Goal: Task Accomplishment & Management: Complete application form

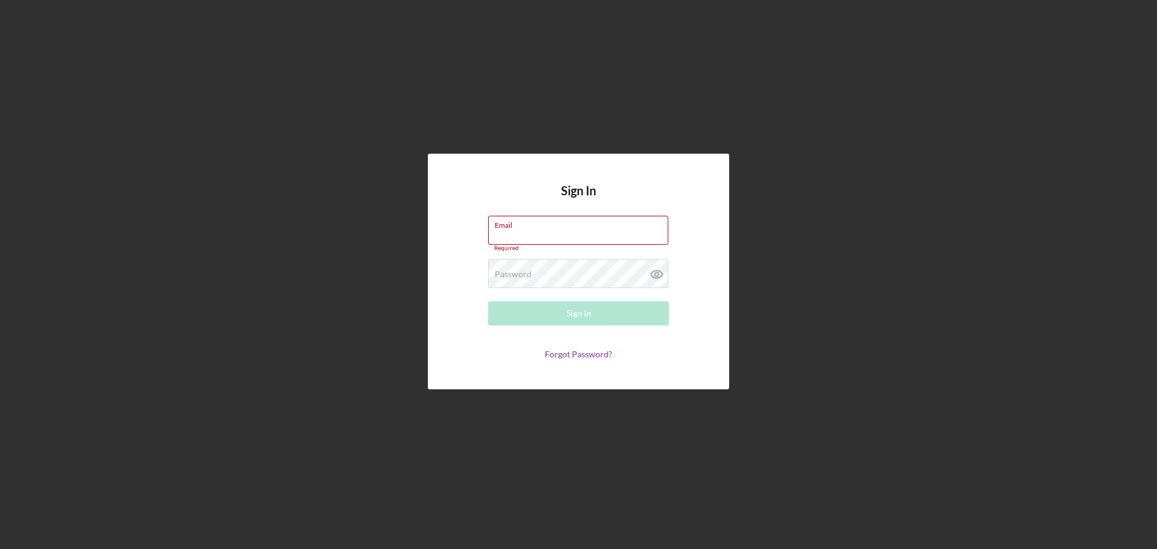
type input "[EMAIL_ADDRESS][DOMAIN_NAME]"
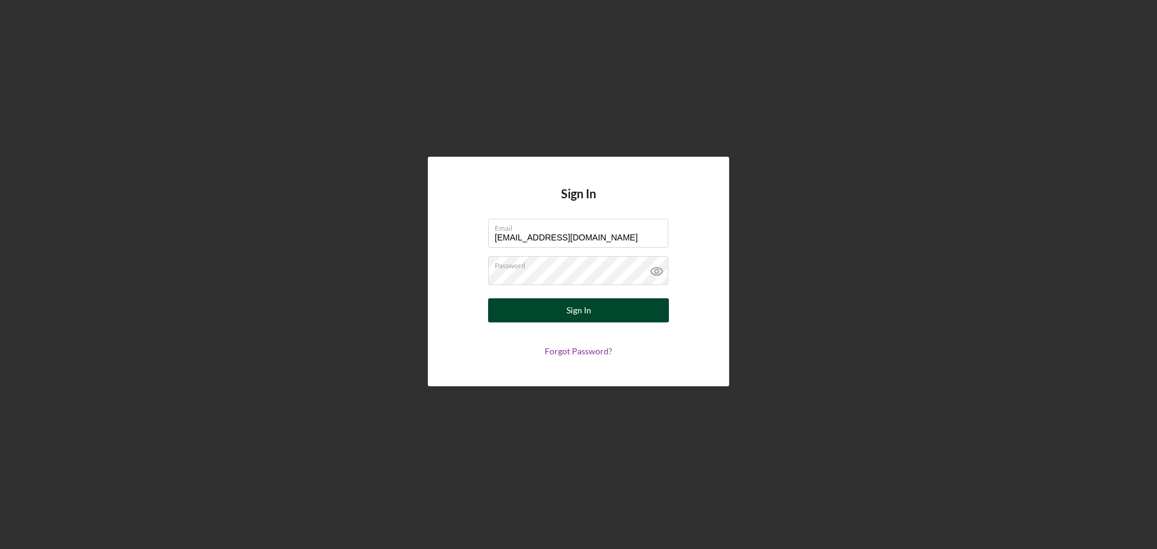
click at [552, 309] on button "Sign In" at bounding box center [578, 310] width 181 height 24
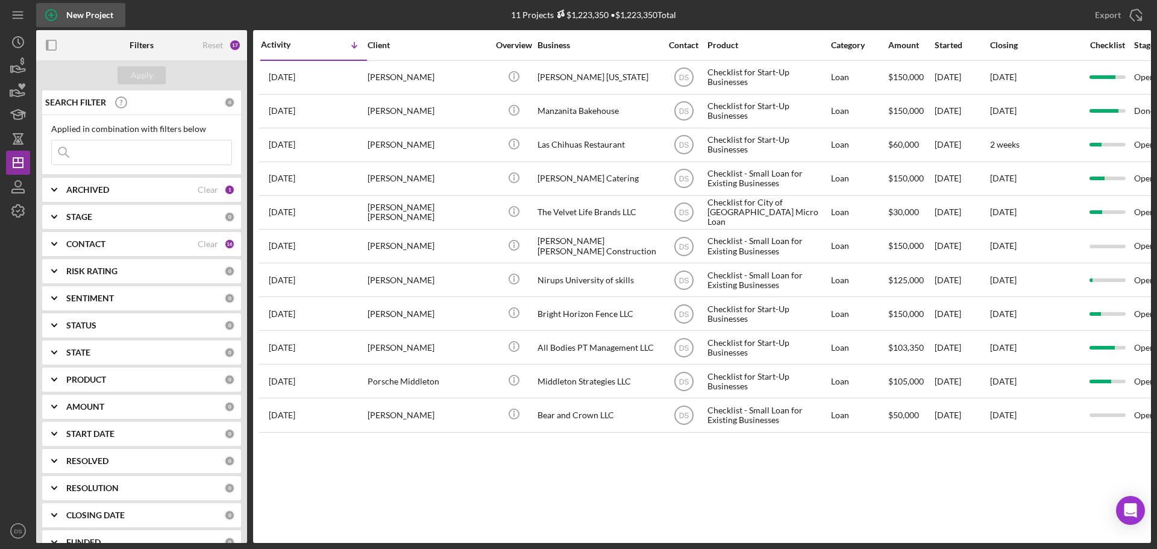
click at [64, 17] on icon "button" at bounding box center [51, 15] width 30 height 30
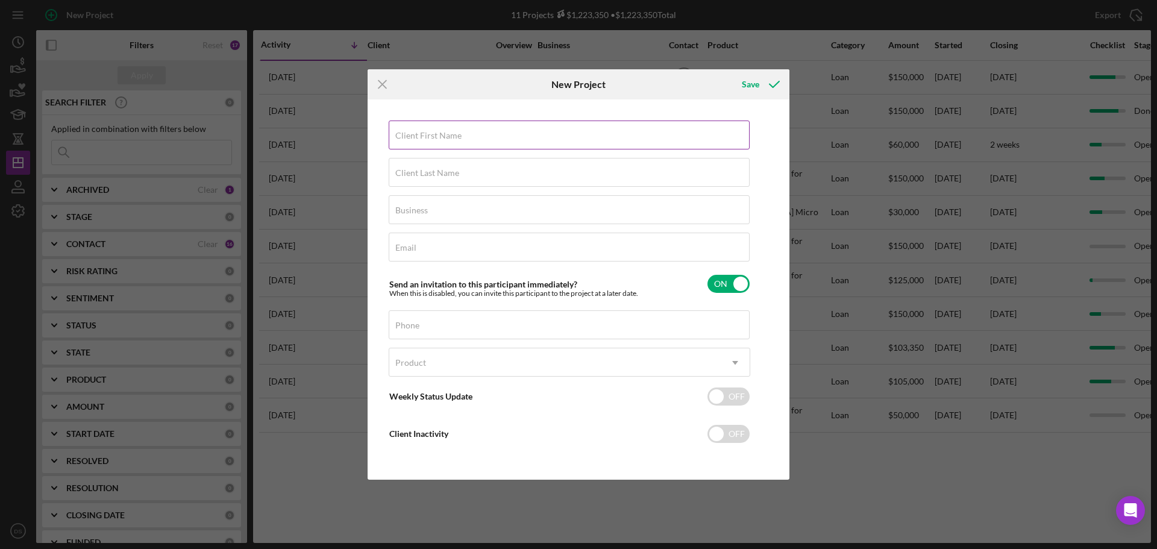
click at [438, 131] on label "Client First Name" at bounding box center [428, 136] width 66 height 10
click at [438, 131] on input "Client First Name" at bounding box center [569, 135] width 361 height 29
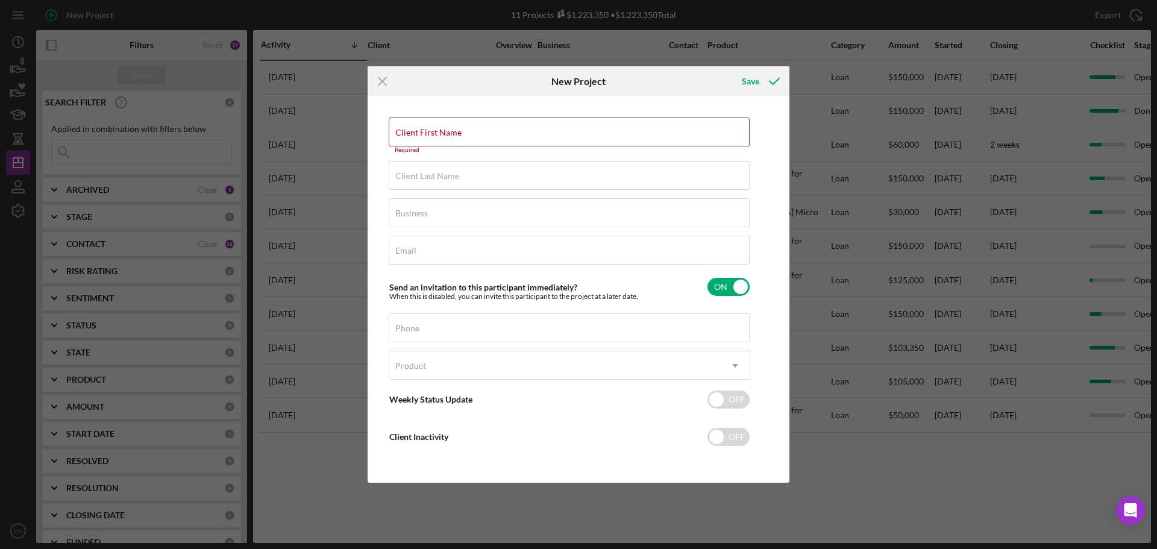
drag, startPoint x: 438, startPoint y: 131, endPoint x: 415, endPoint y: 139, distance: 24.0
click at [415, 139] on input "Client First Name" at bounding box center [569, 132] width 361 height 29
paste input "[PERSON_NAME]"
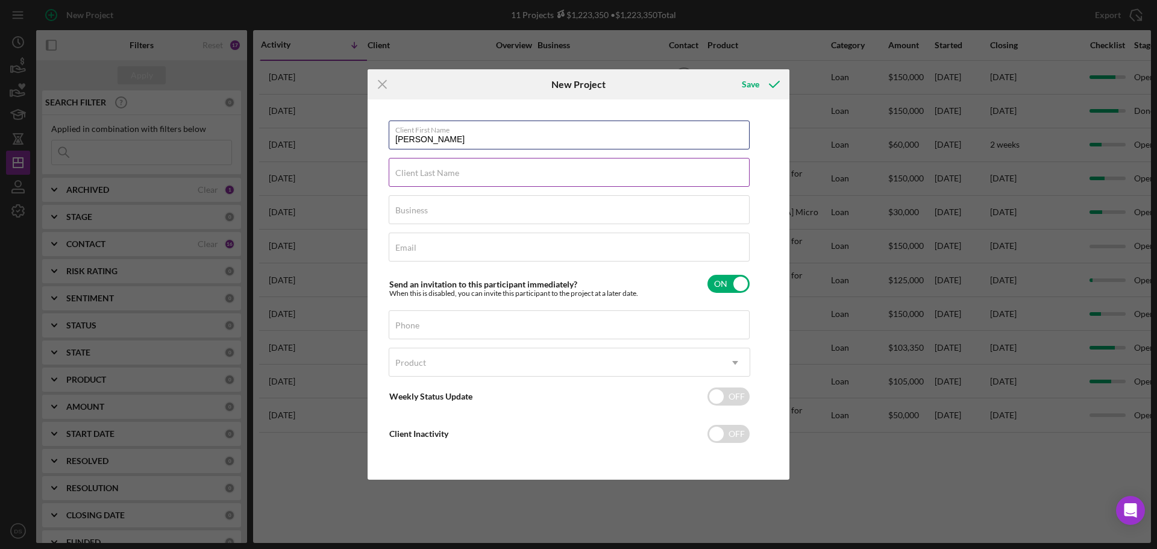
type input "[PERSON_NAME]"
click at [422, 180] on input "Client Last Name" at bounding box center [569, 172] width 361 height 29
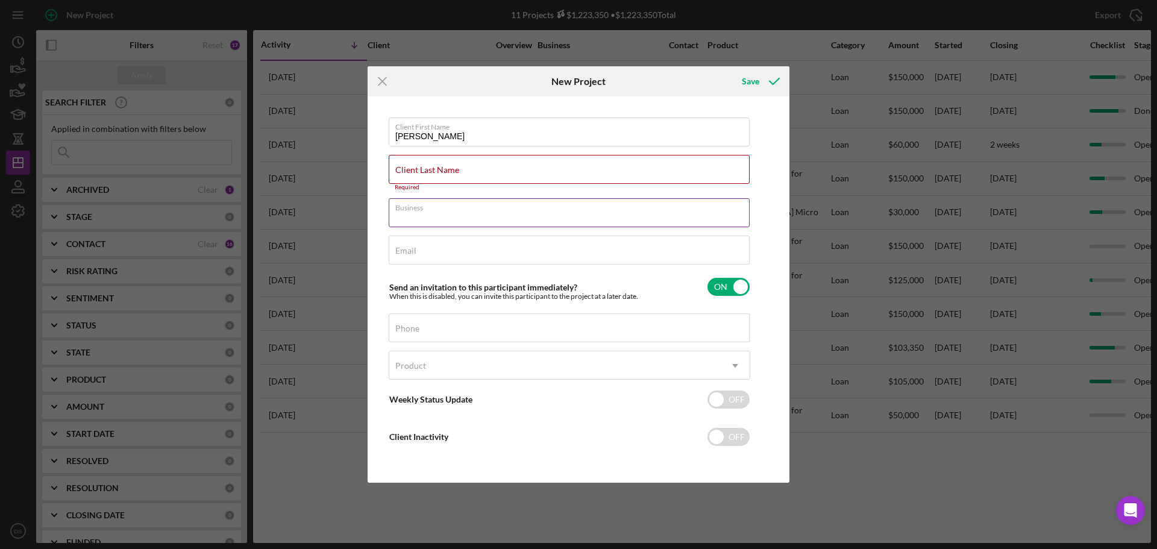
drag, startPoint x: 468, startPoint y: 166, endPoint x: 399, endPoint y: 218, distance: 86.6
click at [395, 221] on input "Business" at bounding box center [569, 212] width 361 height 29
click at [451, 168] on label "Client Last Name" at bounding box center [427, 170] width 64 height 10
click at [451, 168] on input "Client Last Name" at bounding box center [569, 169] width 361 height 29
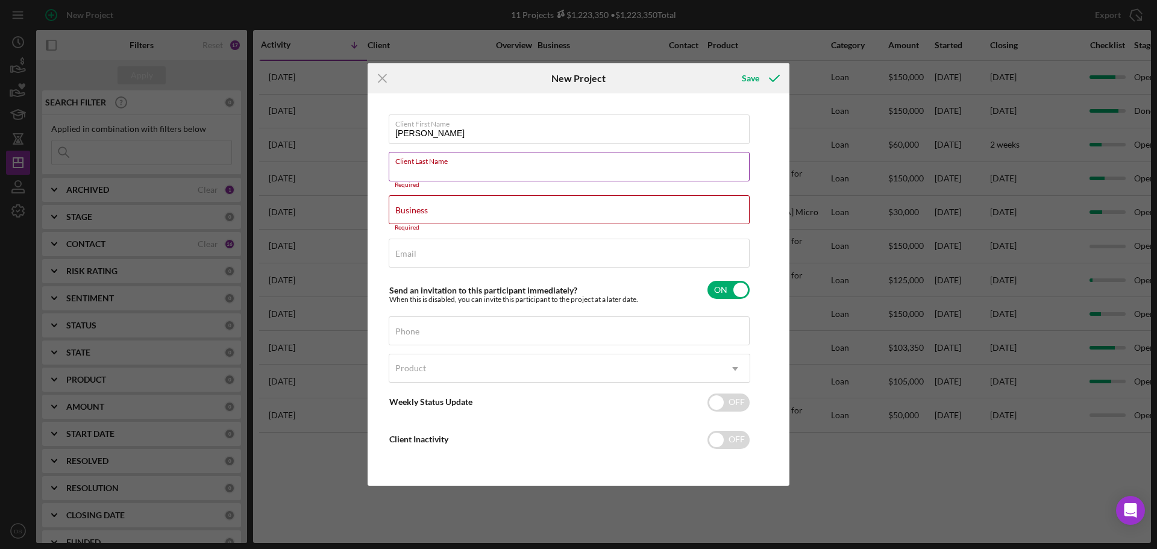
paste input "[PERSON_NAME]"
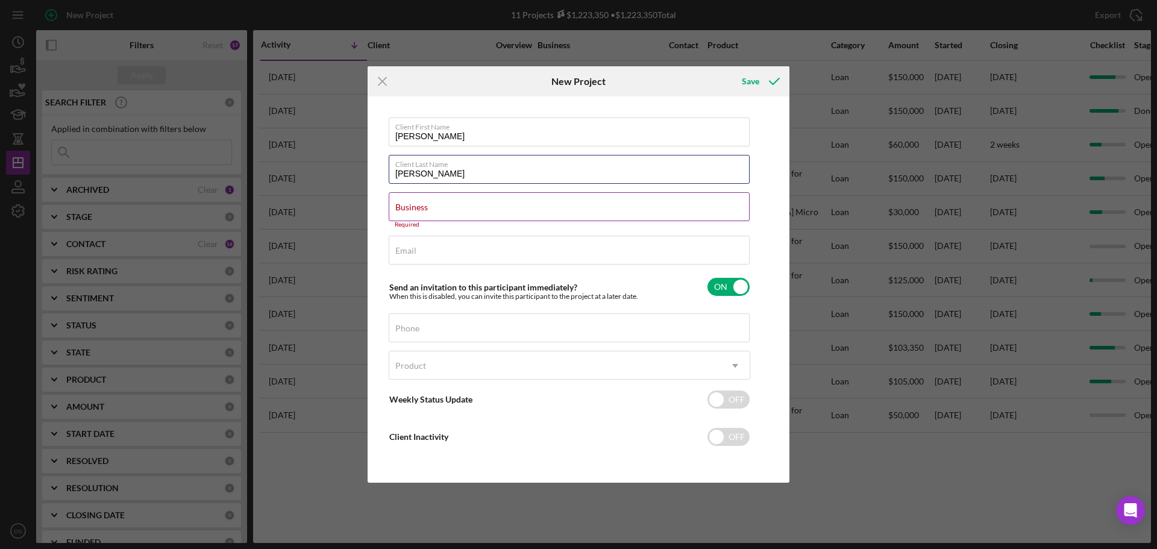
type input "[PERSON_NAME]"
click at [435, 209] on input "Business" at bounding box center [569, 206] width 361 height 29
drag, startPoint x: 506, startPoint y: 203, endPoint x: 441, endPoint y: 200, distance: 65.2
click at [441, 193] on div "Client First Name [PERSON_NAME] Client Last Name [PERSON_NAME] Business Require…" at bounding box center [570, 290] width 362 height 344
drag, startPoint x: 442, startPoint y: 212, endPoint x: 444, endPoint y: 224, distance: 12.1
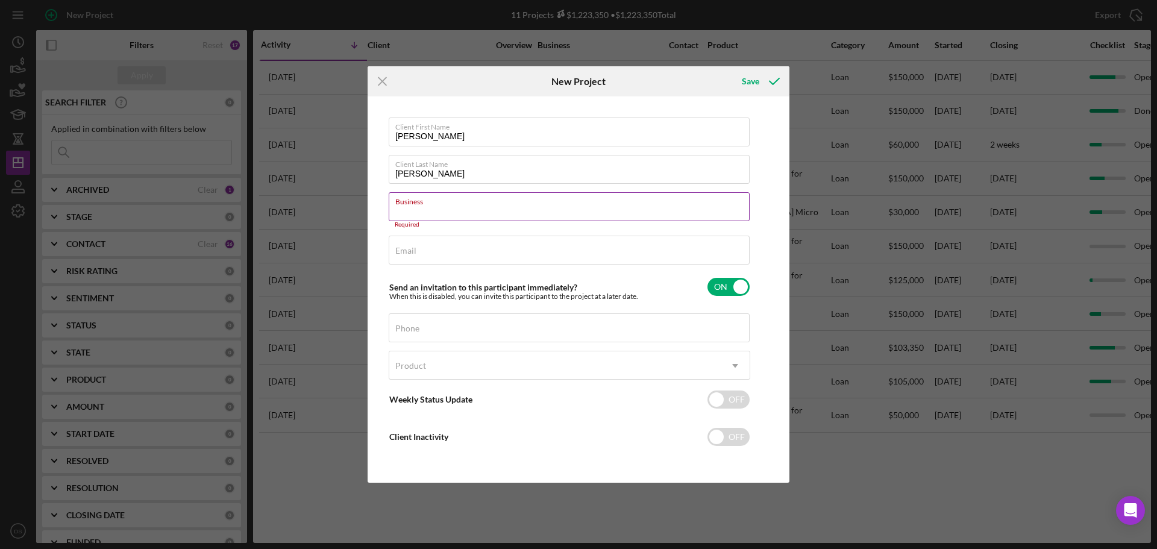
click at [443, 213] on input "Business" at bounding box center [569, 206] width 361 height 29
click at [442, 252] on input "Email" at bounding box center [569, 250] width 361 height 29
click at [441, 204] on input "Business" at bounding box center [569, 206] width 361 height 29
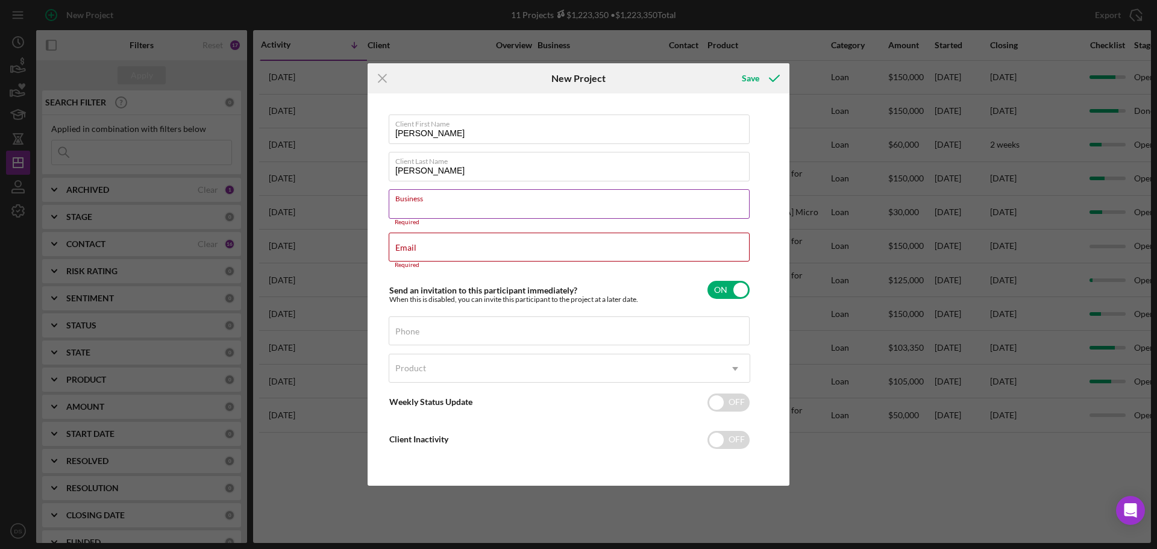
paste input "Bank Shot"
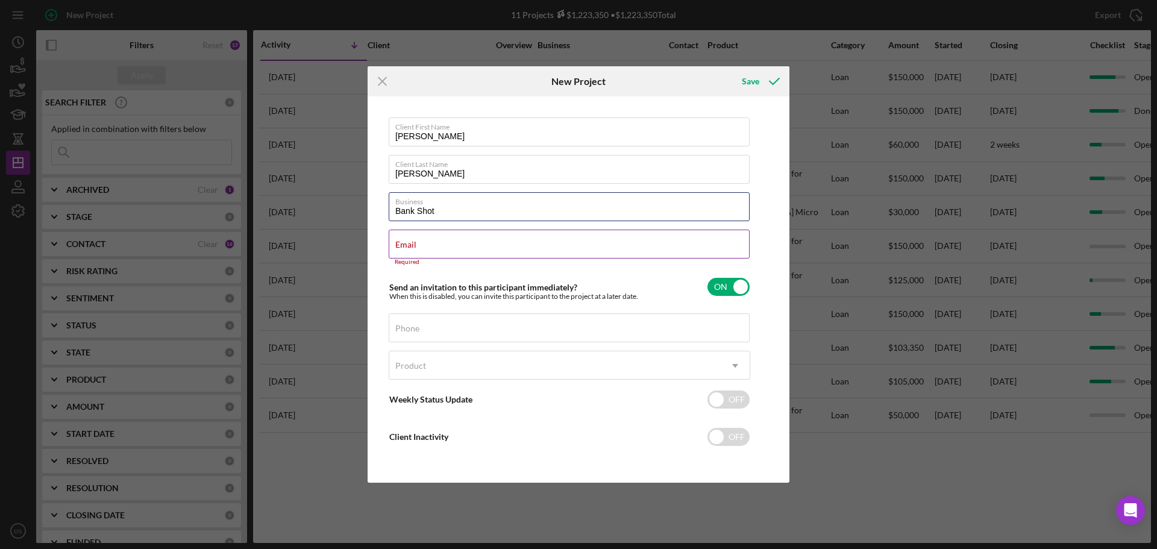
type input "Bank Shot"
click at [431, 246] on input "Email" at bounding box center [569, 244] width 361 height 29
click at [426, 245] on div "Email Required" at bounding box center [570, 248] width 362 height 36
paste input "[EMAIL_ADDRESS][DOMAIN_NAME]"
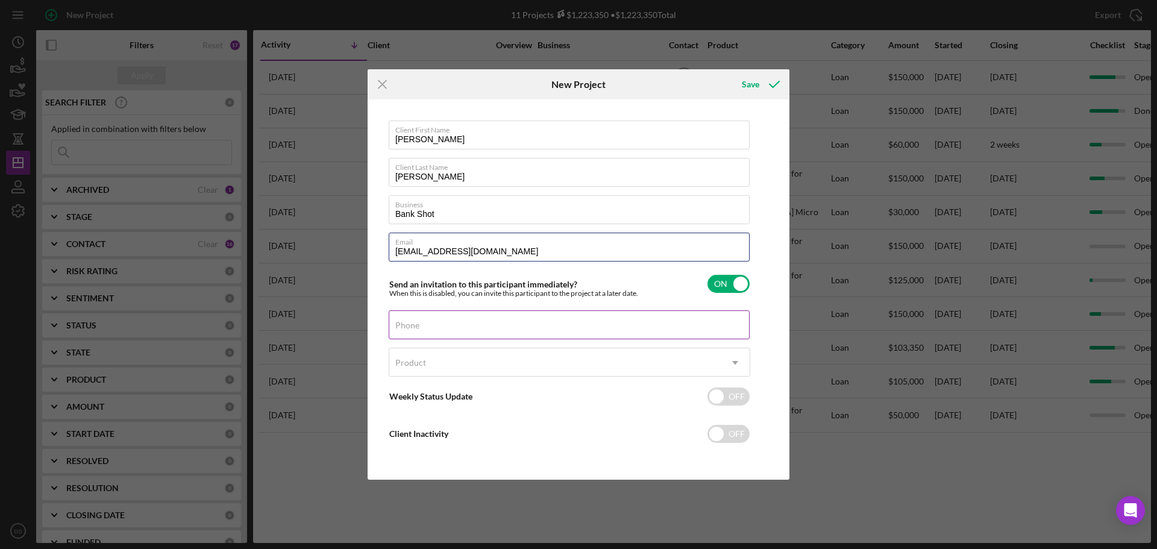
type input "[EMAIL_ADDRESS][DOMAIN_NAME]"
click at [449, 332] on input "Phone" at bounding box center [569, 324] width 361 height 29
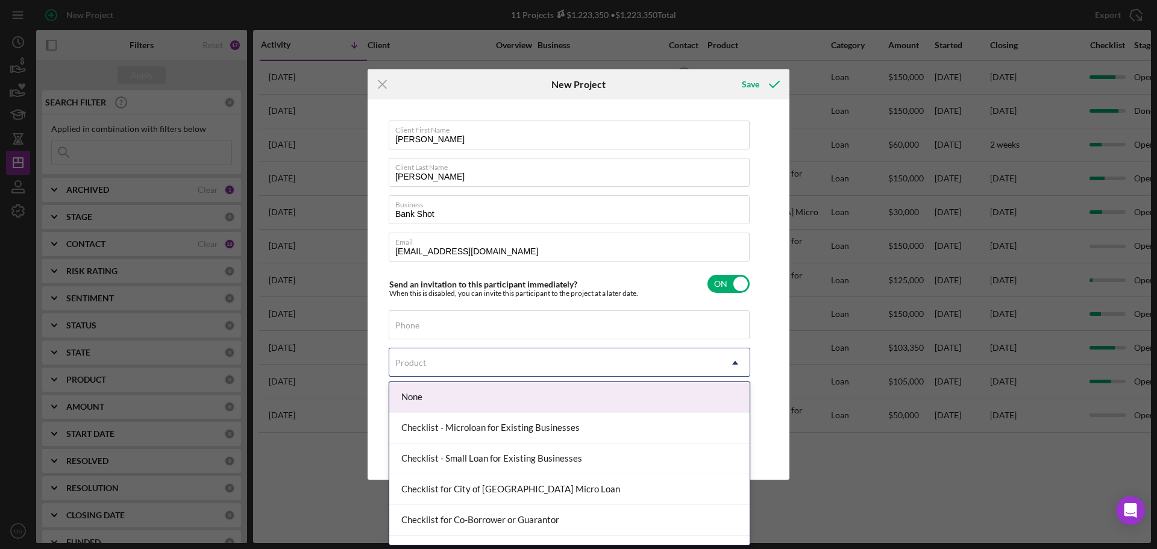
drag, startPoint x: 418, startPoint y: 323, endPoint x: 409, endPoint y: 370, distance: 47.2
click at [409, 370] on div "Product" at bounding box center [555, 363] width 332 height 28
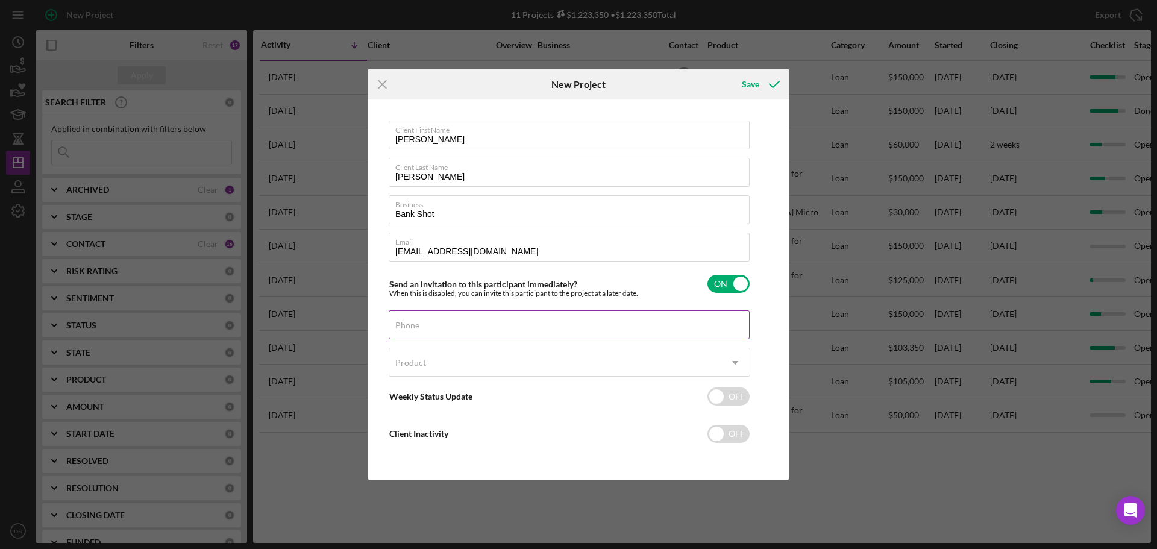
click at [417, 323] on label "Phone" at bounding box center [407, 326] width 24 height 10
click at [417, 323] on input "Phone" at bounding box center [569, 324] width 361 height 29
drag, startPoint x: 417, startPoint y: 323, endPoint x: 403, endPoint y: 325, distance: 13.4
click at [403, 325] on label "Phone" at bounding box center [407, 326] width 24 height 10
click at [403, 325] on input "Phone" at bounding box center [569, 324] width 361 height 29
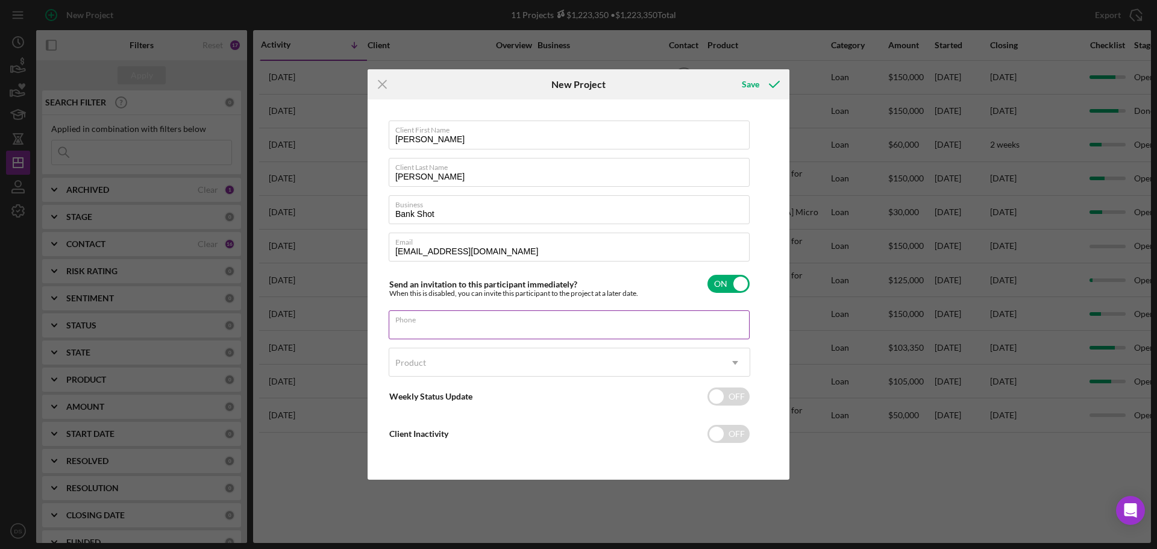
paste input "[PHONE_NUMBER]"
type input "[PHONE_NUMBER]"
drag, startPoint x: 443, startPoint y: 136, endPoint x: 368, endPoint y: 133, distance: 74.8
click at [368, 133] on div "Client First Name [PERSON_NAME] Client Last Name [PERSON_NAME] Business Bank Sh…" at bounding box center [579, 289] width 422 height 380
paste input "ell"
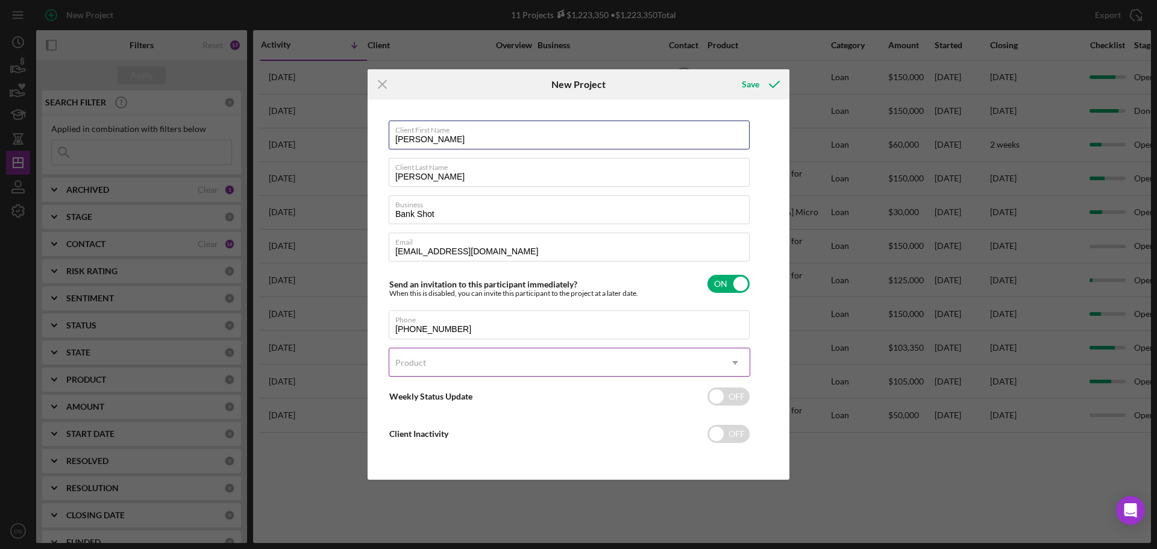
type input "[PERSON_NAME]"
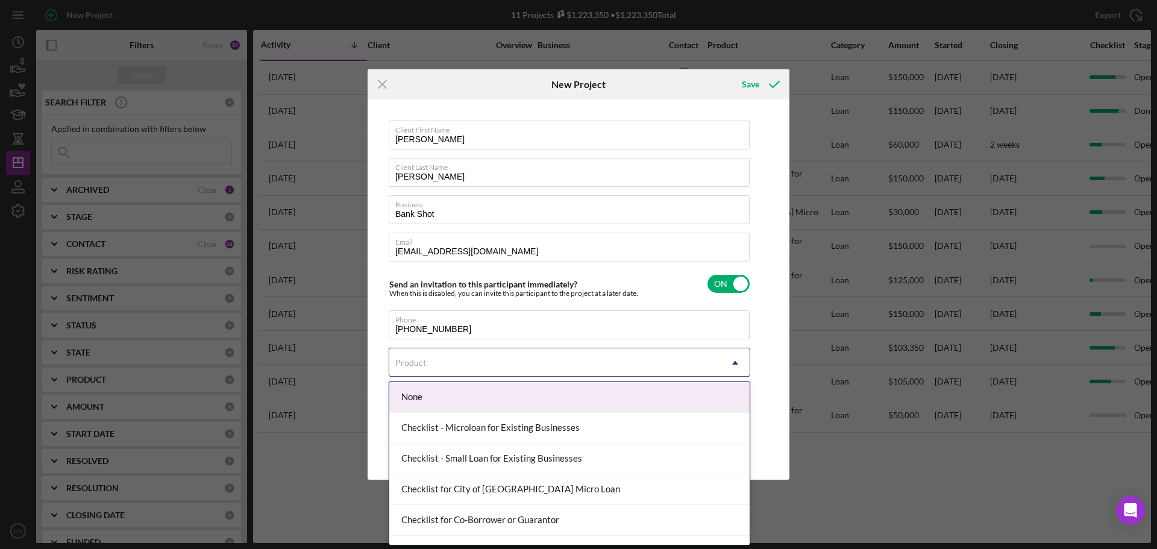
click at [499, 365] on div "Product" at bounding box center [555, 363] width 332 height 28
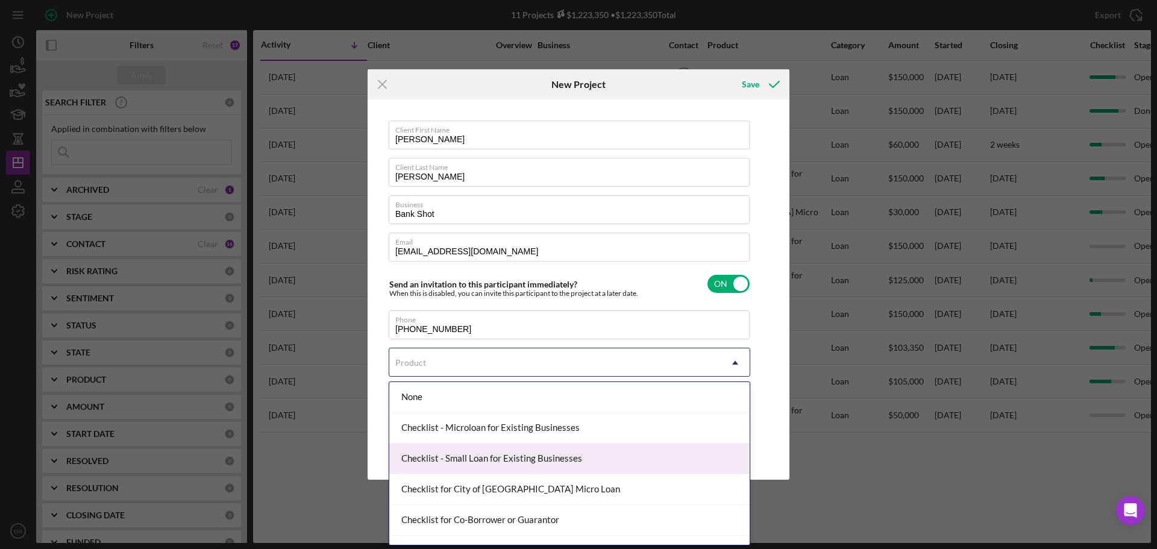
click at [509, 458] on div "Checklist - Small Loan for Existing Businesses" at bounding box center [569, 459] width 360 height 31
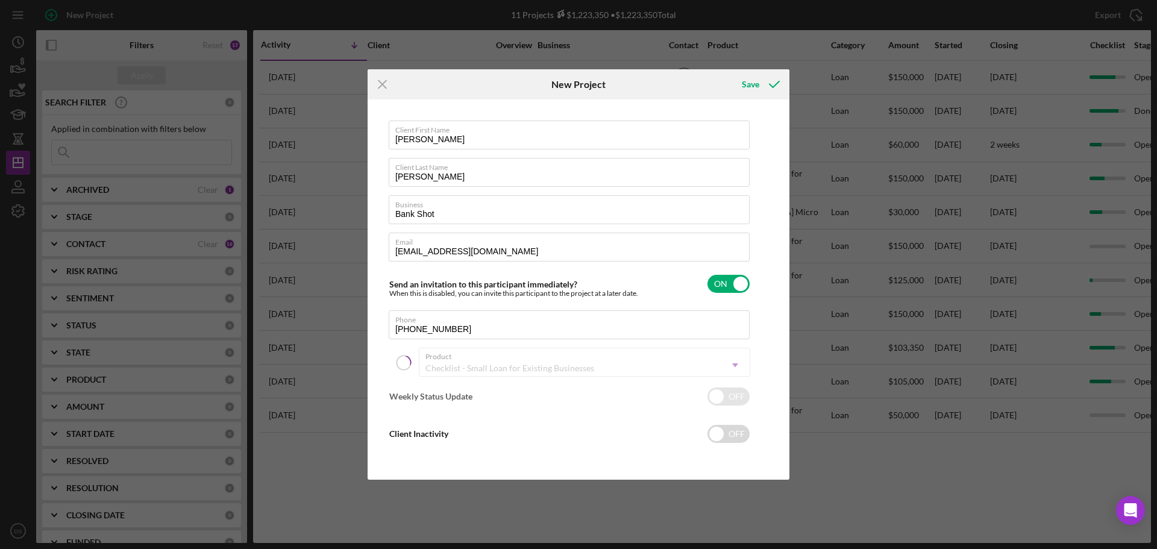
checkbox input "true"
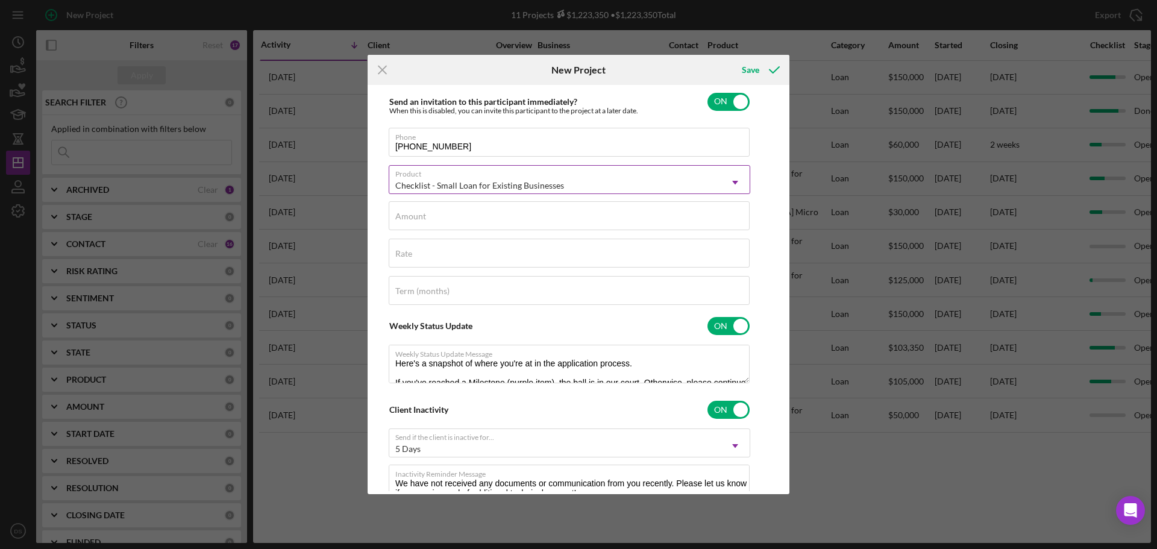
scroll to position [181, 0]
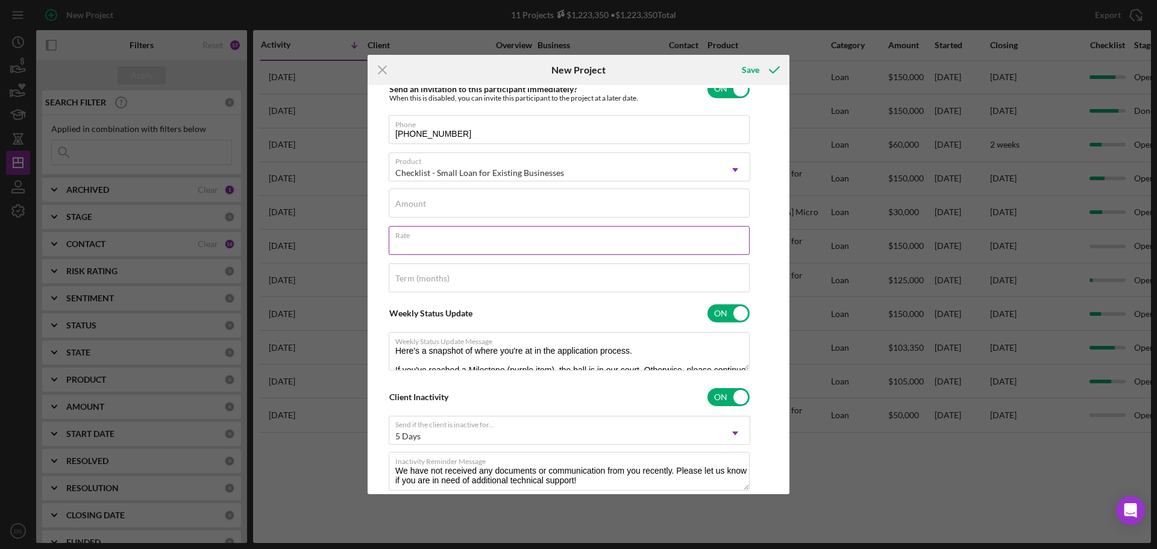
click at [471, 242] on input "Rate" at bounding box center [569, 240] width 361 height 29
type input "9.750%"
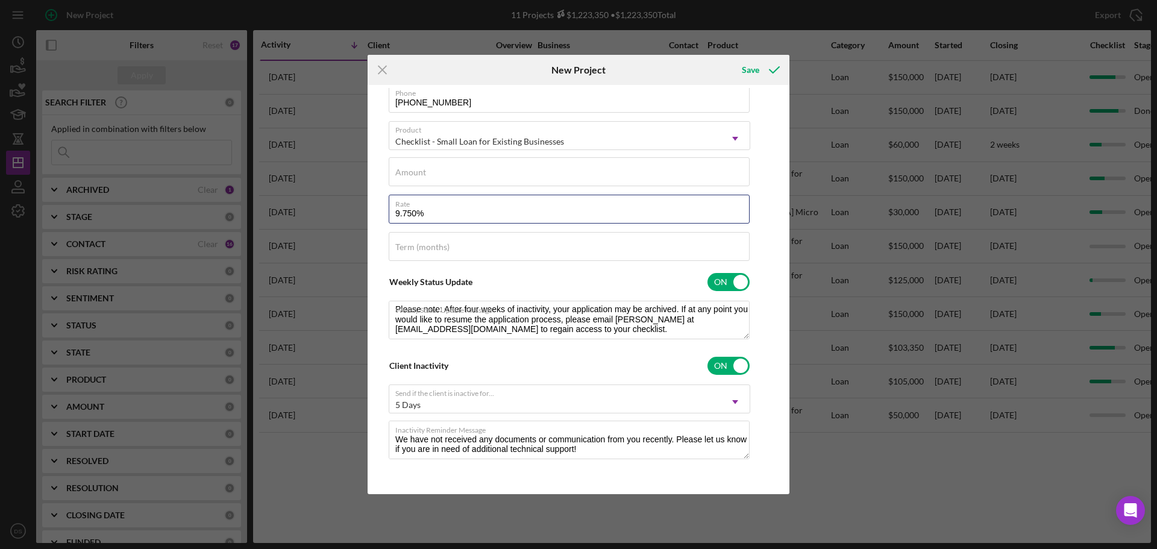
scroll to position [0, 0]
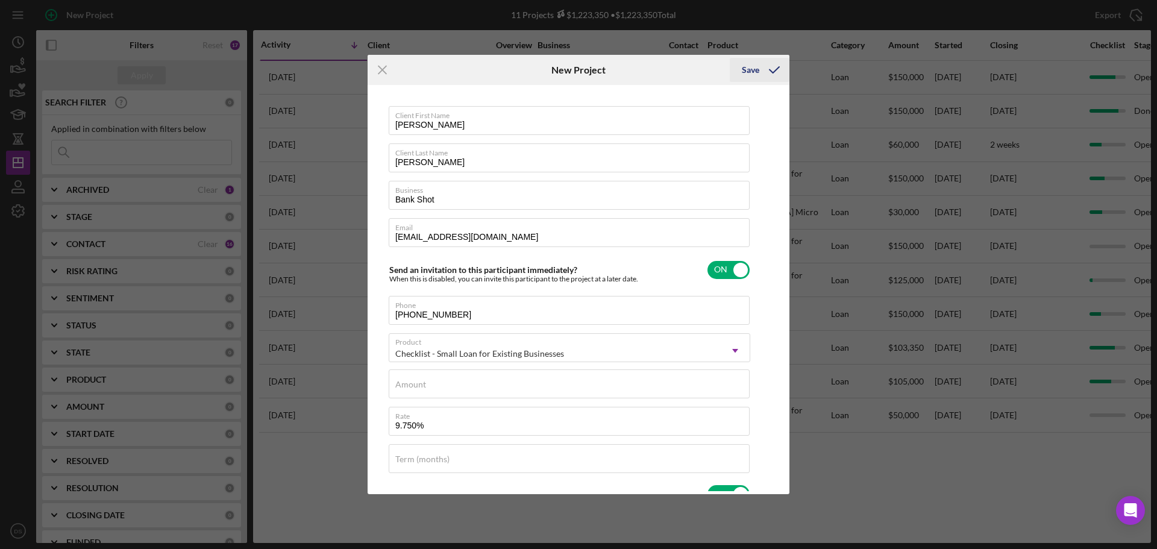
click at [762, 68] on icon "submit" at bounding box center [775, 70] width 30 height 30
click at [480, 382] on div "Amount Required" at bounding box center [570, 388] width 362 height 36
type input "$150,000.00"
click at [487, 453] on div "Term (months)" at bounding box center [570, 459] width 362 height 30
type input "84"
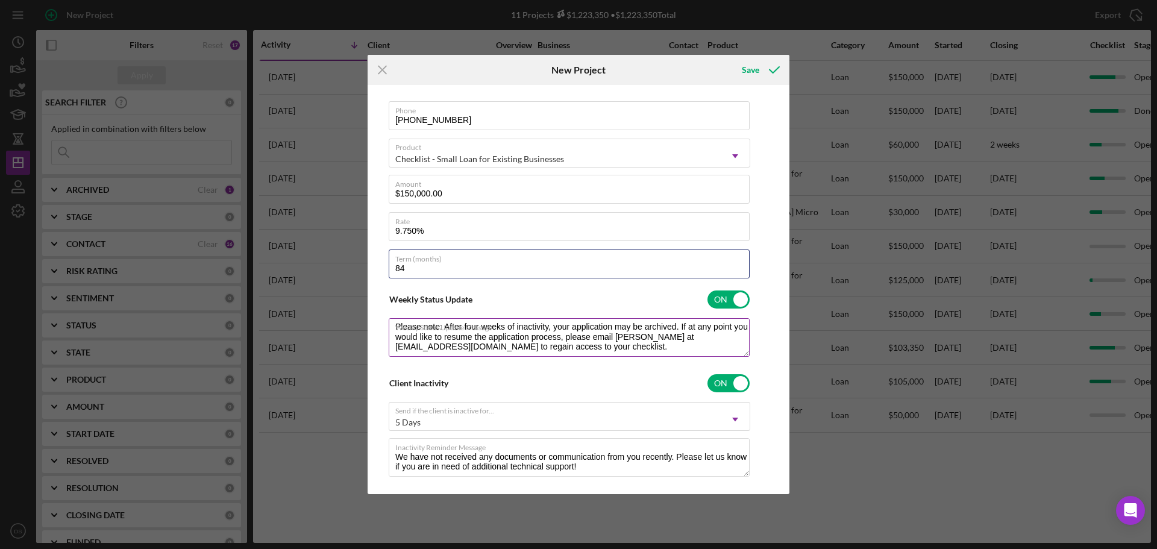
scroll to position [212, 0]
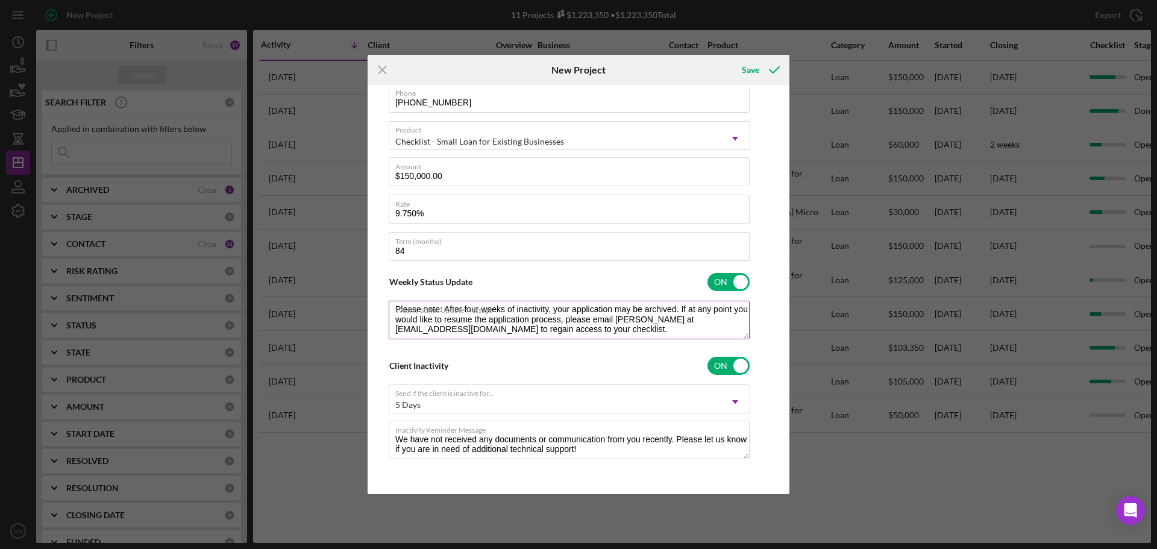
click at [538, 323] on textarea "Here's a snapshot of where you're at in the application process. If you've reac…" at bounding box center [569, 320] width 361 height 39
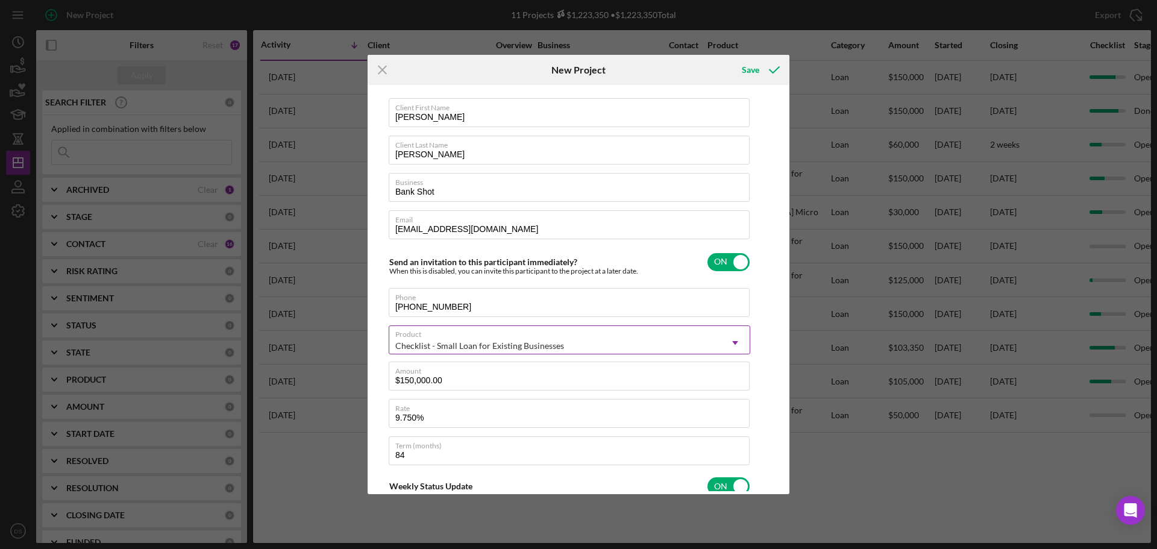
scroll to position [0, 0]
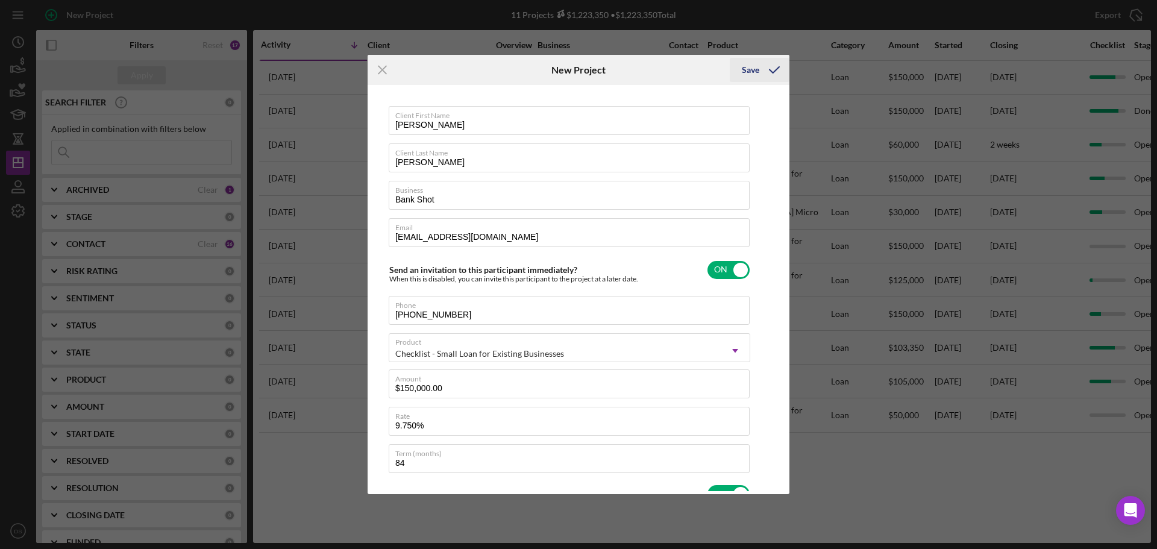
click at [757, 66] on div "Save" at bounding box center [750, 70] width 17 height 24
checkbox input "false"
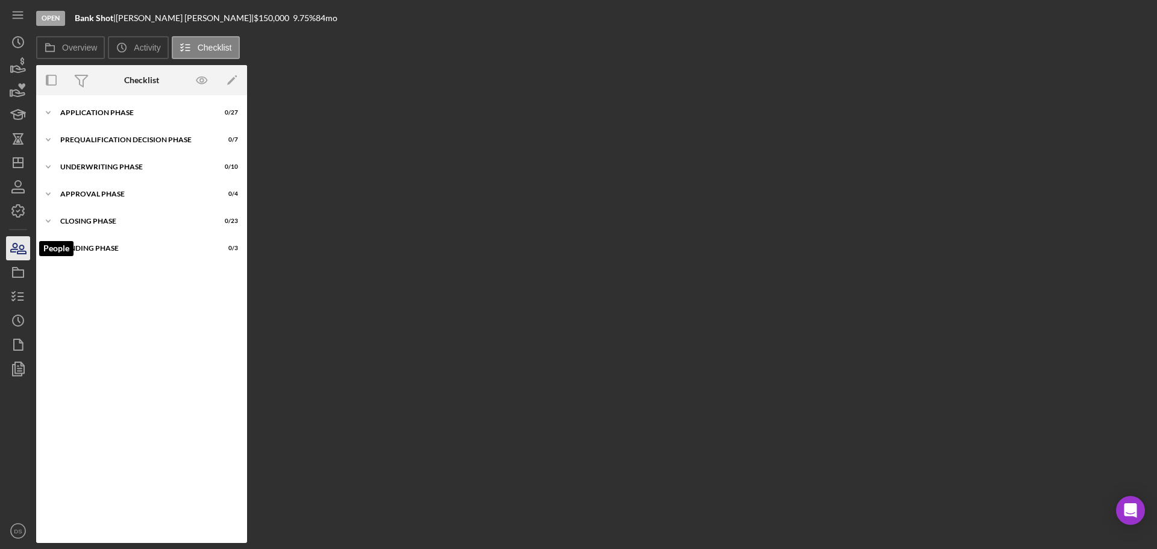
click at [17, 252] on icon "button" at bounding box center [21, 249] width 8 height 8
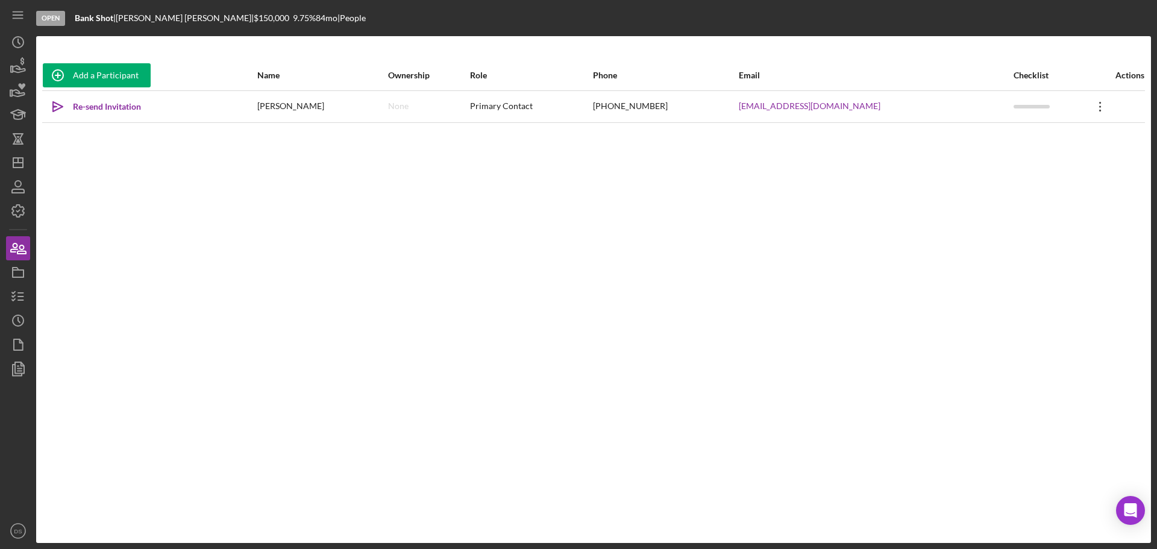
click at [1089, 105] on icon "Icon/Overflow" at bounding box center [1101, 107] width 30 height 30
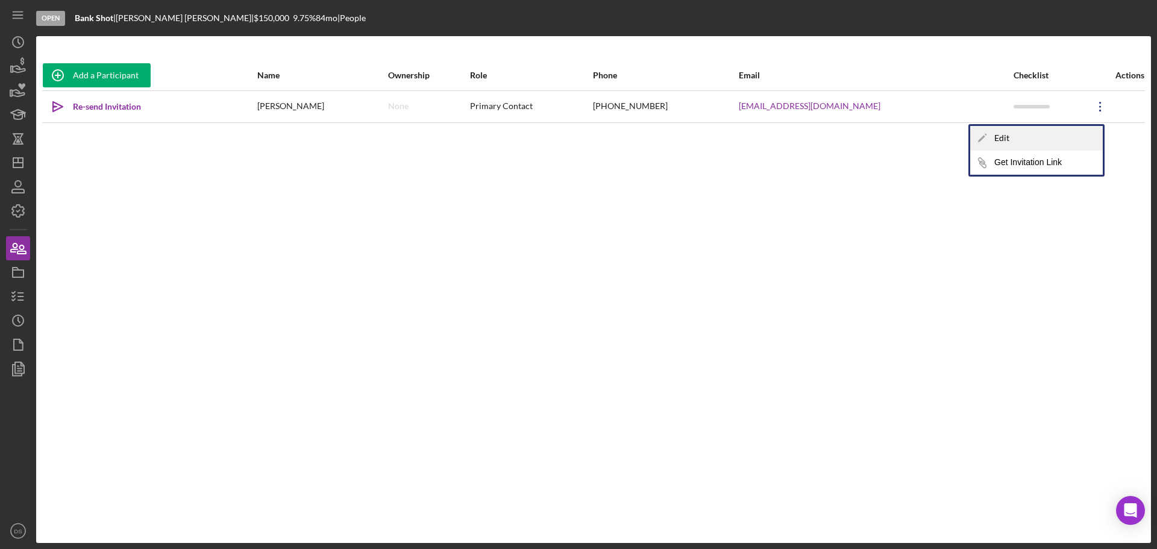
click at [1064, 142] on div "Icon/Edit Edit" at bounding box center [1037, 138] width 133 height 25
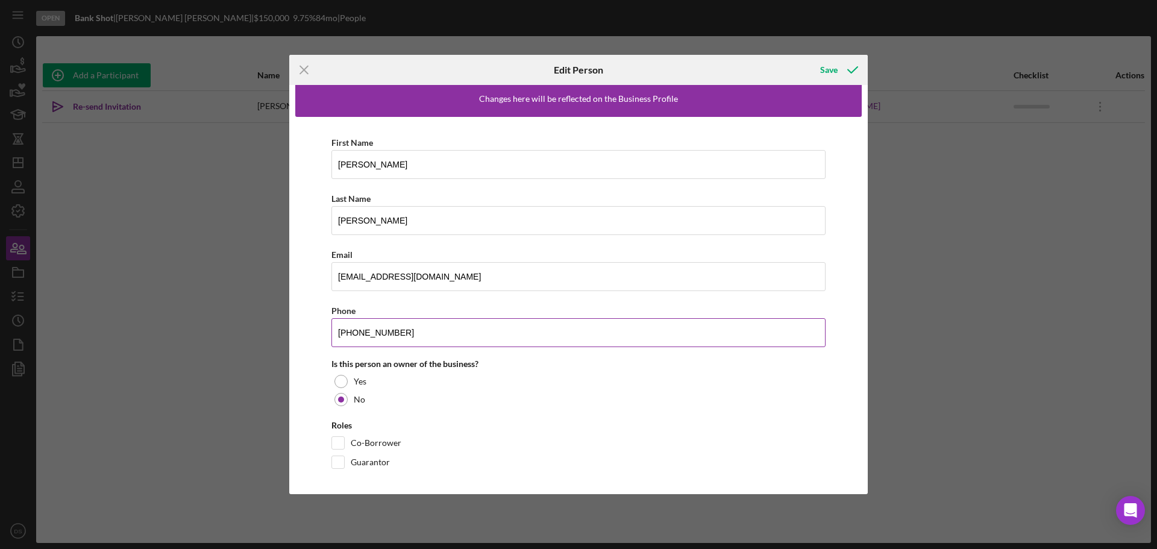
scroll to position [15, 0]
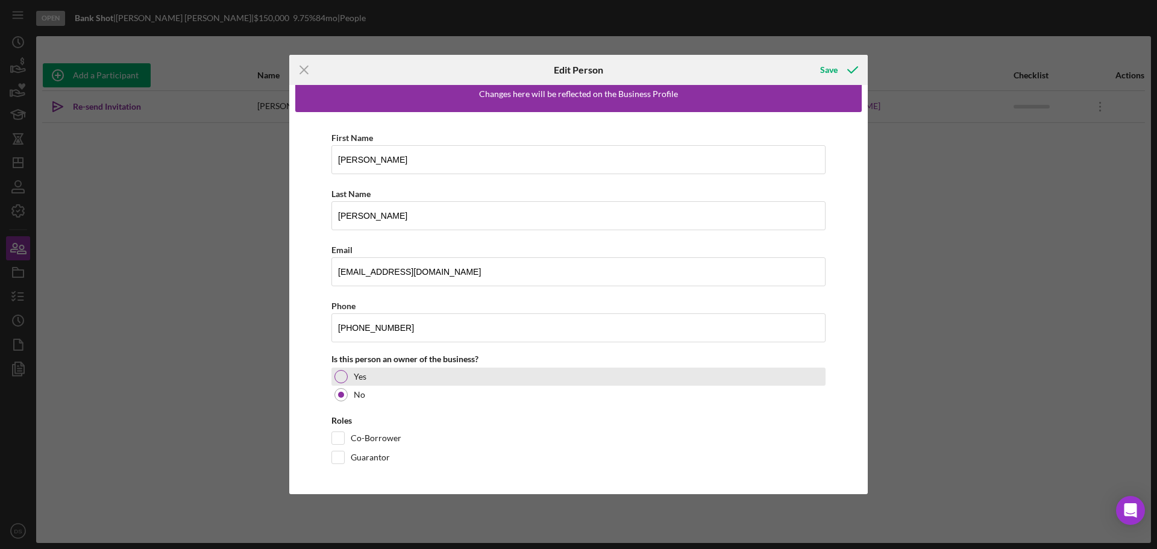
click at [343, 378] on div at bounding box center [341, 376] width 13 height 13
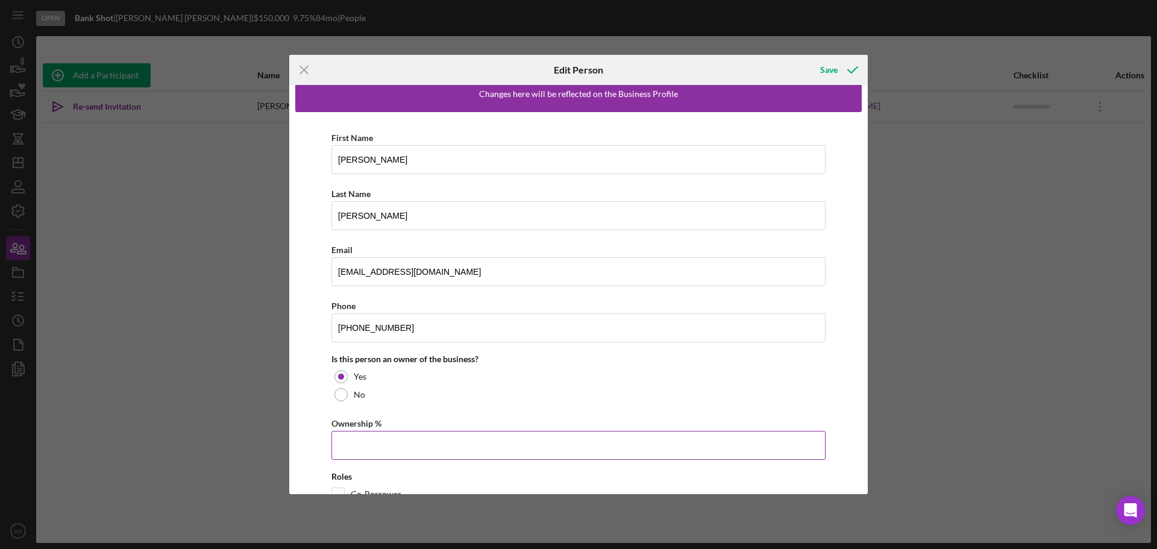
click at [394, 439] on input "Ownership %" at bounding box center [579, 445] width 494 height 29
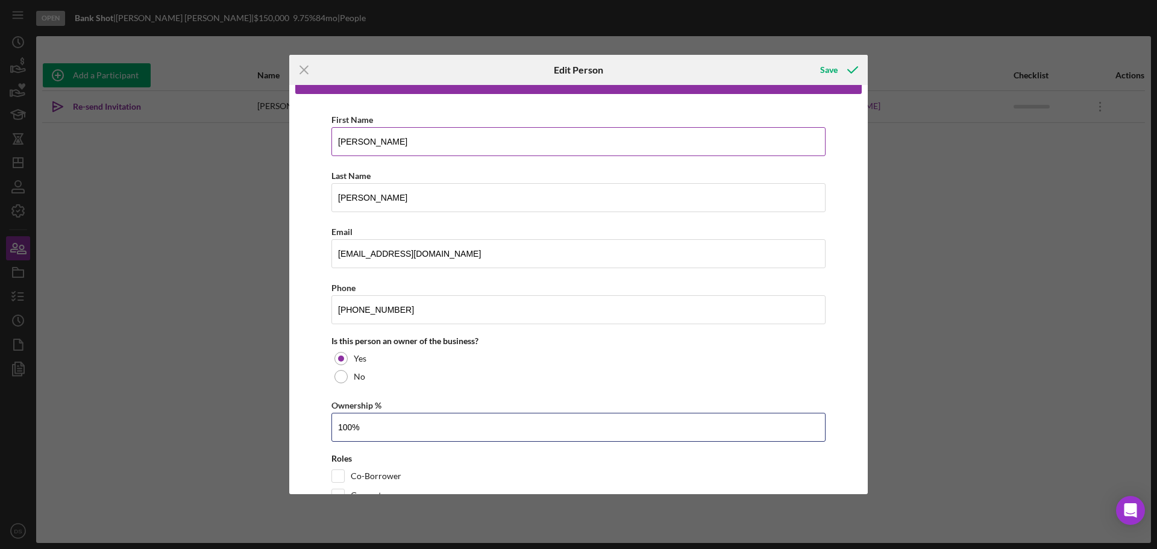
scroll to position [0, 0]
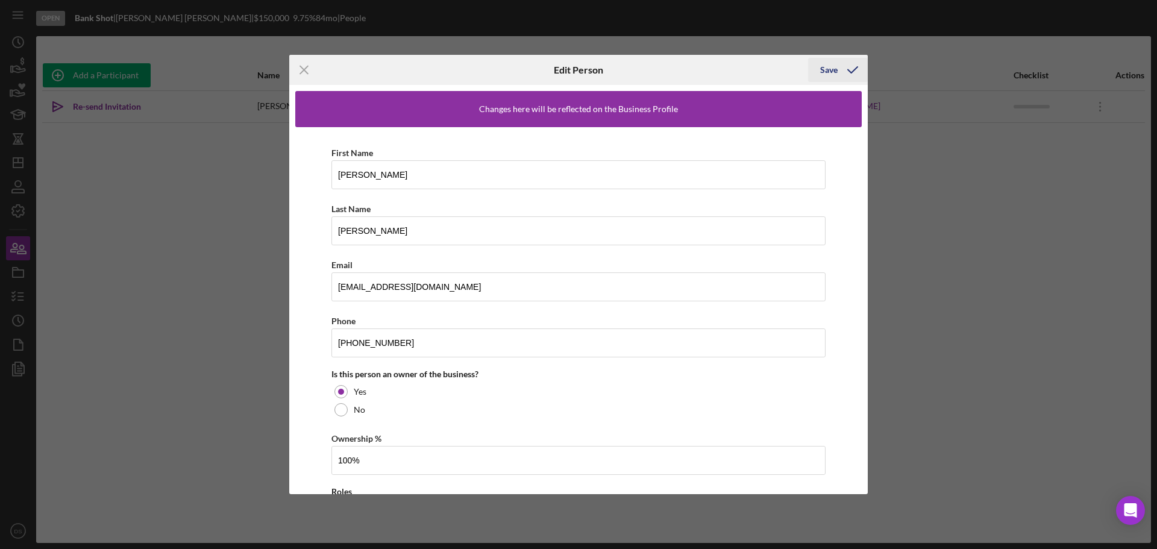
type input "100.00%"
click at [828, 66] on div "Save" at bounding box center [828, 70] width 17 height 24
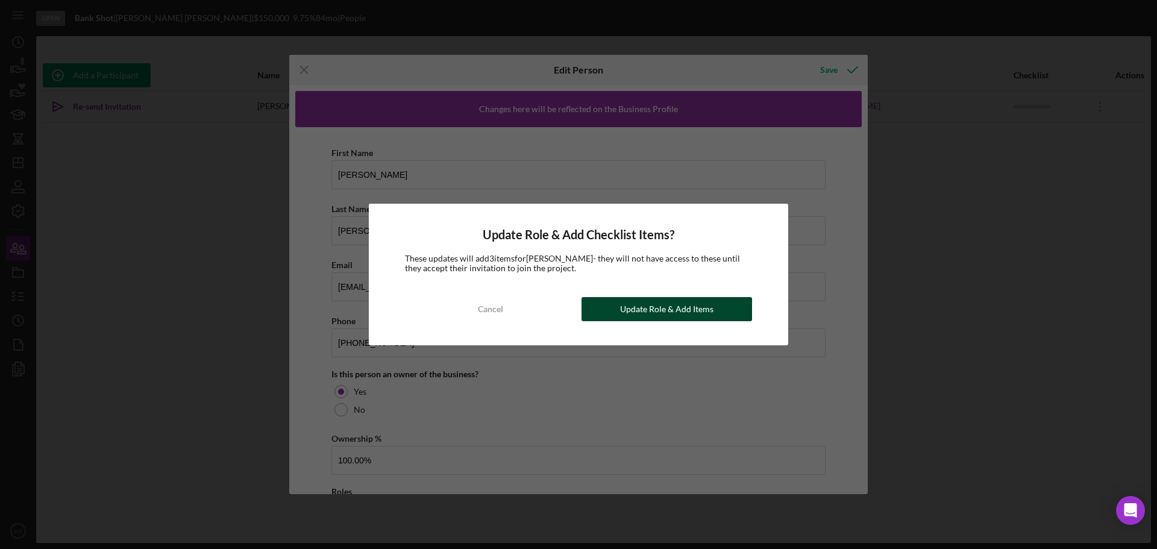
click at [696, 316] on div "Update Role & Add Items" at bounding box center [666, 309] width 93 height 24
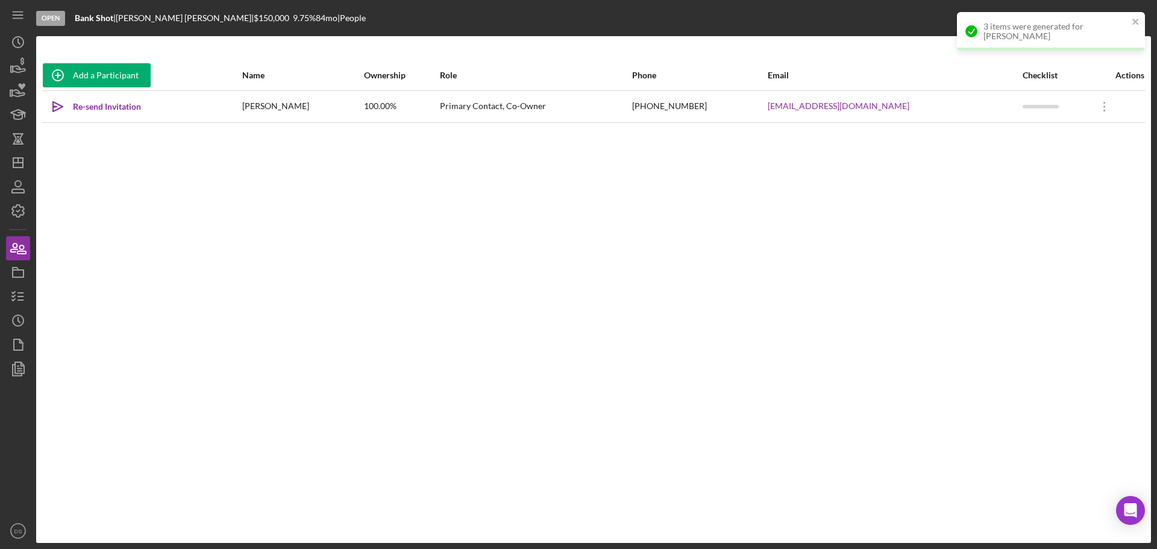
drag, startPoint x: 696, startPoint y: 316, endPoint x: 685, endPoint y: 324, distance: 13.4
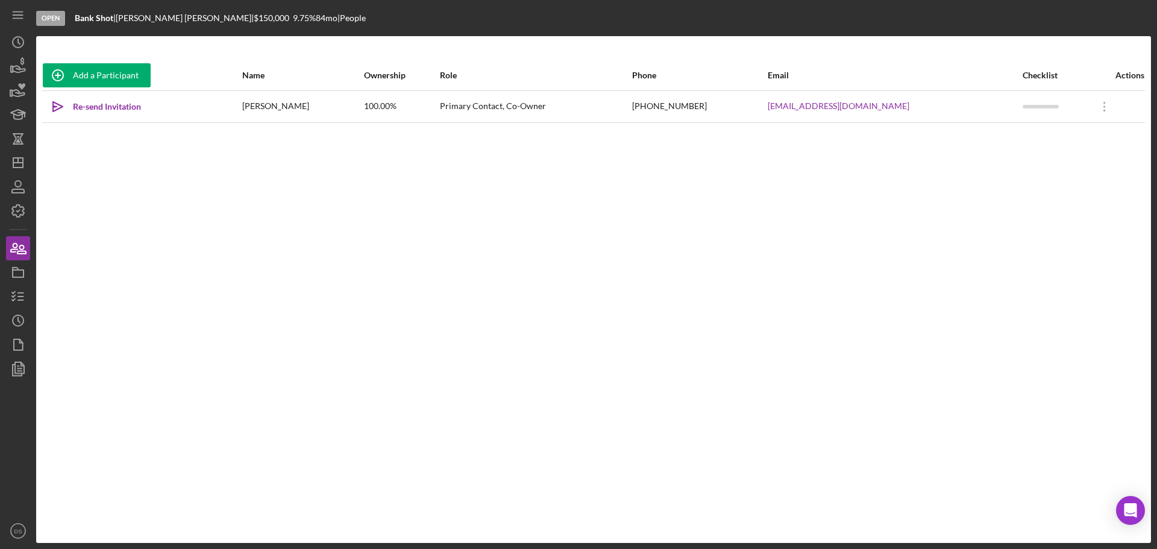
drag, startPoint x: 685, startPoint y: 324, endPoint x: 312, endPoint y: 260, distance: 378.6
click at [392, 324] on div "Add a Participant Name Ownership Role Phone Email Checklist Actions Icon/icon-i…" at bounding box center [593, 289] width 1115 height 459
click at [101, 75] on div "Add a Participant" at bounding box center [106, 75] width 66 height 24
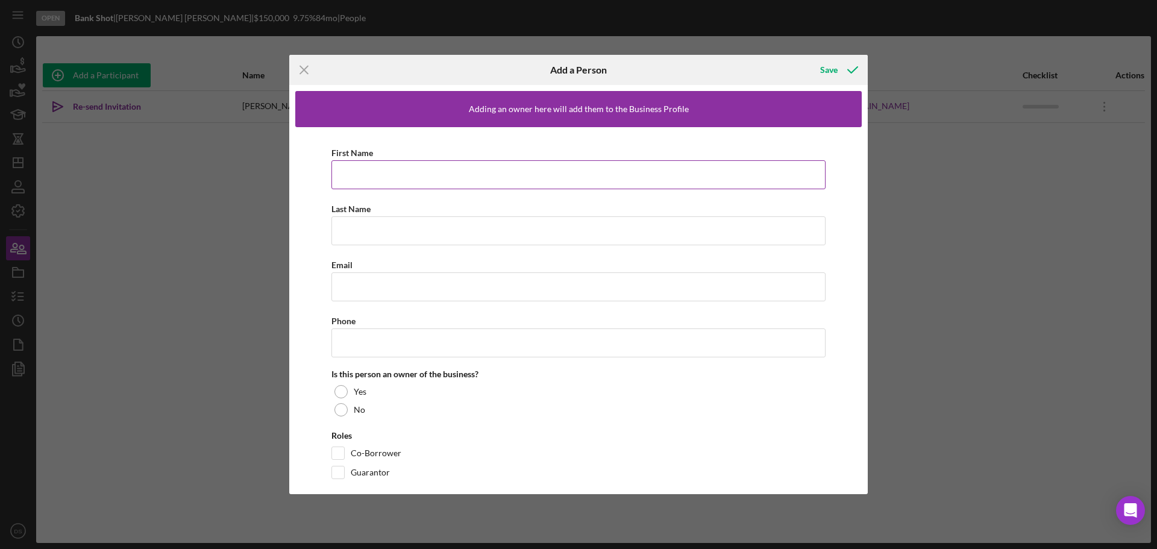
click at [414, 169] on input "First Name" at bounding box center [579, 174] width 494 height 29
paste input "[PERSON_NAME]"
type input "[PERSON_NAME]"
click at [392, 236] on input "Last Name" at bounding box center [579, 230] width 494 height 29
click at [393, 224] on input "Last Name" at bounding box center [579, 230] width 494 height 29
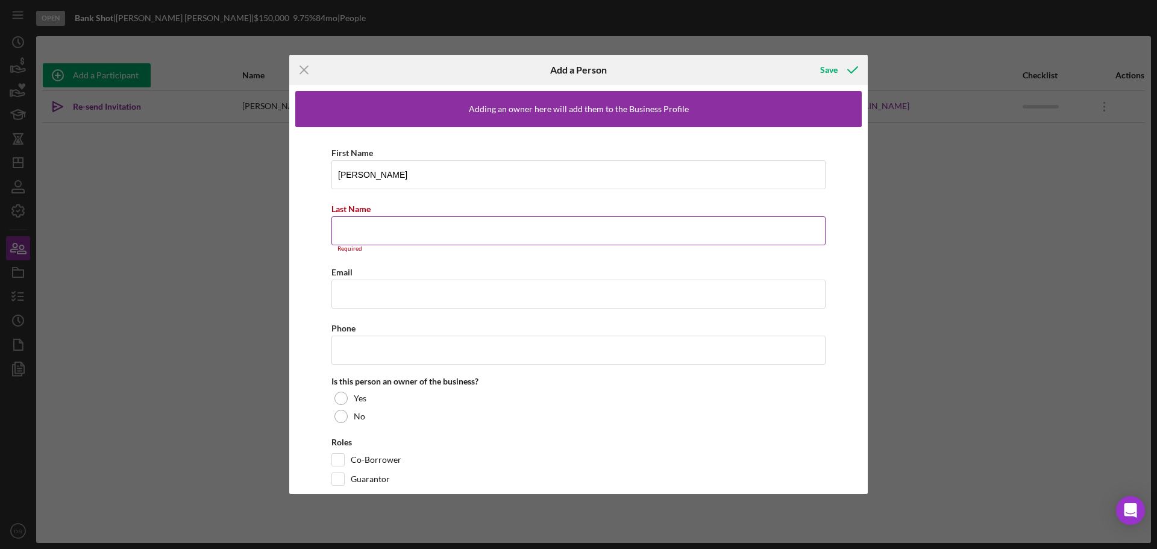
paste input "[PERSON_NAME]"
type input "[PERSON_NAME]"
click at [394, 289] on input "Email" at bounding box center [579, 286] width 494 height 29
click at [378, 289] on input "Email" at bounding box center [579, 286] width 494 height 29
paste input "[EMAIL_ADDRESS][DOMAIN_NAME]"
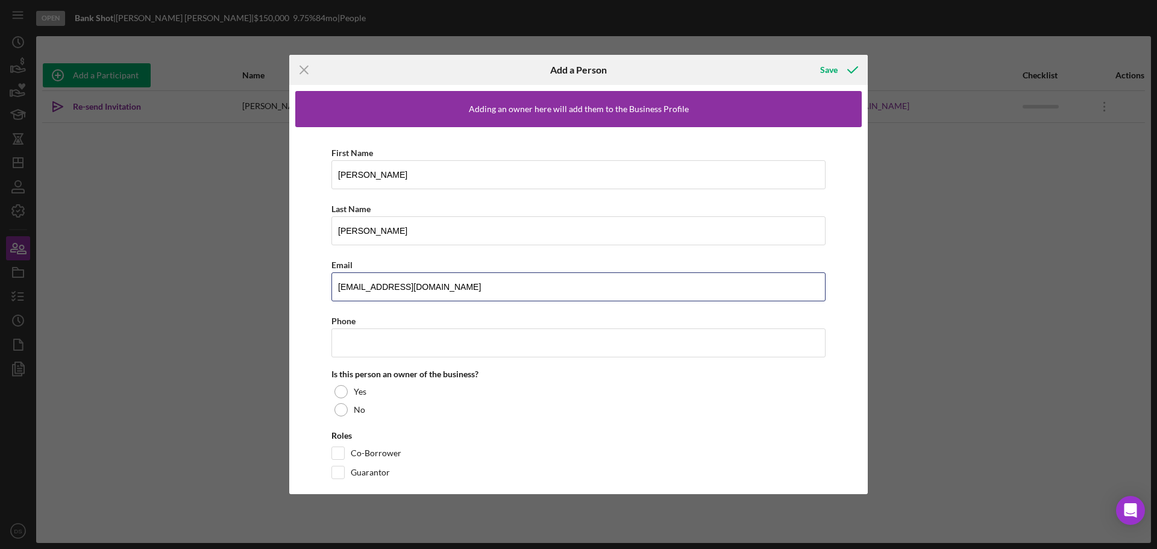
type input "[EMAIL_ADDRESS][DOMAIN_NAME]"
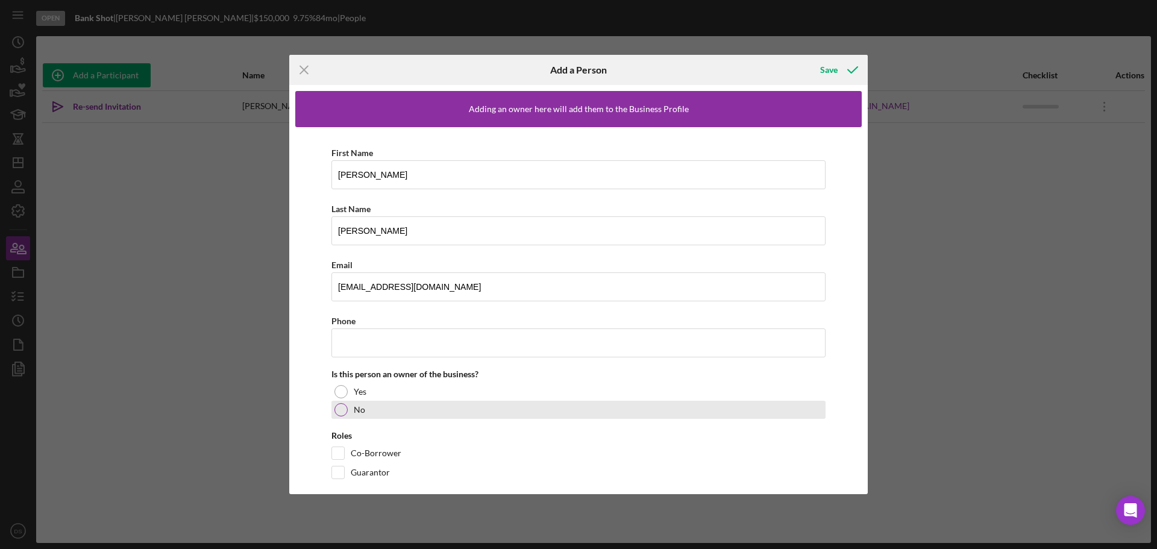
click at [342, 403] on div at bounding box center [341, 409] width 13 height 13
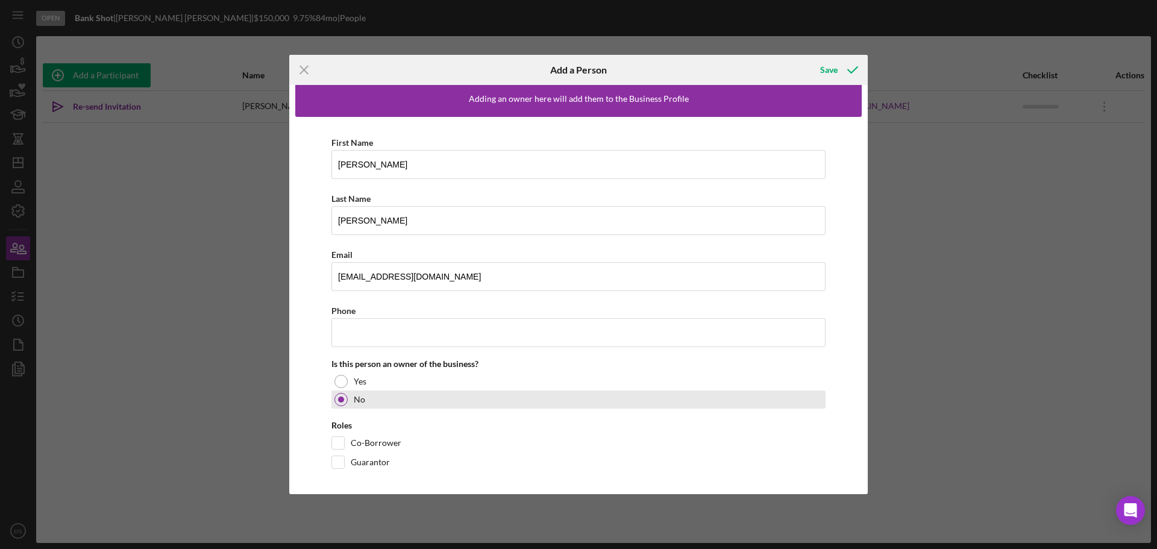
scroll to position [15, 0]
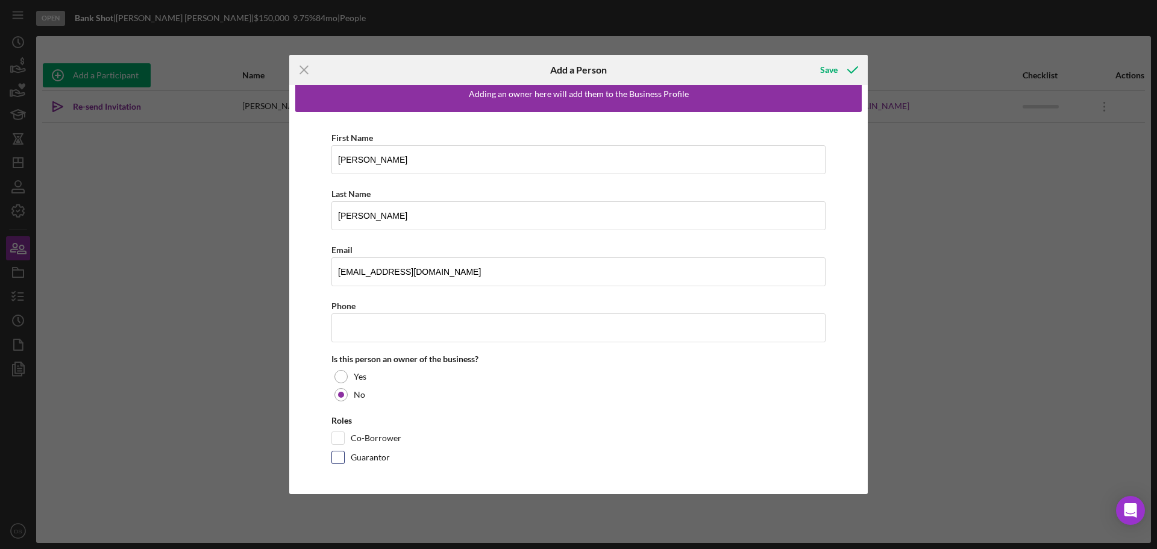
click at [342, 454] on input "Guarantor" at bounding box center [338, 458] width 12 height 12
checkbox input "true"
click at [819, 65] on button "Save" at bounding box center [838, 70] width 60 height 24
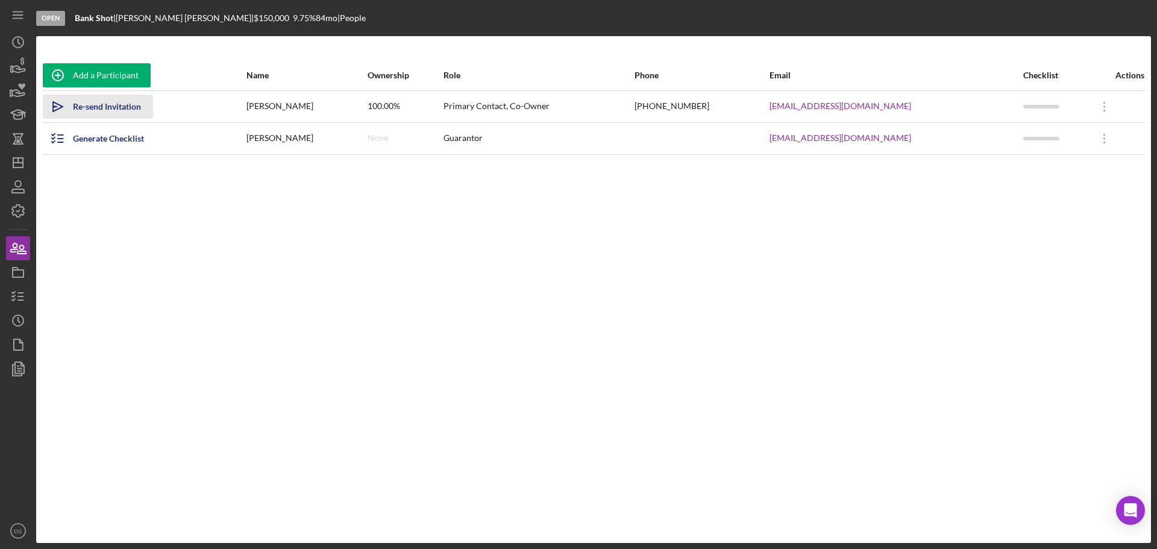
click at [84, 109] on div "Re-send Invitation" at bounding box center [107, 107] width 68 height 24
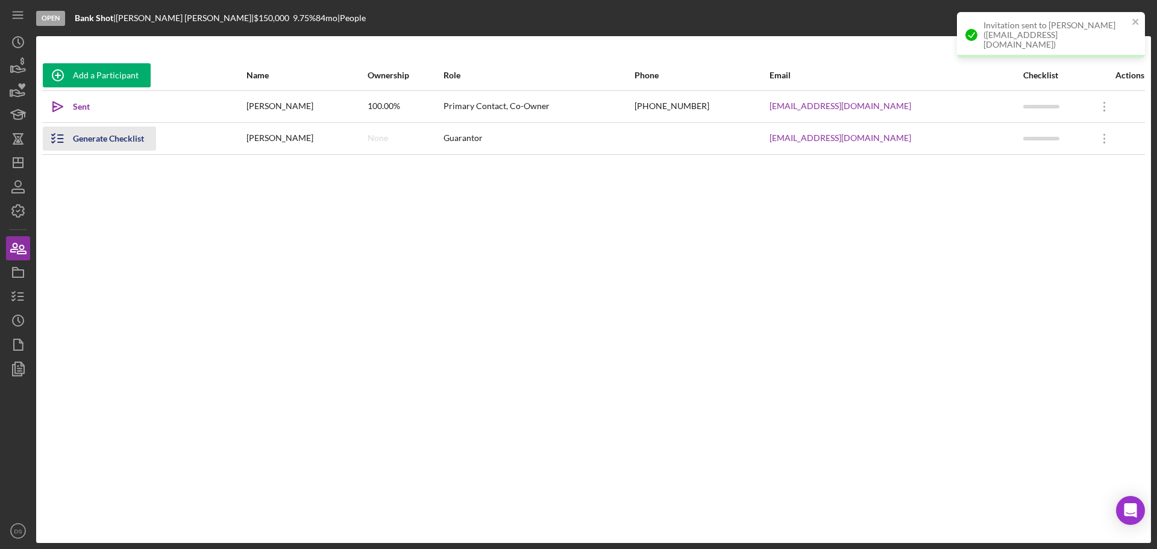
click at [114, 140] on div "Generate Checklist" at bounding box center [108, 139] width 71 height 24
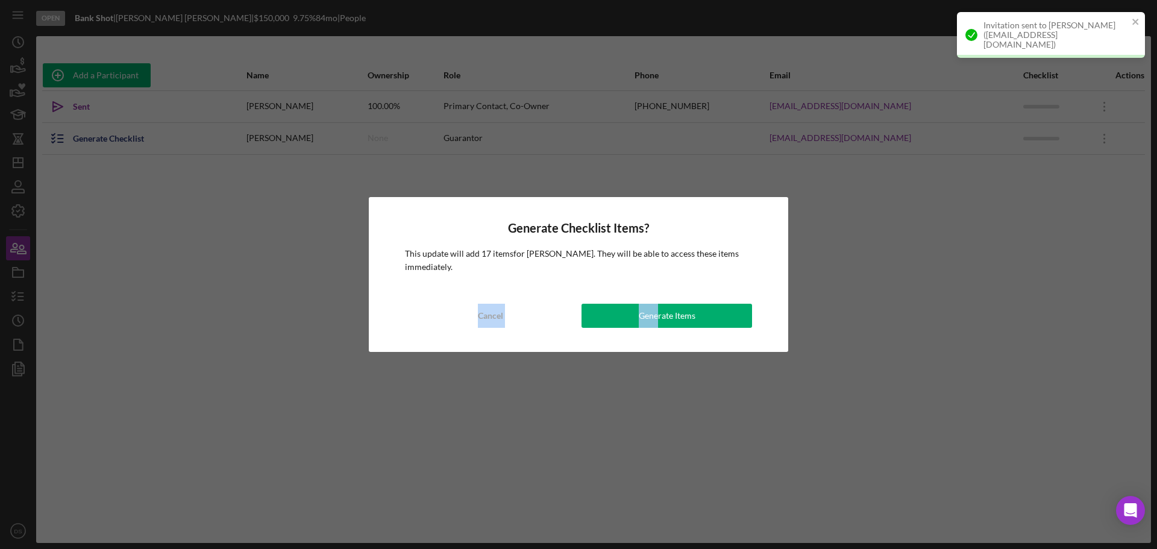
drag, startPoint x: 654, startPoint y: 286, endPoint x: 659, endPoint y: 303, distance: 18.3
click at [659, 303] on div "Generate Checklist Items? This update will add 17 items for [PERSON_NAME] . The…" at bounding box center [579, 275] width 420 height 156
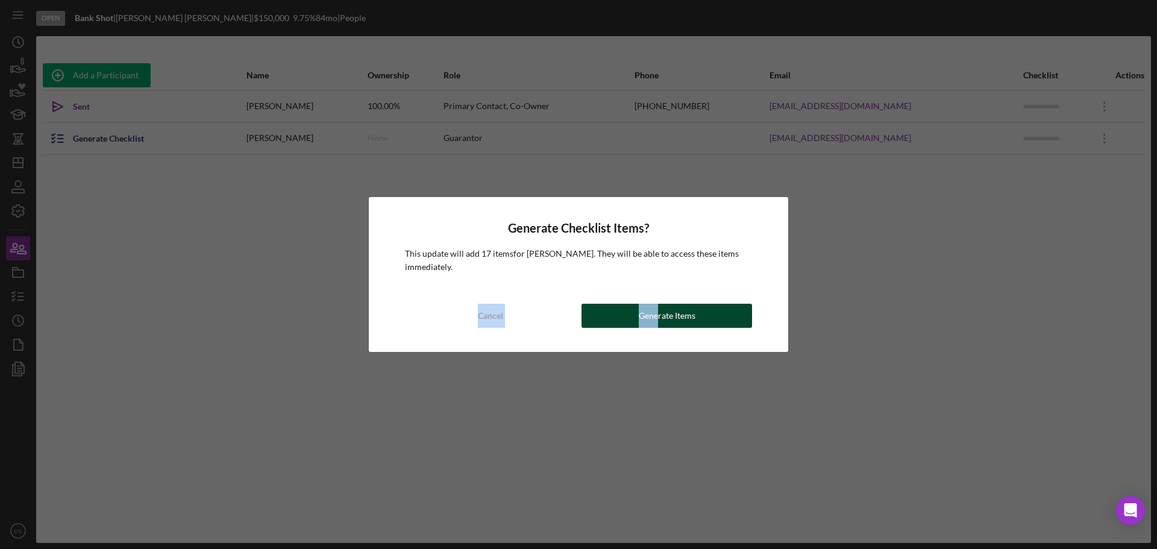
click at [659, 307] on div "Generate Items" at bounding box center [667, 316] width 57 height 24
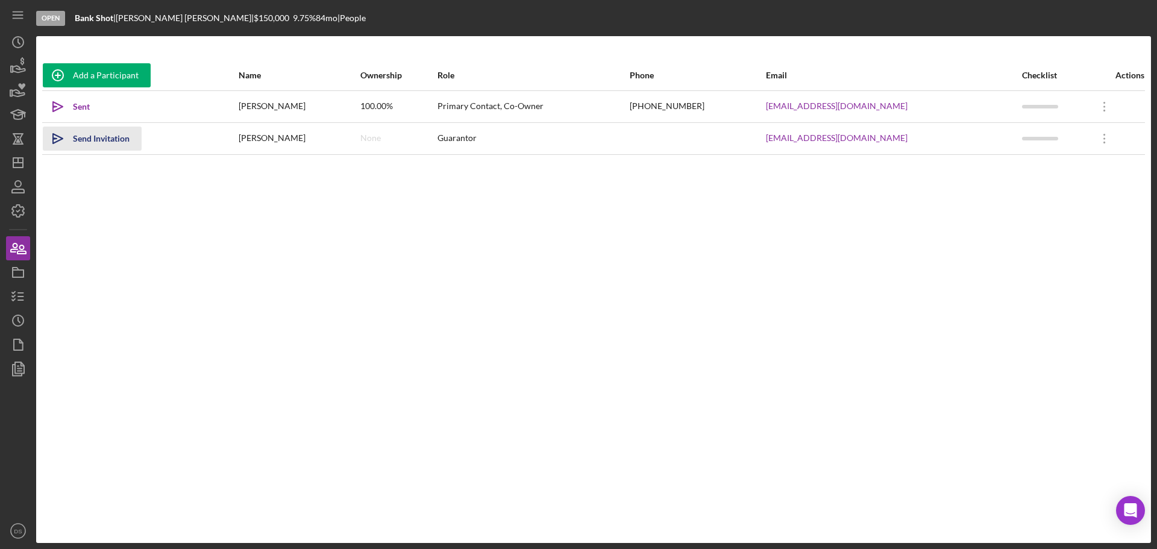
click at [106, 136] on div "Send Invitation" at bounding box center [101, 139] width 57 height 24
drag, startPoint x: 75, startPoint y: 18, endPoint x: 114, endPoint y: 20, distance: 38.6
click at [114, 20] on div "Bank Shot |" at bounding box center [95, 18] width 41 height 10
copy b "Bank Shot"
click at [109, 140] on div "Re-send Invitation" at bounding box center [107, 139] width 68 height 24
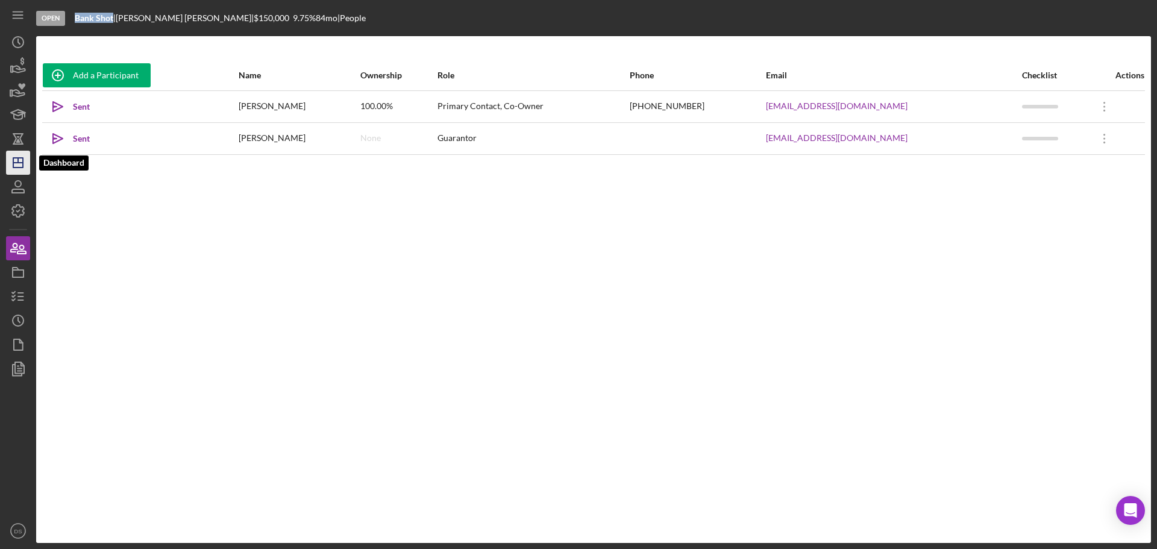
click at [18, 169] on icon "Icon/Dashboard" at bounding box center [18, 163] width 30 height 30
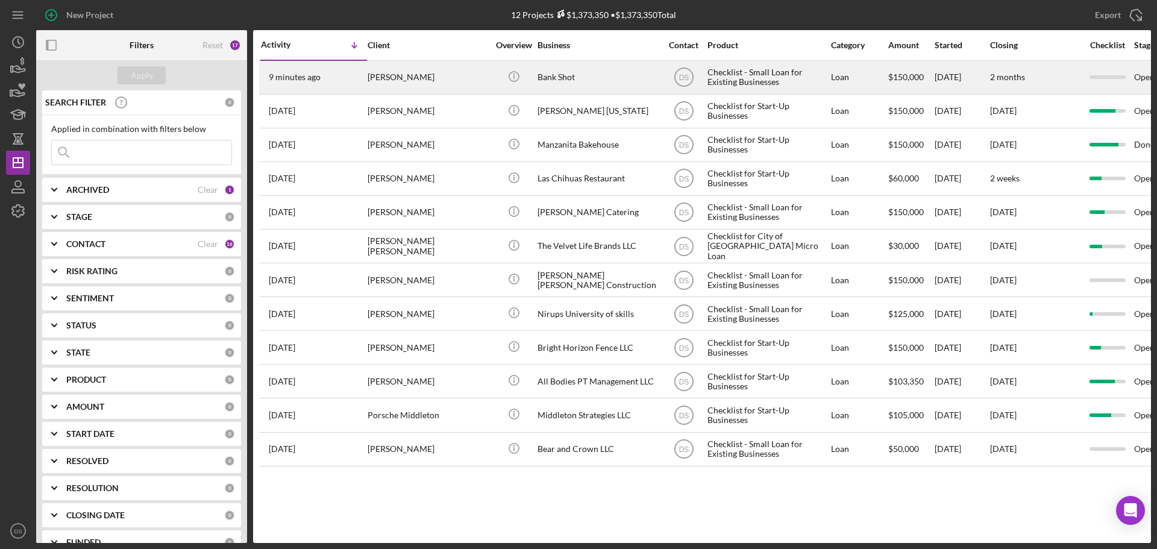
click at [457, 77] on div "[PERSON_NAME]" at bounding box center [428, 77] width 121 height 32
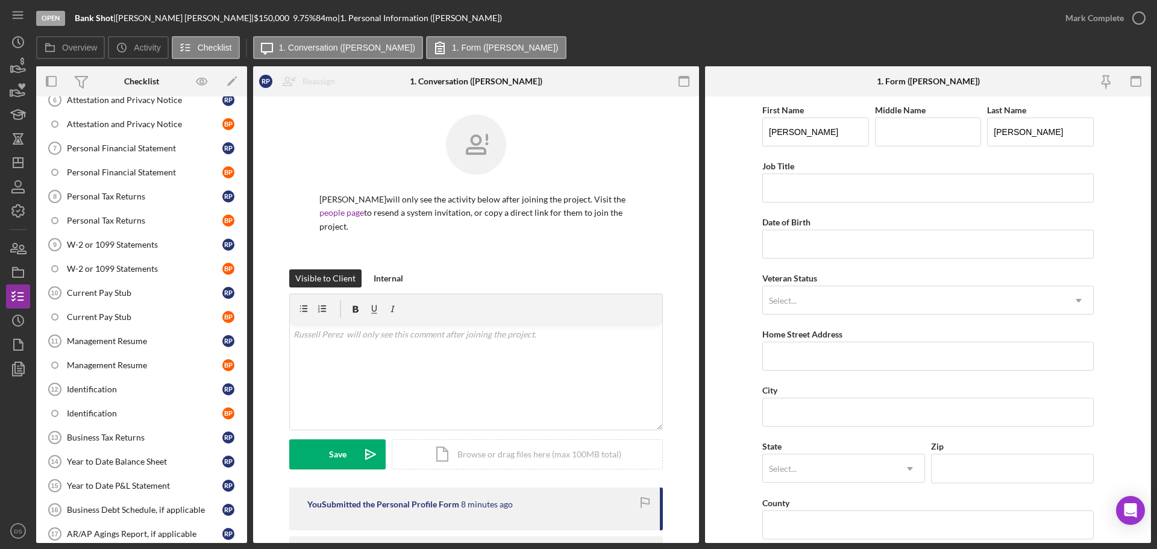
scroll to position [301, 0]
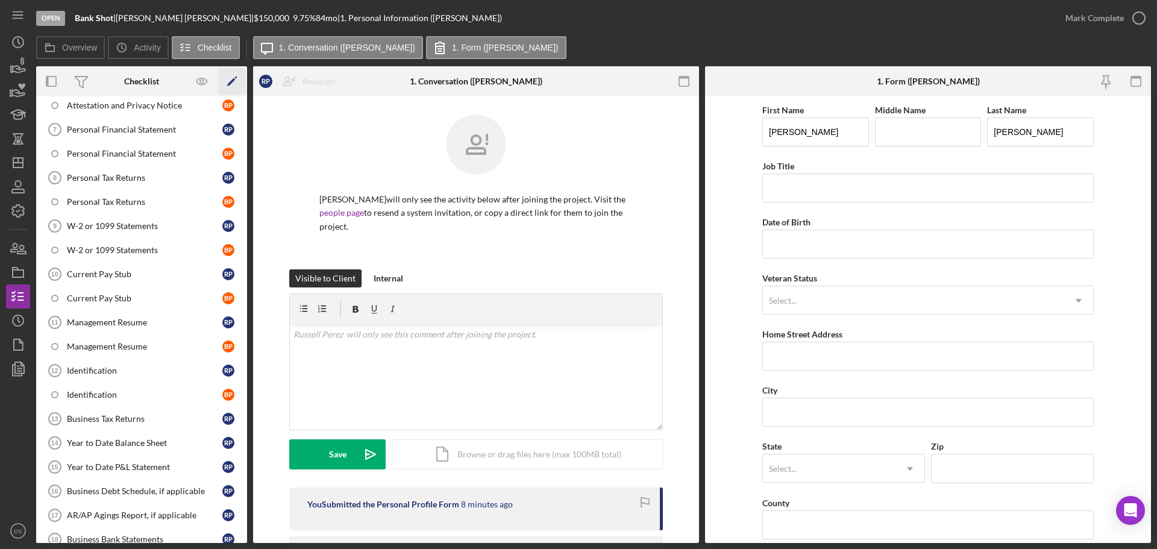
click at [234, 83] on icon "Icon/Edit" at bounding box center [232, 81] width 27 height 27
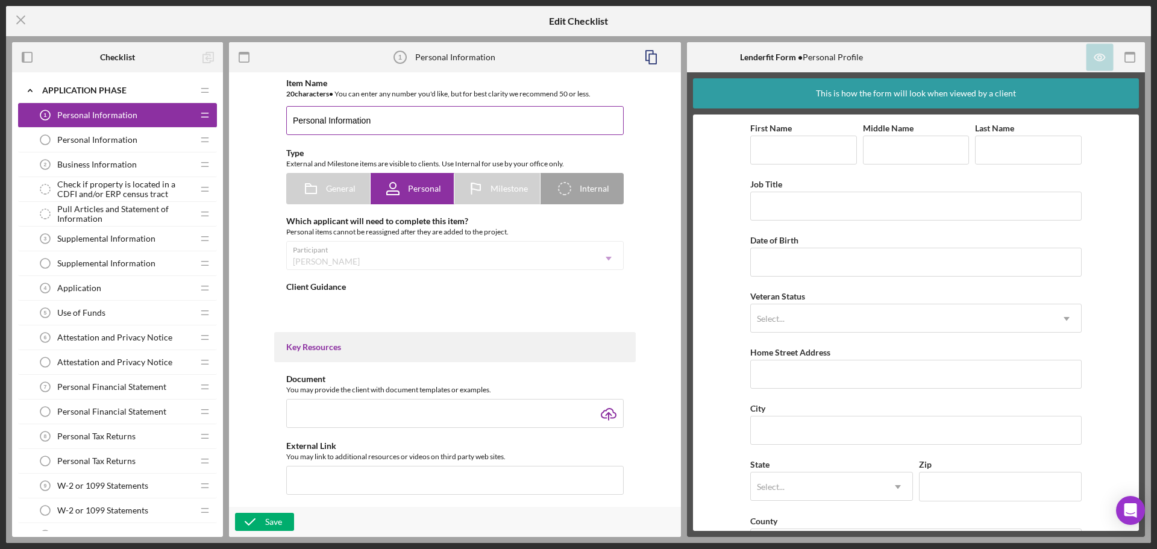
type textarea "<div> <p class="x_elementToProof"><strong>Welcome! We're looking forward to wor…"
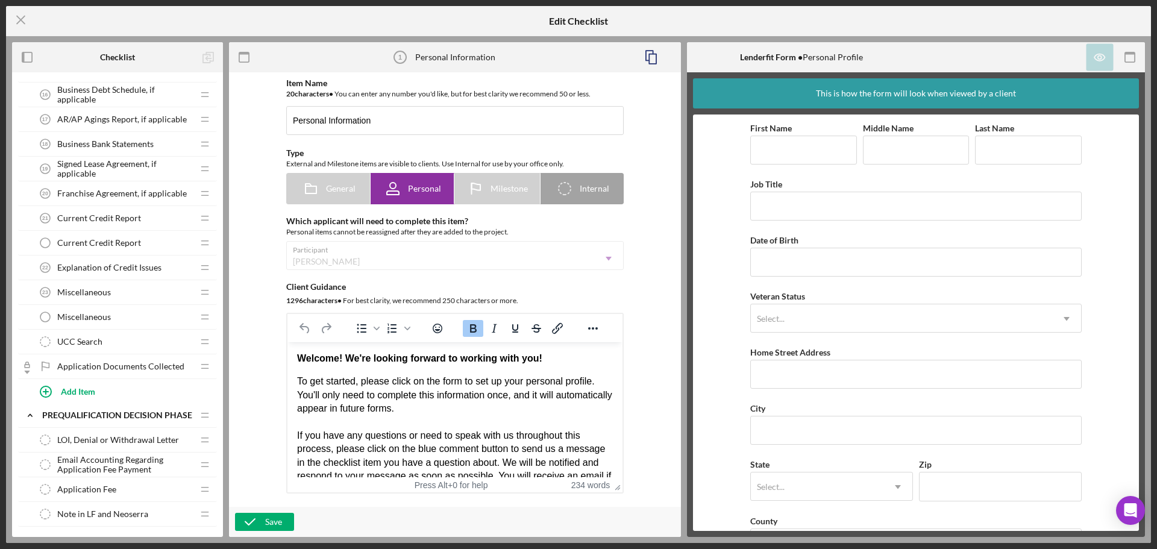
scroll to position [603, 0]
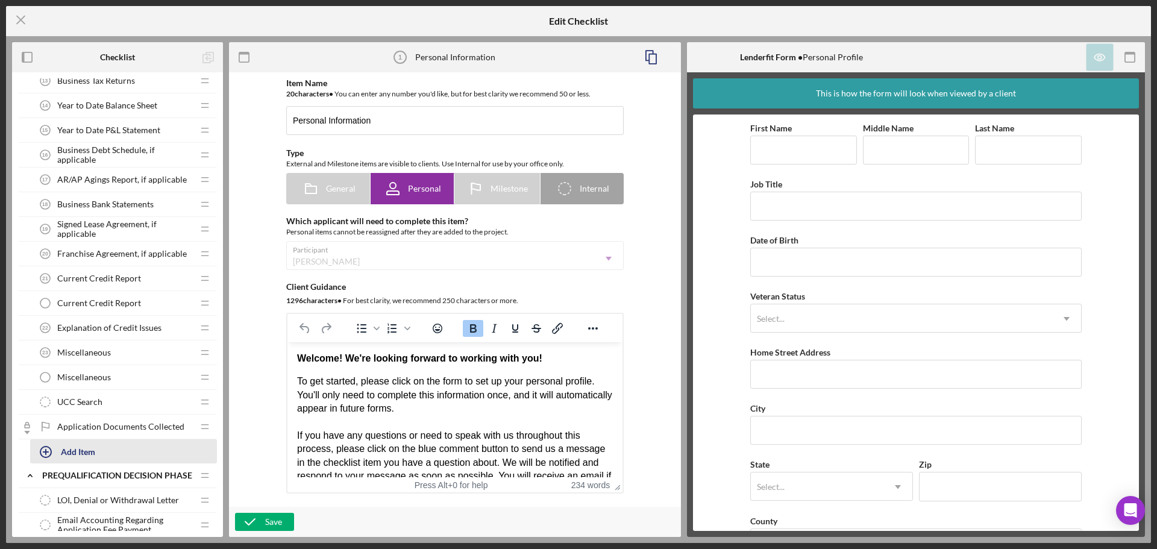
click at [85, 450] on div "Add Item" at bounding box center [78, 451] width 34 height 23
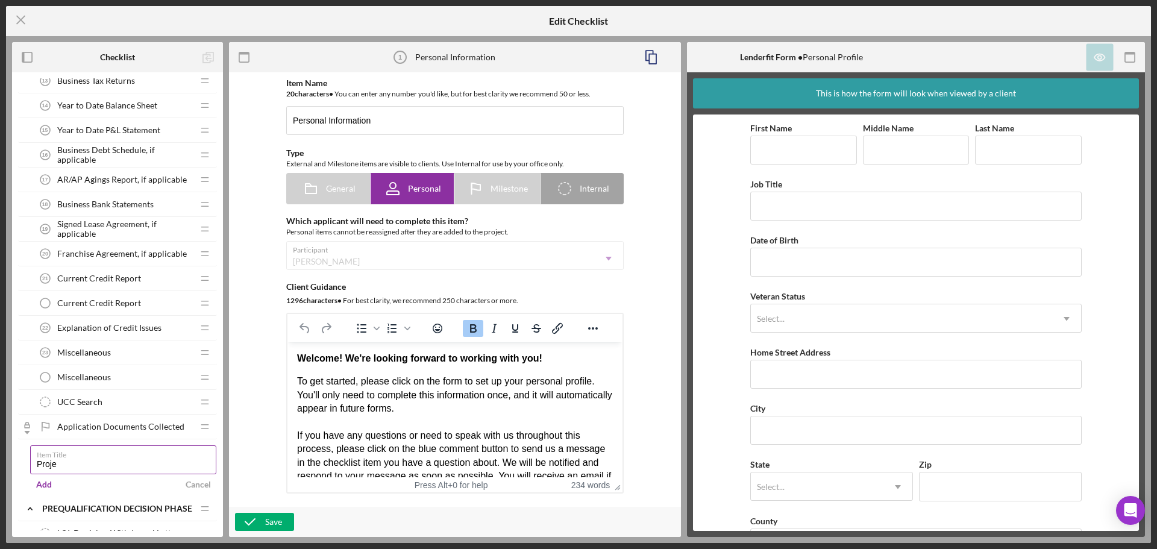
type input "Projections"
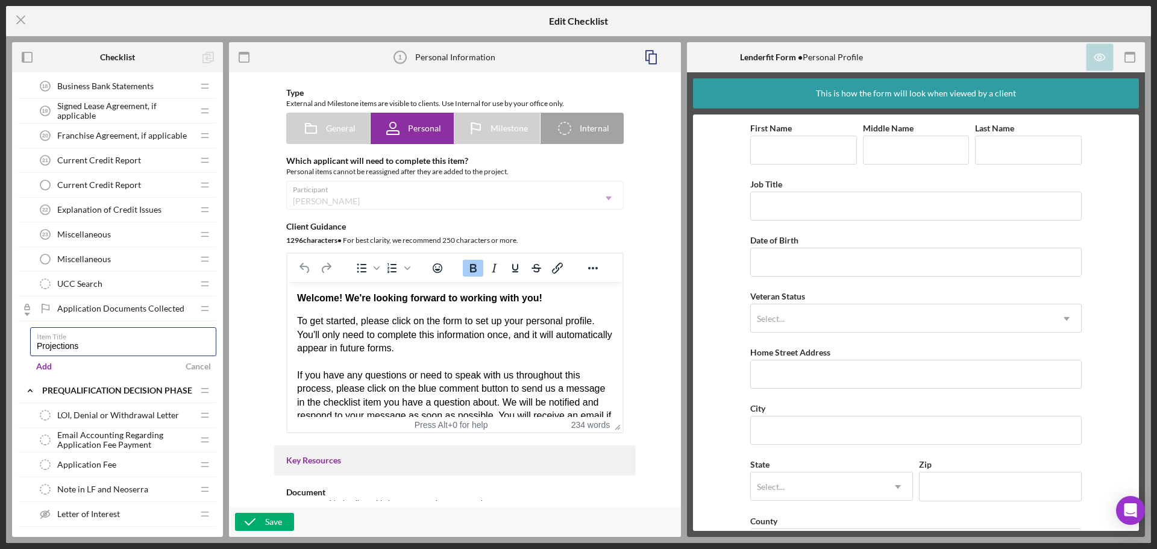
scroll to position [723, 0]
click at [46, 364] on div "Add" at bounding box center [44, 364] width 16 height 18
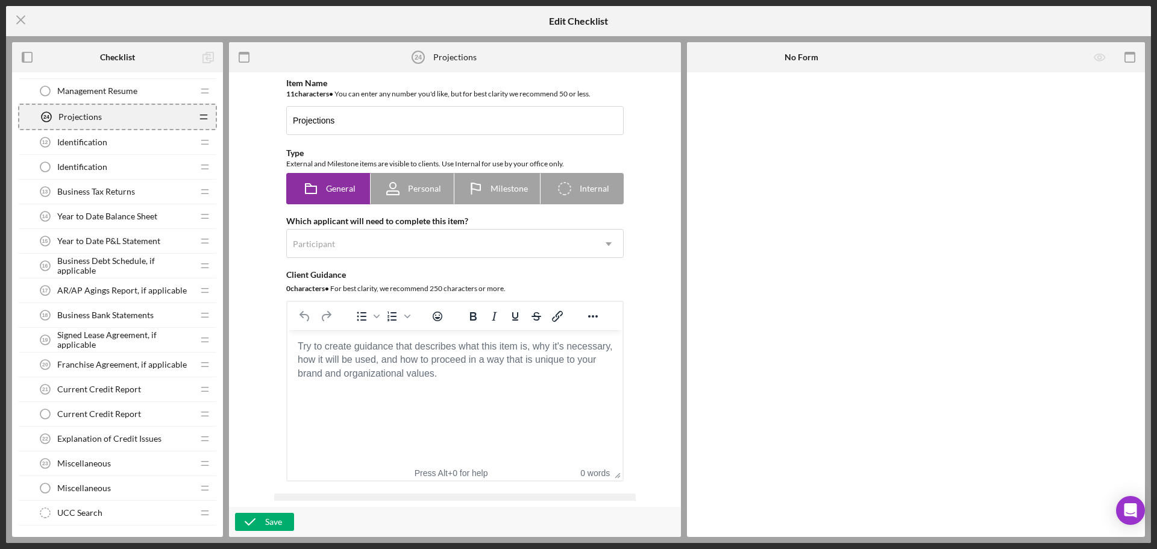
scroll to position [488, 0]
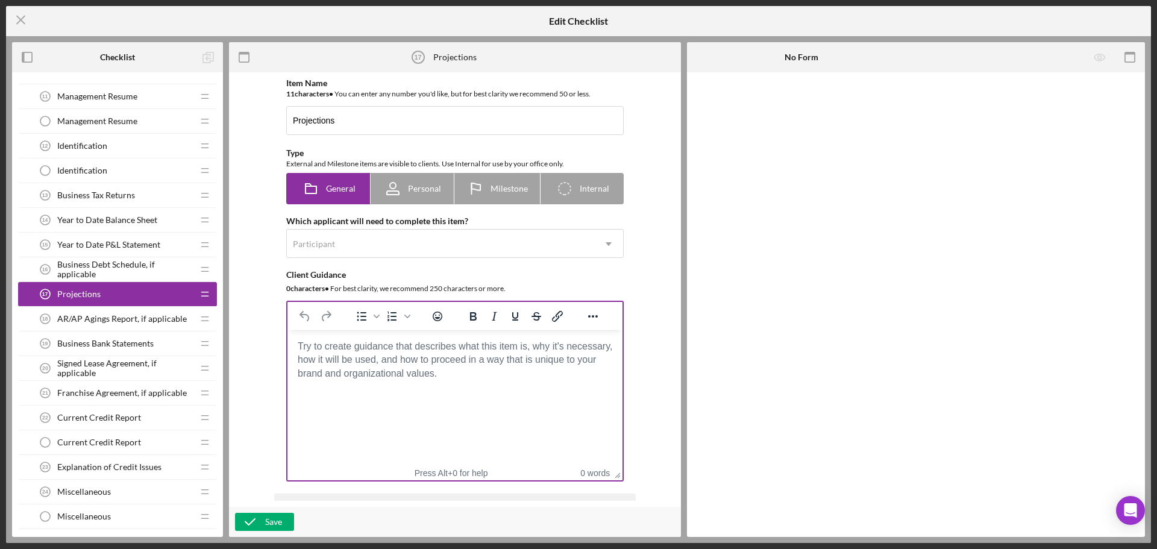
click at [332, 351] on body "Rich Text Area. Press ALT-0 for help." at bounding box center [455, 346] width 316 height 13
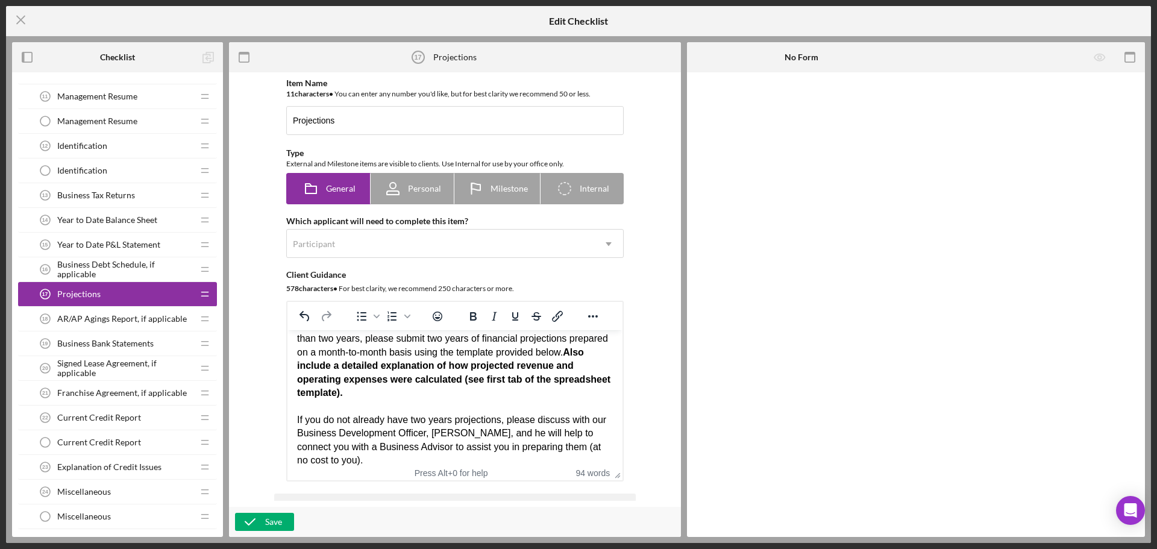
scroll to position [33, 0]
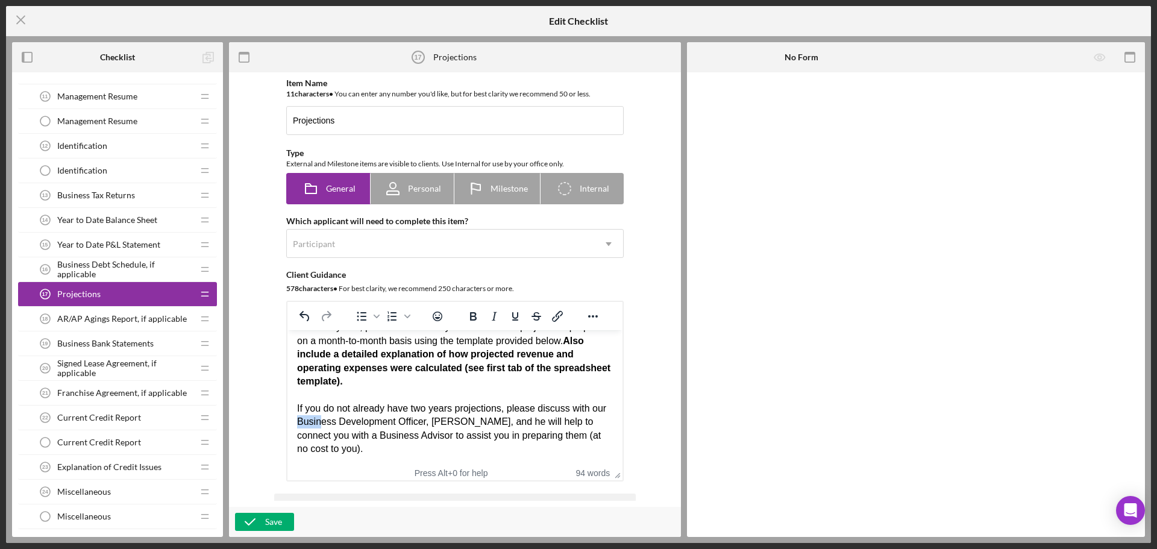
drag, startPoint x: 312, startPoint y: 421, endPoint x: 337, endPoint y: 424, distance: 24.8
click at [337, 424] on div "NEW BUSINESS: If your business is a start-up or has operated for less than two …" at bounding box center [455, 381] width 316 height 148
drag, startPoint x: 296, startPoint y: 424, endPoint x: 305, endPoint y: 423, distance: 9.1
click at [305, 423] on html "NEW BUSINESS: If your business is a start-up or has operated for less than two …" at bounding box center [455, 382] width 335 height 168
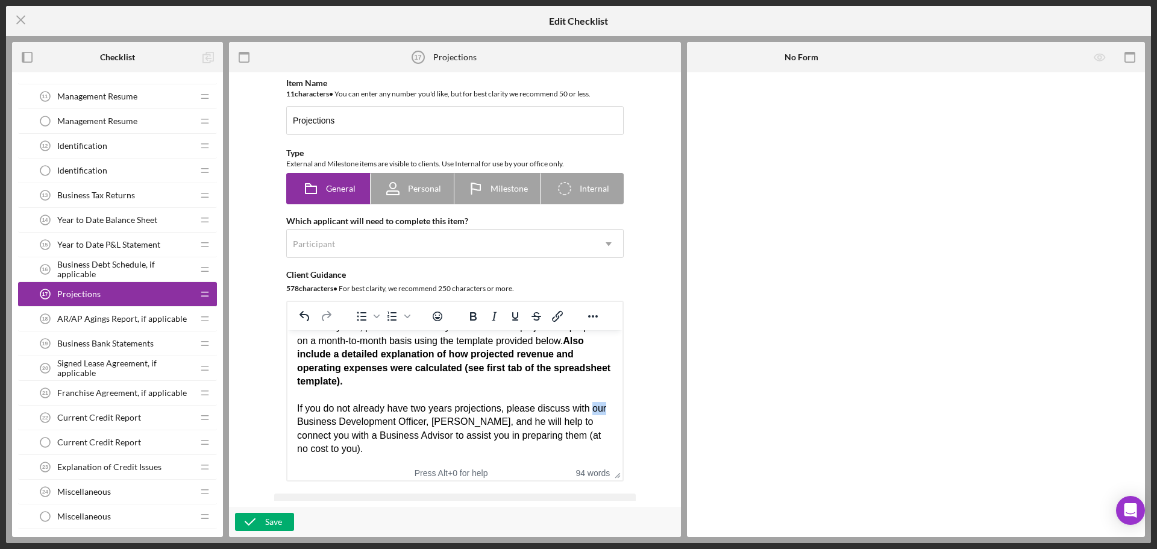
drag, startPoint x: 298, startPoint y: 423, endPoint x: 311, endPoint y: 423, distance: 12.7
click at [311, 423] on div "NEW BUSINESS: If your business is a start-up or has operated for less than two …" at bounding box center [455, 381] width 316 height 148
drag, startPoint x: 319, startPoint y: 420, endPoint x: 508, endPoint y: 423, distance: 188.1
click at [508, 423] on div "NEW BUSINESS: If your business is a start-up or has operated for less than two …" at bounding box center [455, 381] width 316 height 148
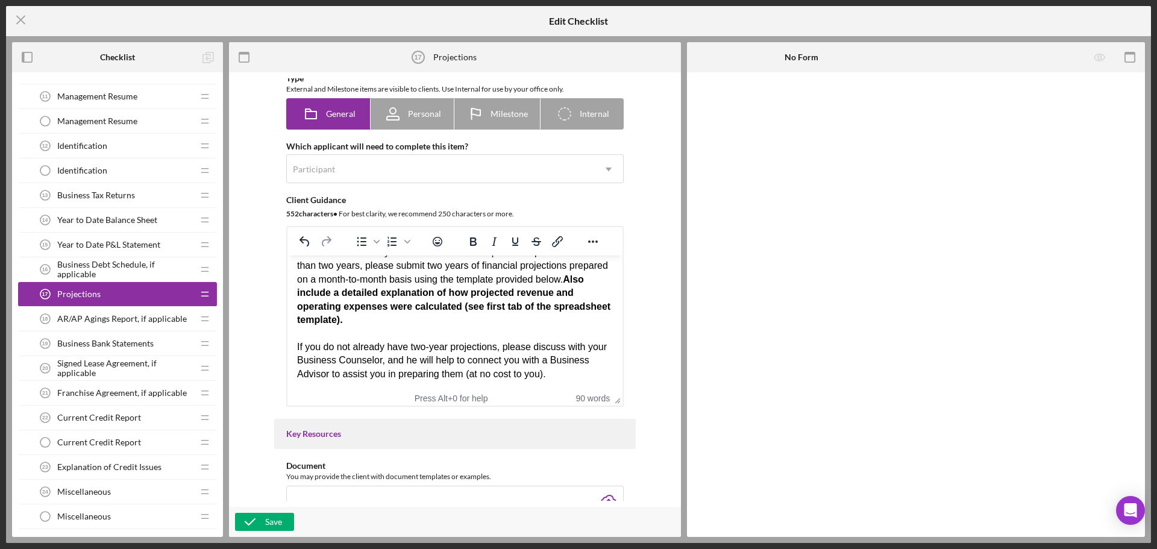
scroll to position [60, 0]
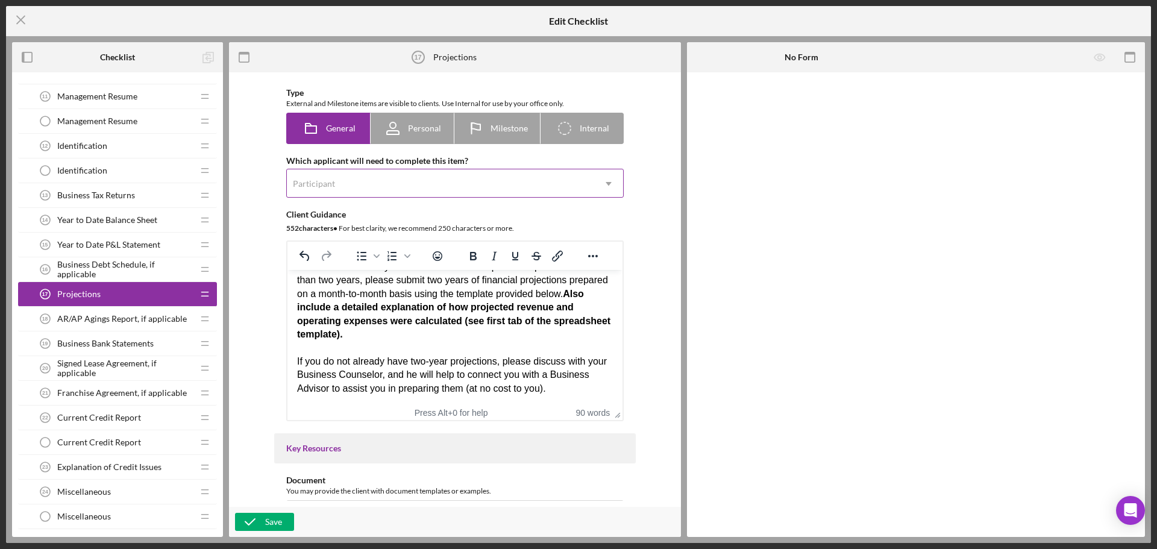
click at [348, 177] on div "Participant" at bounding box center [440, 184] width 307 height 28
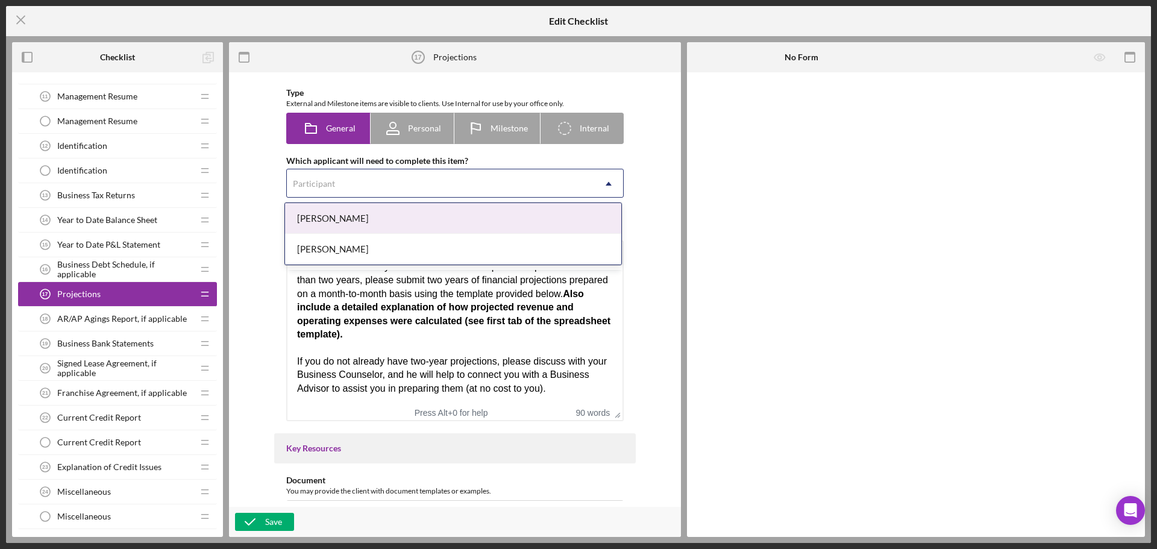
click at [348, 213] on div "[PERSON_NAME]" at bounding box center [453, 218] width 336 height 31
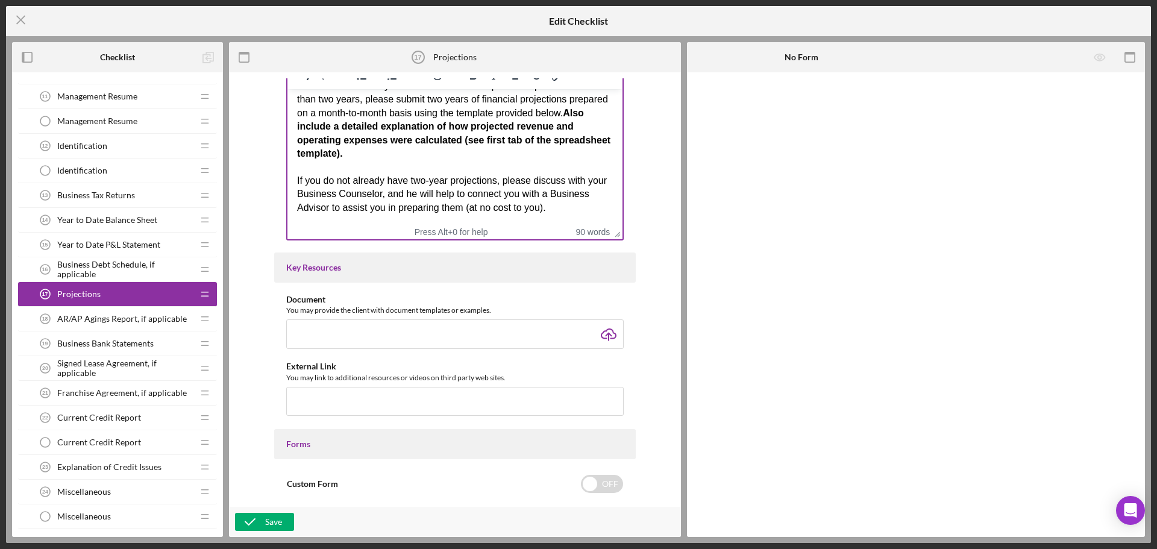
scroll to position [301, 0]
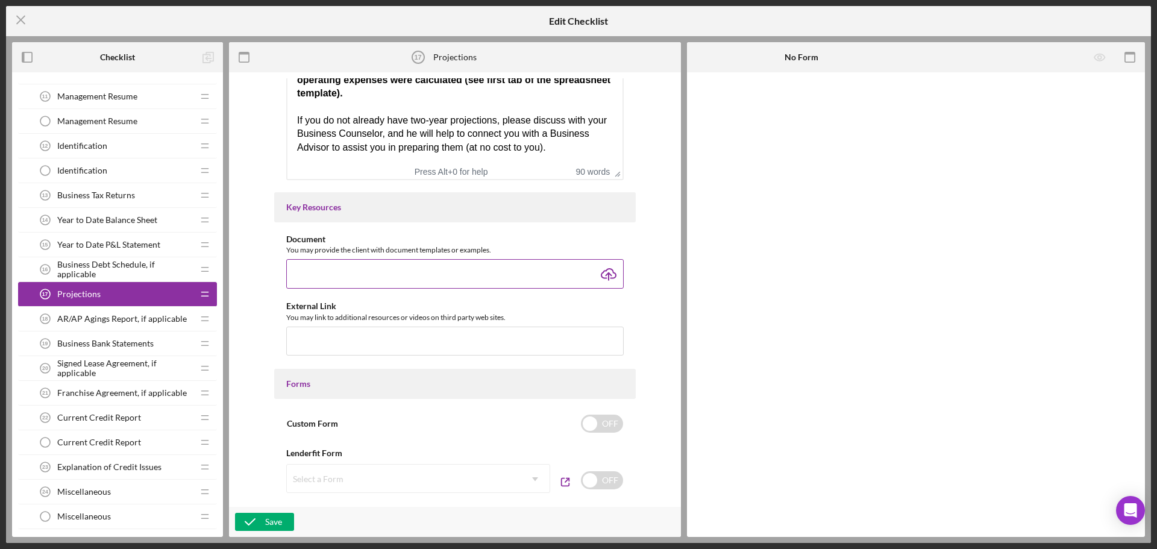
click at [605, 274] on input "file" at bounding box center [455, 273] width 338 height 29
type input "C:\fakepath\Projections Template 9 28 21 (1).xlsx"
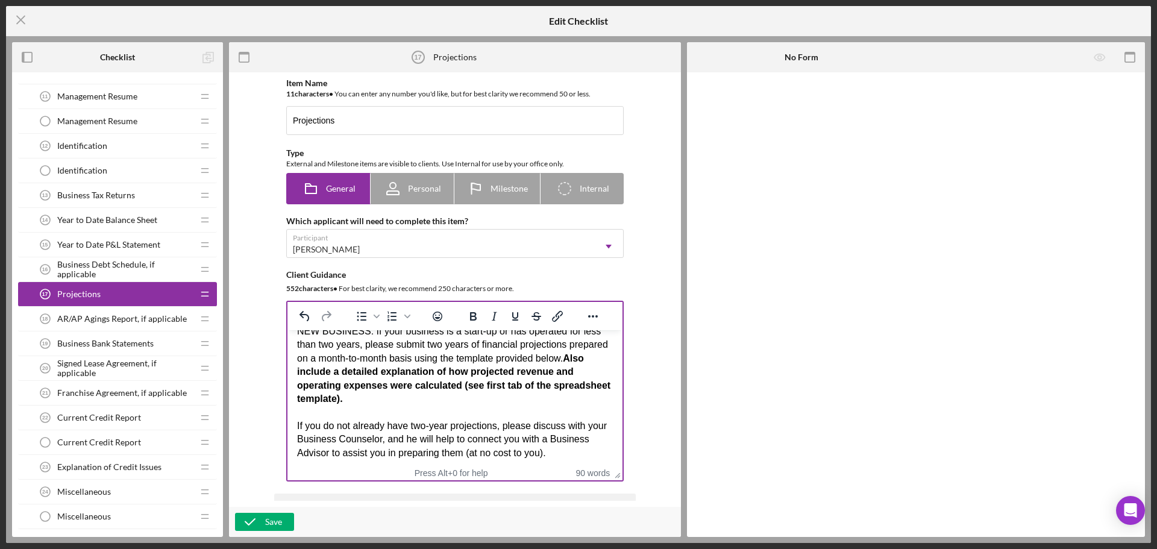
scroll to position [19, 0]
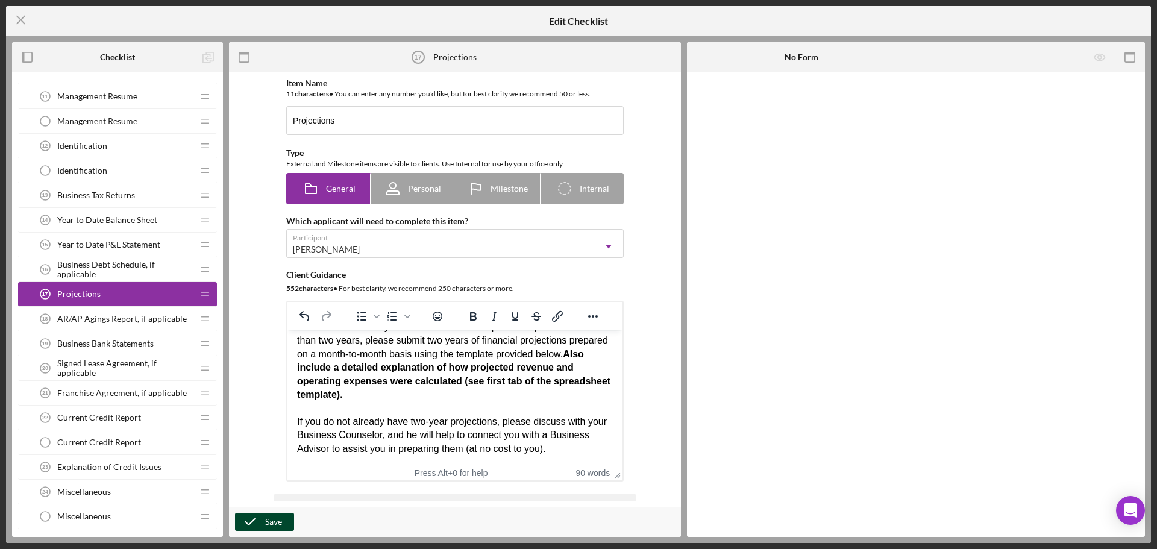
click at [265, 526] on button "Save" at bounding box center [264, 522] width 59 height 18
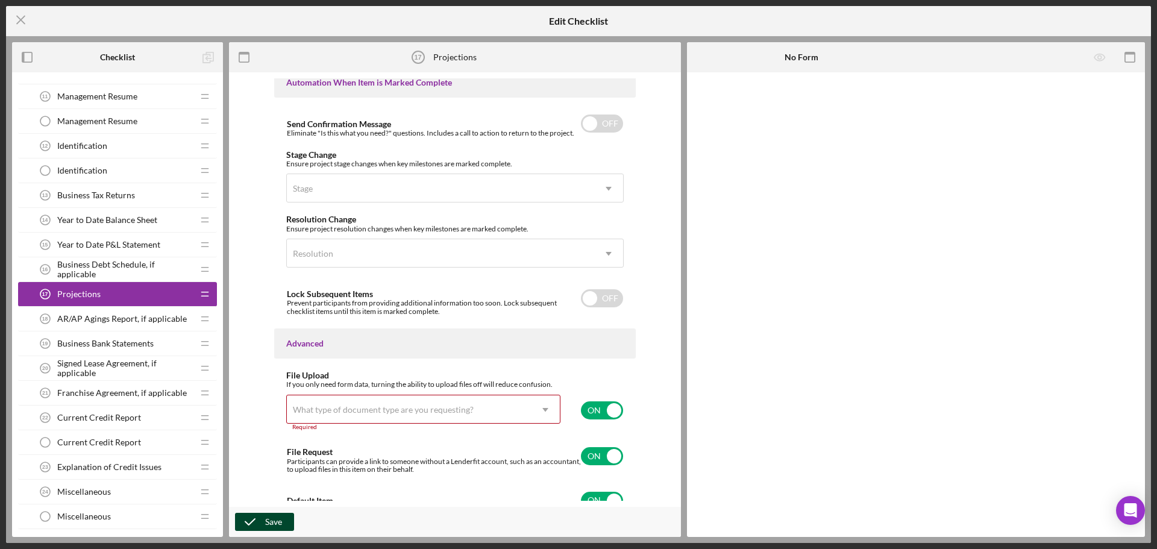
scroll to position [766, 0]
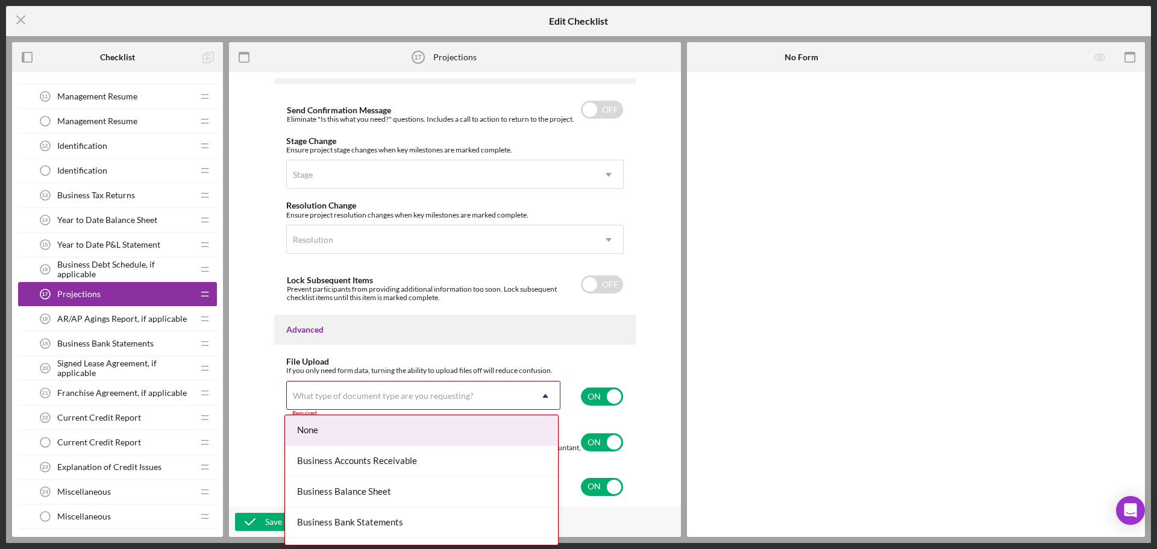
click at [365, 401] on div "What type of document type are you requesting?" at bounding box center [409, 396] width 244 height 28
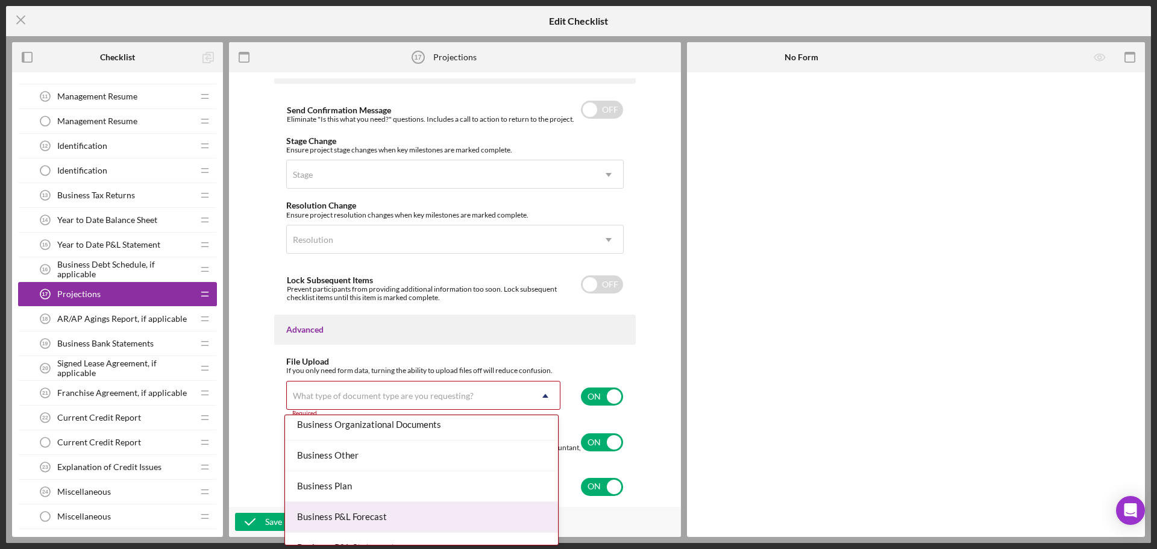
scroll to position [314, 0]
click at [354, 509] on div "Business Other" at bounding box center [421, 516] width 273 height 31
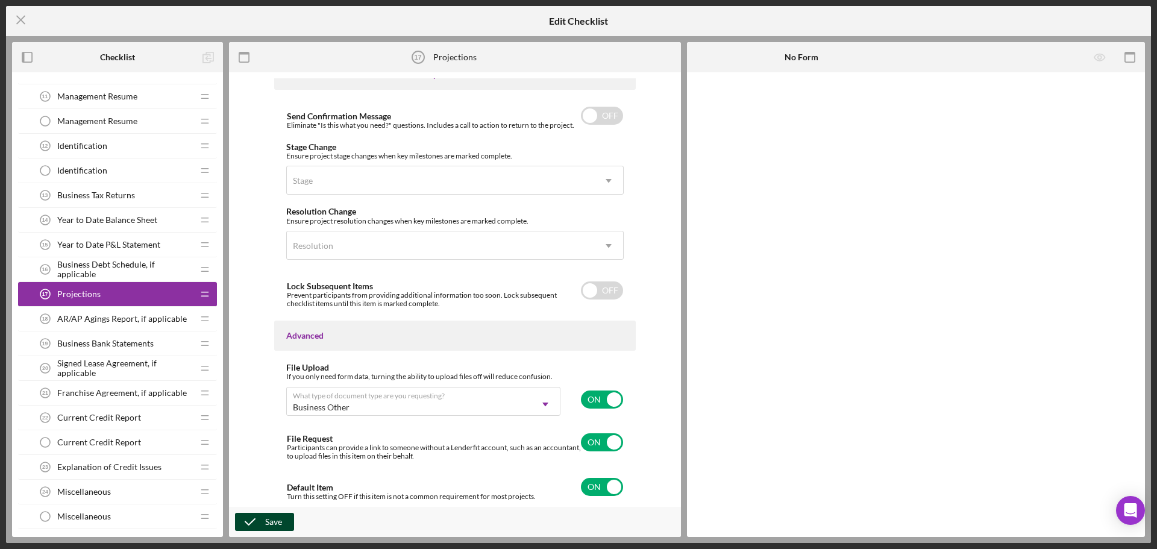
click at [281, 518] on div "Save" at bounding box center [273, 522] width 17 height 18
click at [267, 527] on div "Save" at bounding box center [273, 522] width 17 height 18
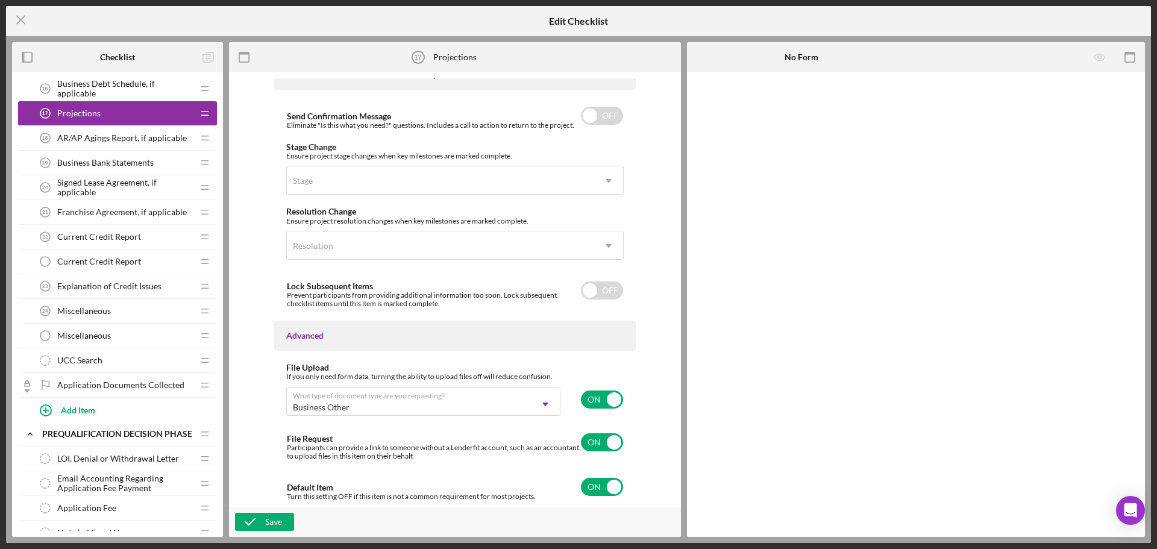
scroll to position [729, 0]
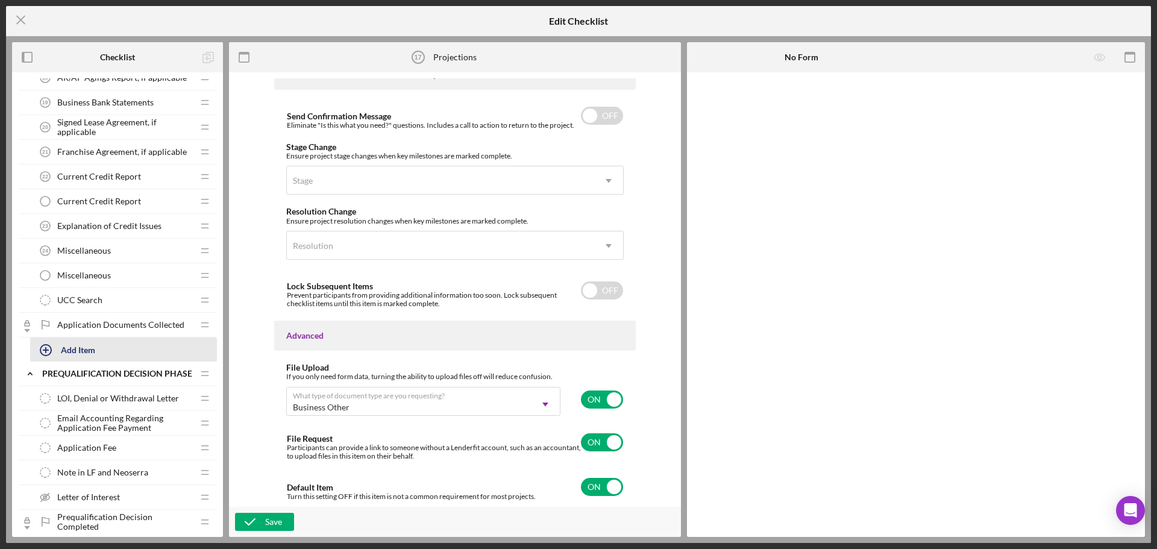
click at [81, 342] on div "Add Item" at bounding box center [78, 349] width 34 height 23
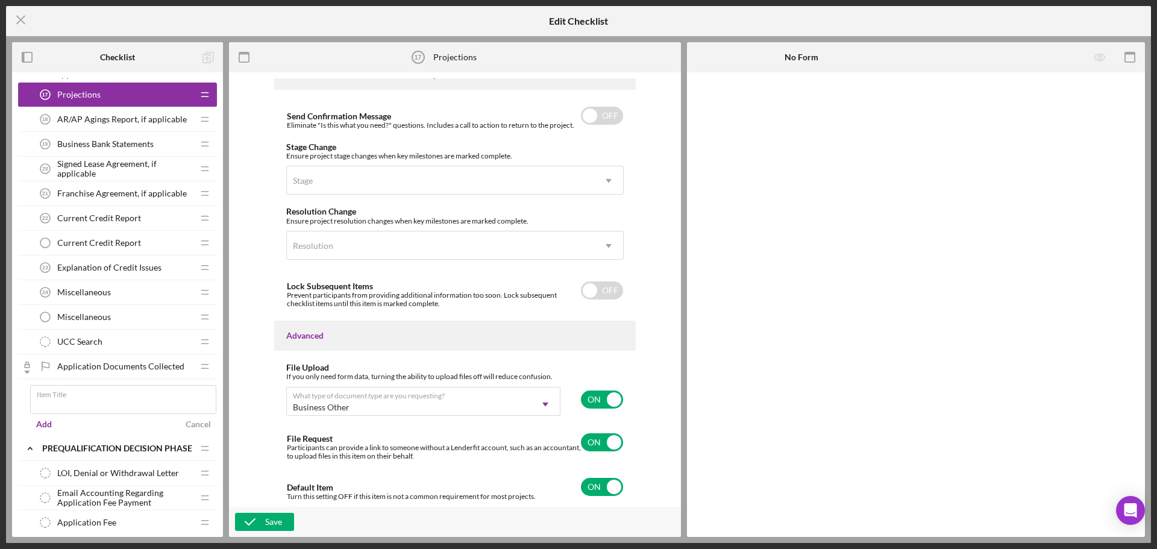
scroll to position [669, 0]
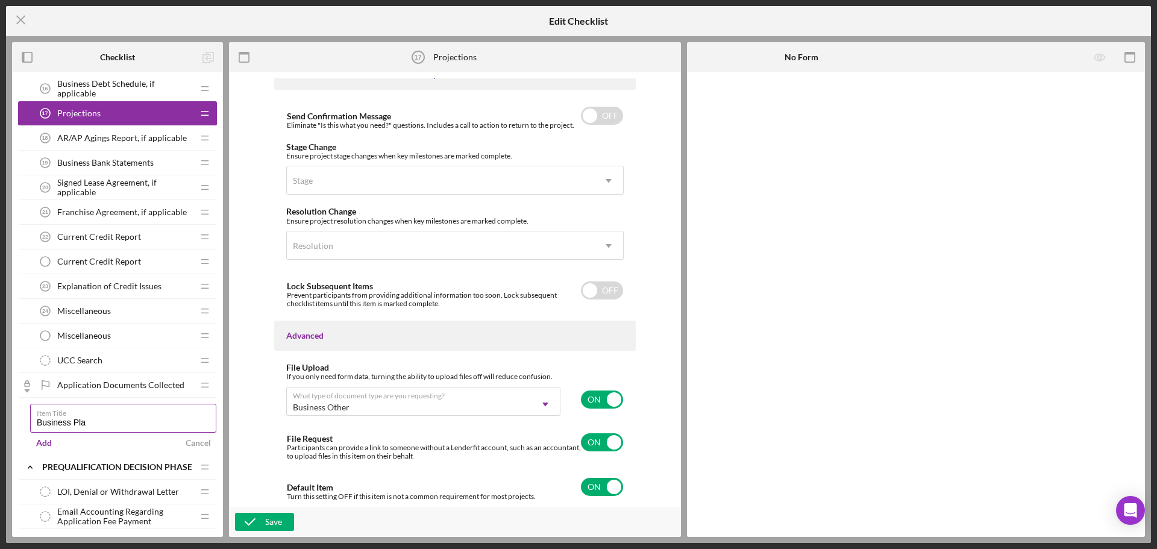
type input "Business Plan"
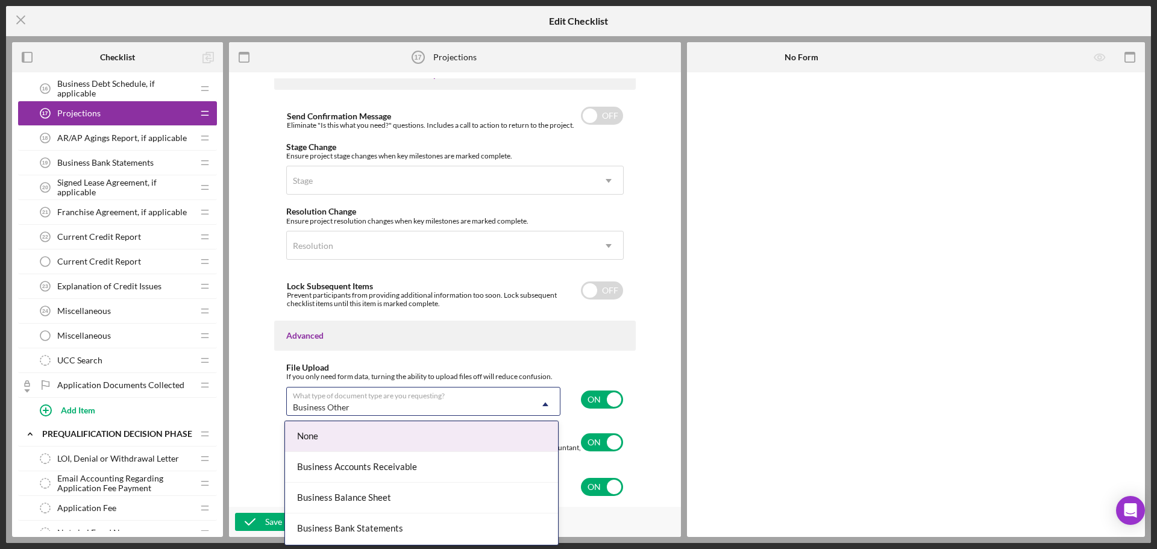
click at [352, 408] on div "Business Other" at bounding box center [409, 408] width 244 height 28
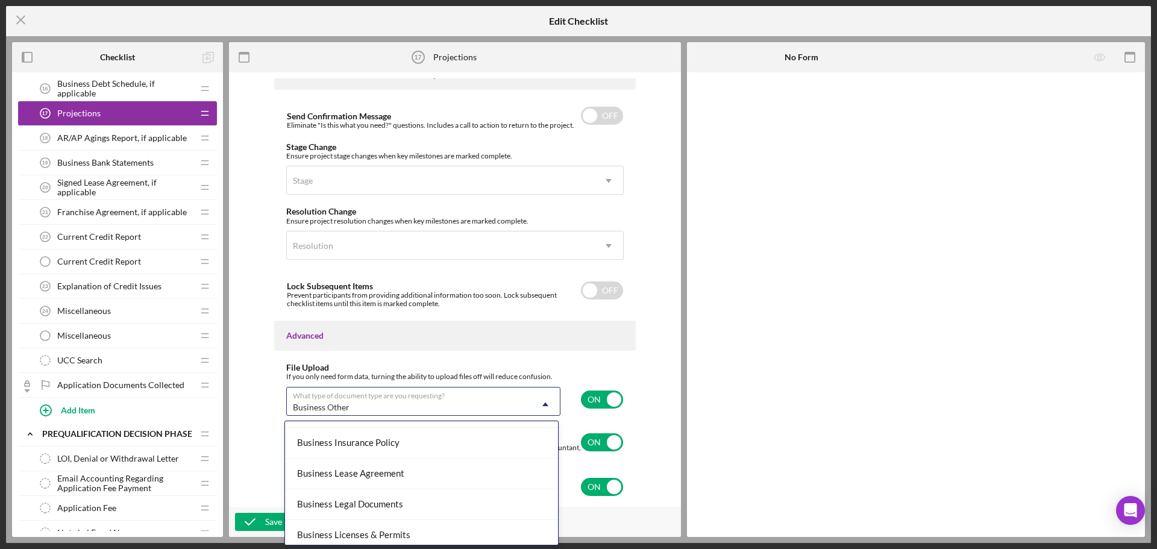
scroll to position [241, 0]
click at [769, 244] on div at bounding box center [916, 304] width 458 height 465
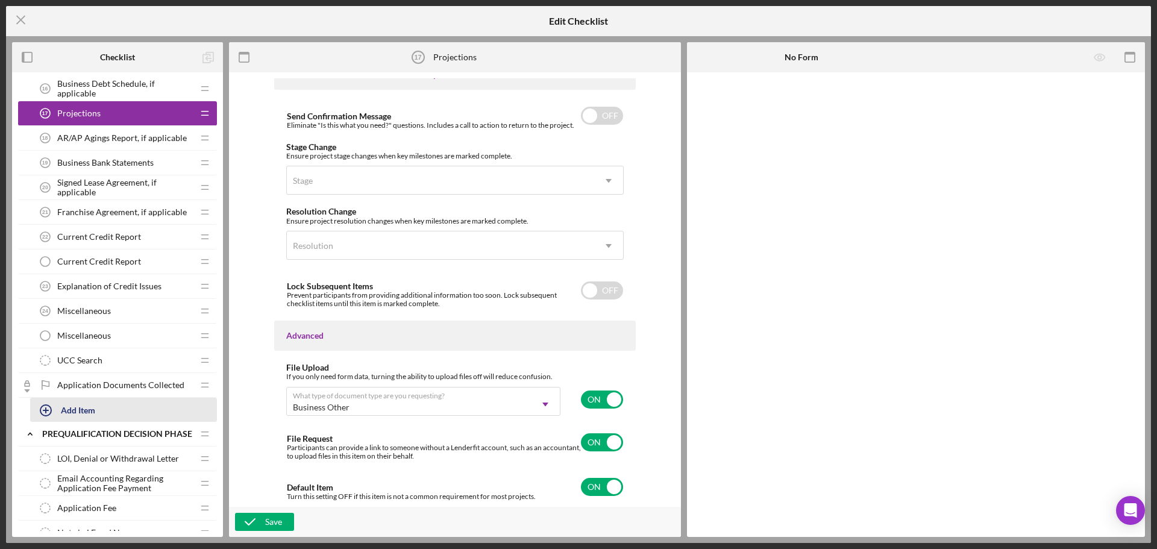
click at [86, 409] on div "Add Item" at bounding box center [78, 409] width 34 height 23
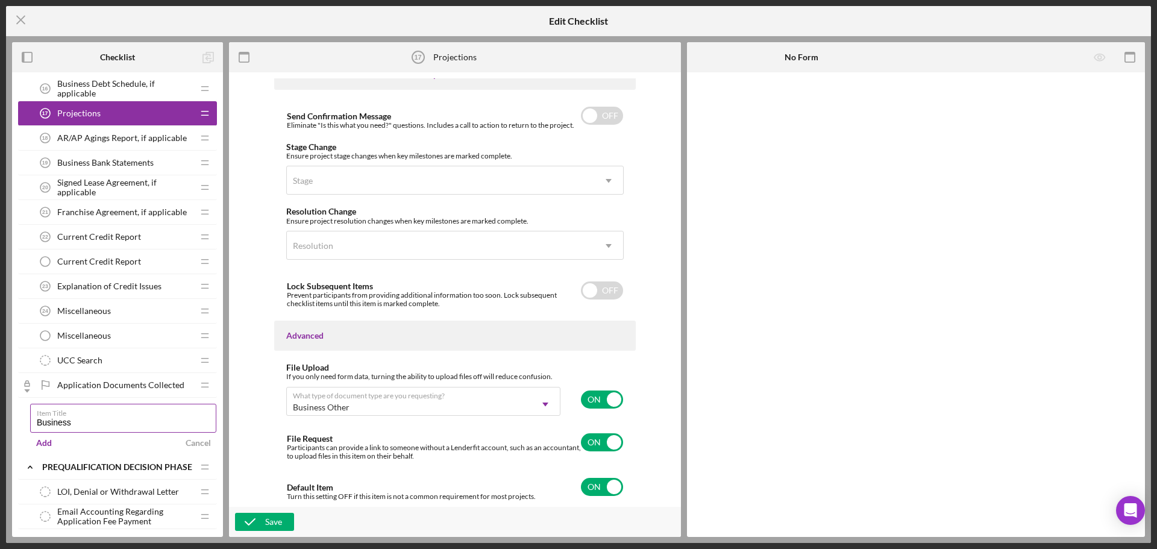
type input "Business Plan"
click at [45, 442] on div "Add" at bounding box center [44, 443] width 16 height 18
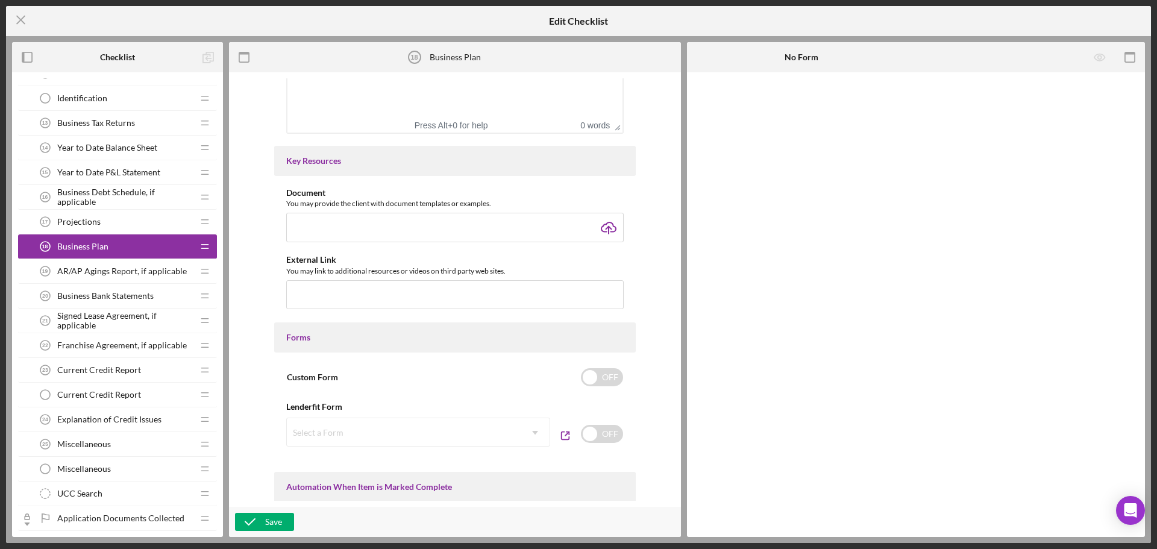
scroll to position [362, 0]
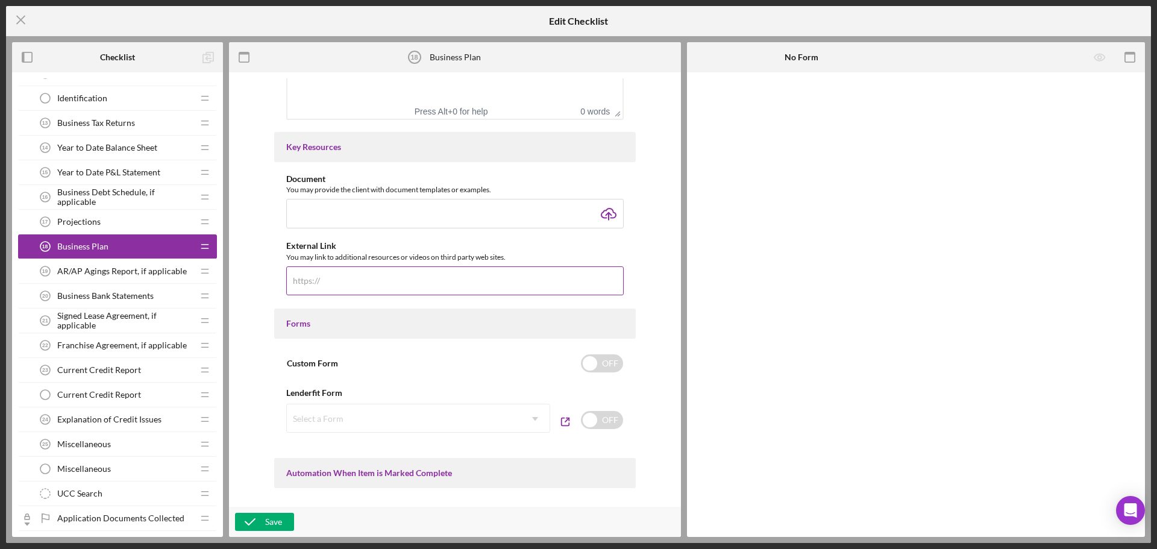
click at [360, 270] on input "text" at bounding box center [455, 280] width 338 height 29
paste input "[DOMAIN_NAME][URL]"
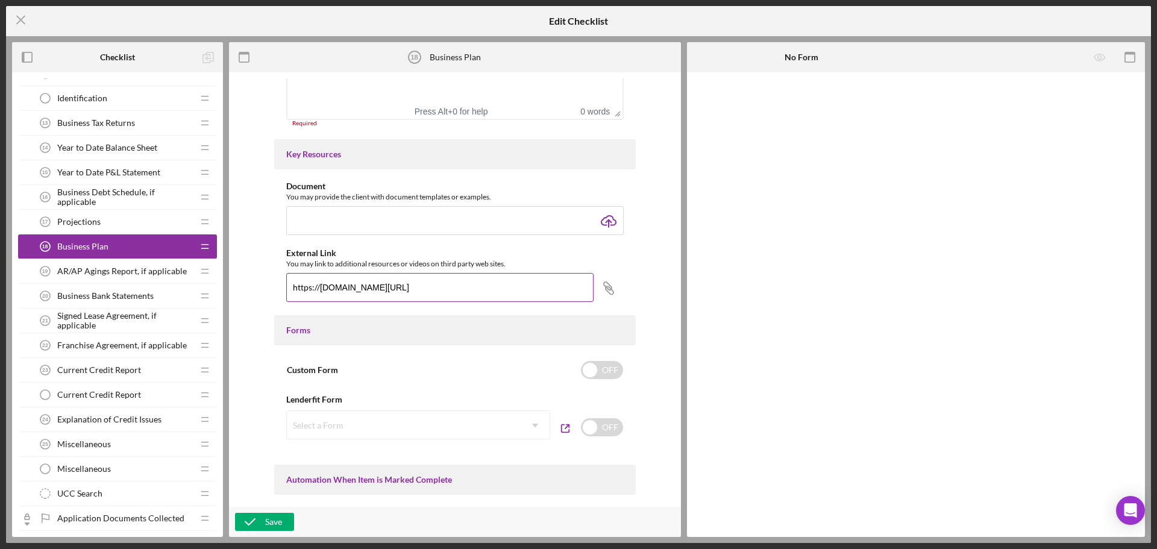
click at [533, 291] on input "[DOMAIN_NAME][URL]" at bounding box center [439, 287] width 307 height 29
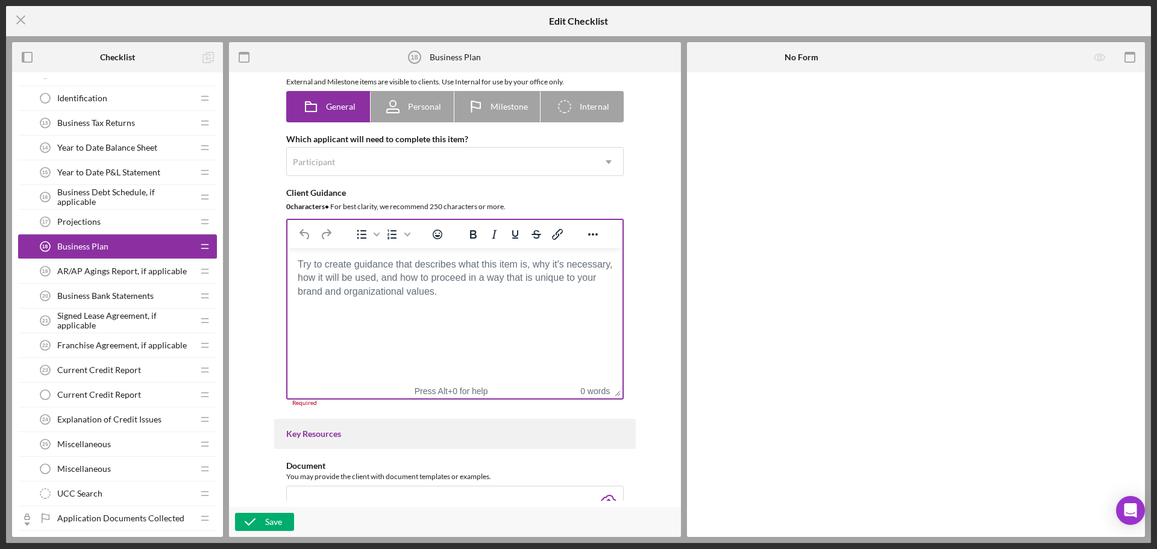
scroll to position [60, 0]
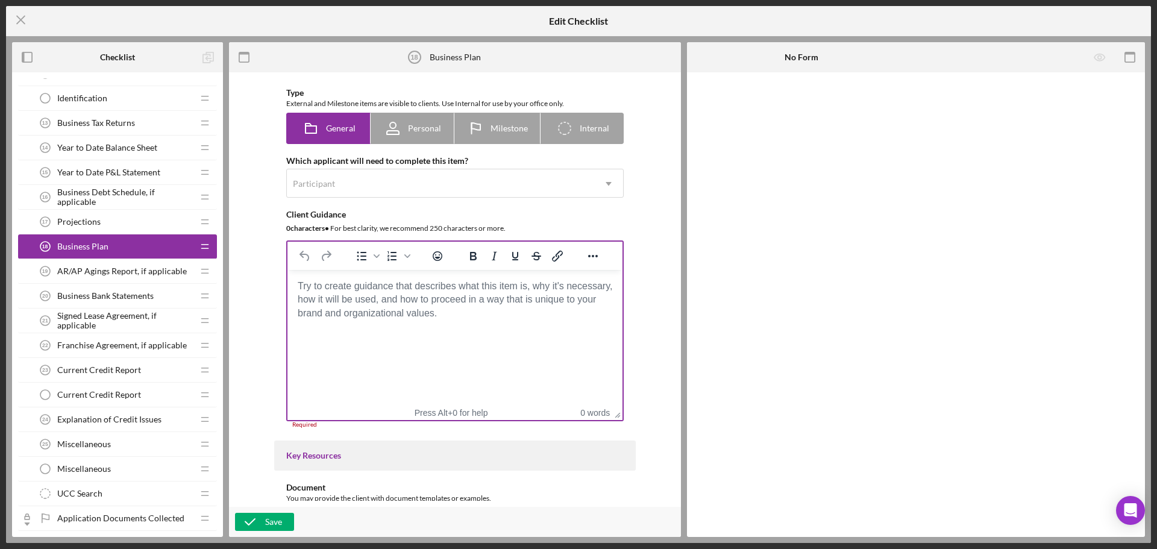
type input "[DOMAIN_NAME][URL]"
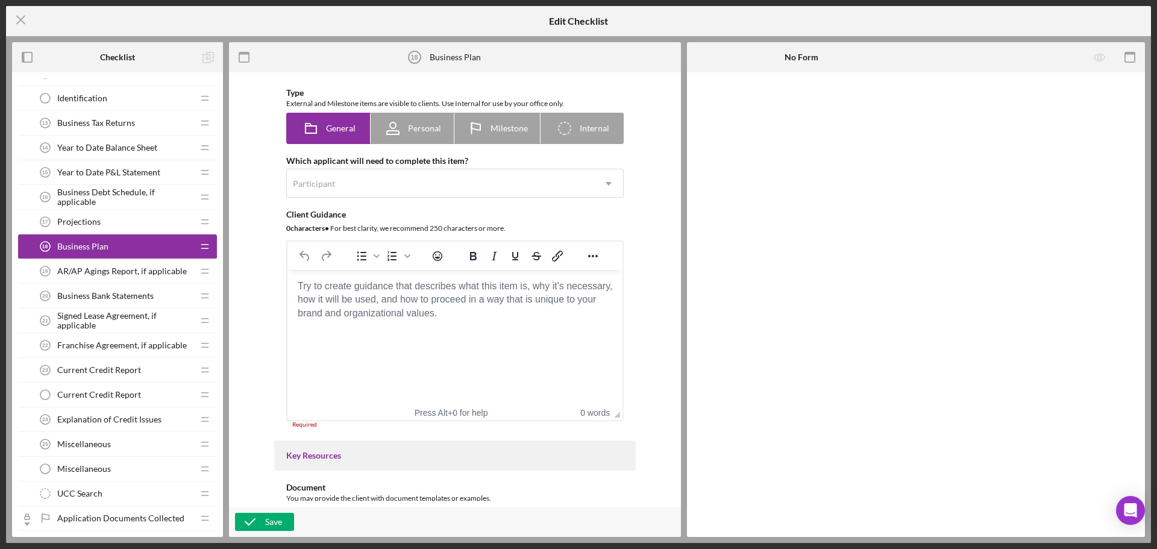
click at [422, 293] on body "Rich Text Area. Press ALT-0 for help." at bounding box center [455, 286] width 316 height 13
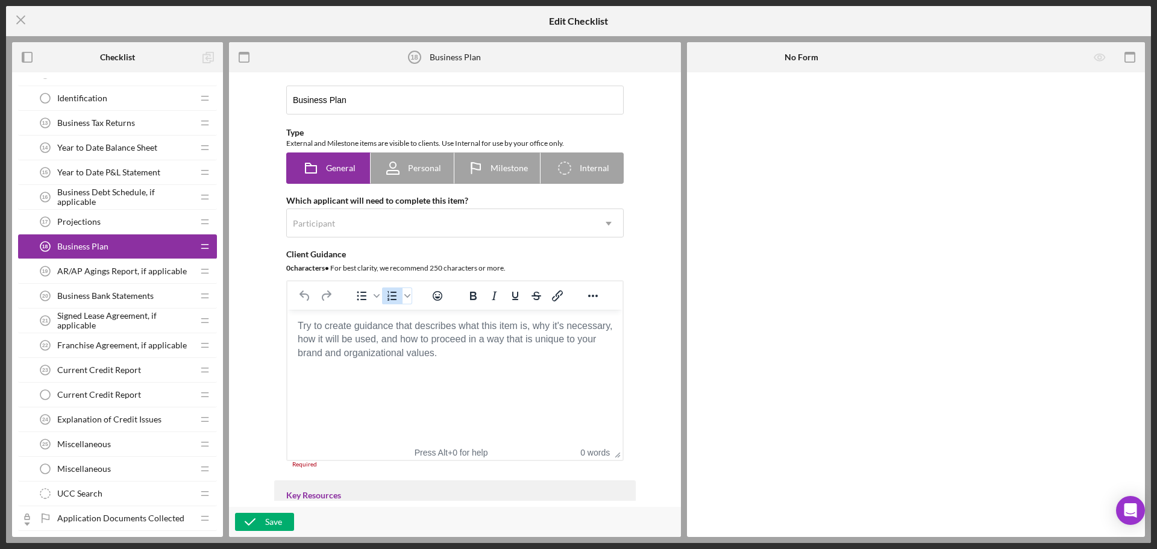
scroll to position [0, 0]
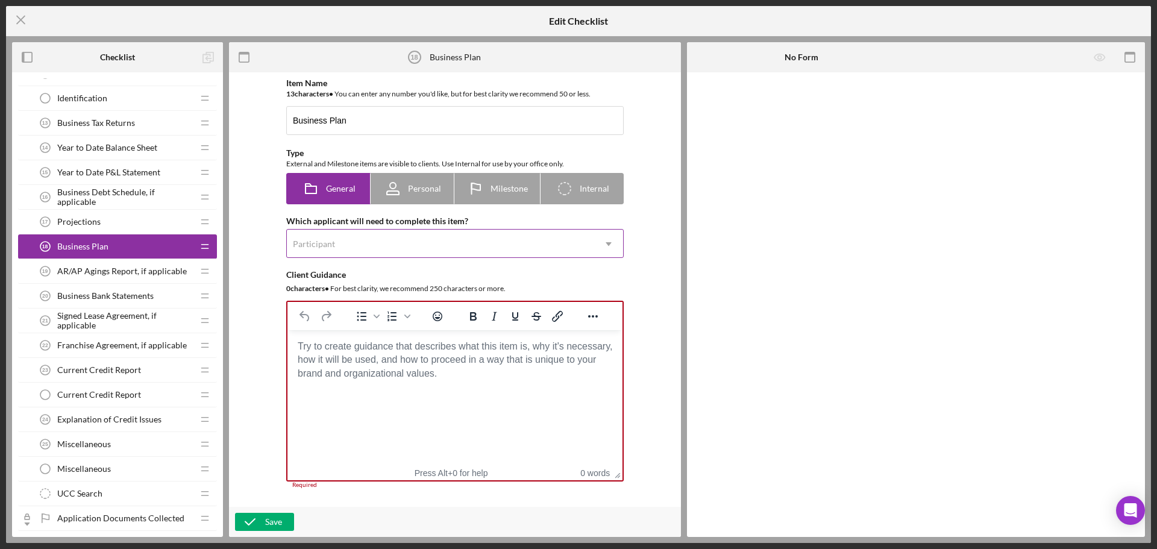
drag, startPoint x: 400, startPoint y: 262, endPoint x: 400, endPoint y: 250, distance: 11.5
click at [400, 261] on div "Item Name 13 character s • You can enter any number you'd like, but for best cl…" at bounding box center [455, 283] width 362 height 411
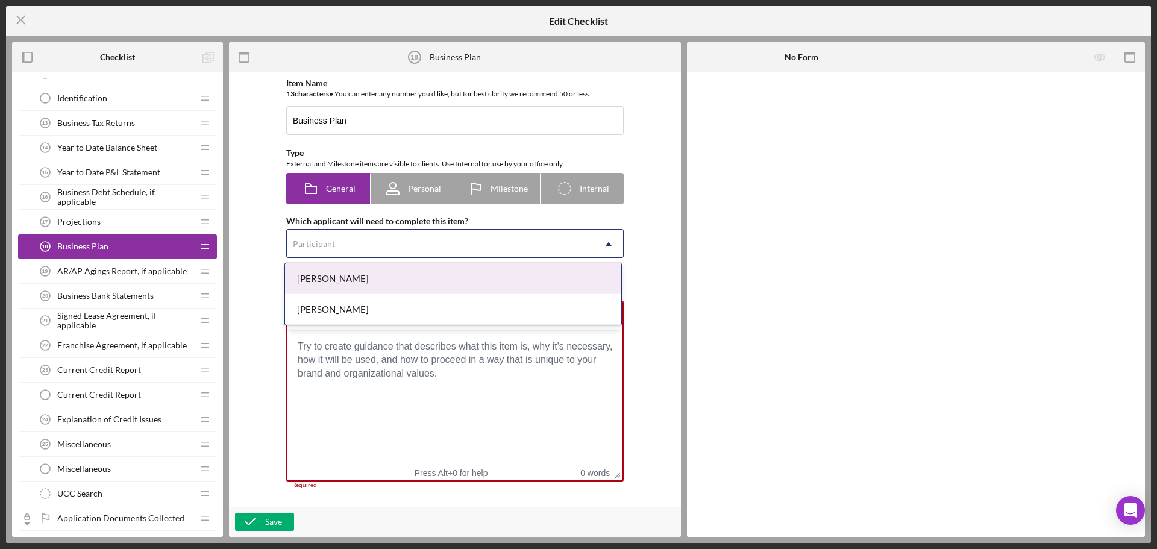
click at [400, 250] on div "Participant" at bounding box center [440, 244] width 307 height 28
click at [400, 281] on div "[PERSON_NAME]" at bounding box center [453, 278] width 336 height 31
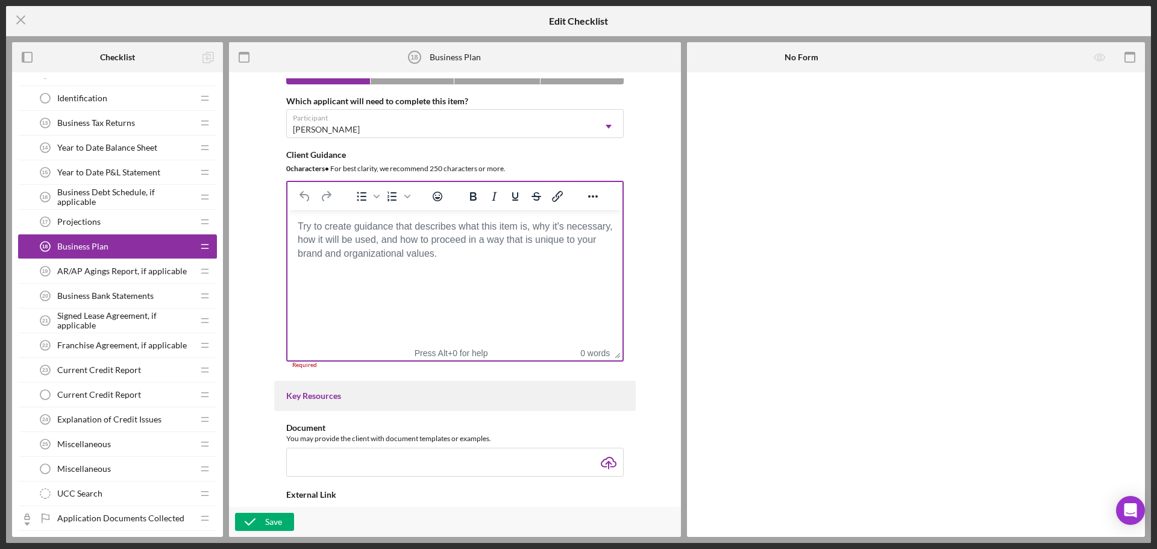
scroll to position [121, 0]
click at [376, 233] on body "Rich Text Area. Press ALT-0 for help." at bounding box center [455, 225] width 316 height 13
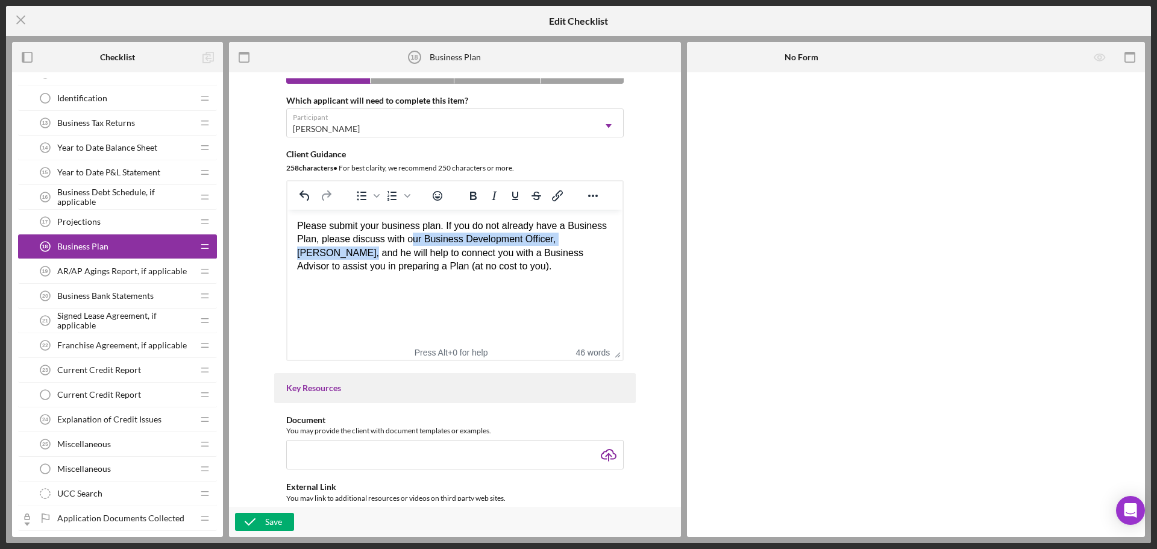
drag, startPoint x: 409, startPoint y: 240, endPoint x: 611, endPoint y: 236, distance: 202.6
click at [611, 236] on div "Please submit your business plan. If you do not already have a Business Plan, p…" at bounding box center [455, 246] width 316 height 54
drag, startPoint x: 377, startPoint y: 253, endPoint x: 451, endPoint y: 260, distance: 73.9
click at [451, 260] on div "Please submit your business plan. If you do not already have a Business Plan, p…" at bounding box center [455, 246] width 316 height 54
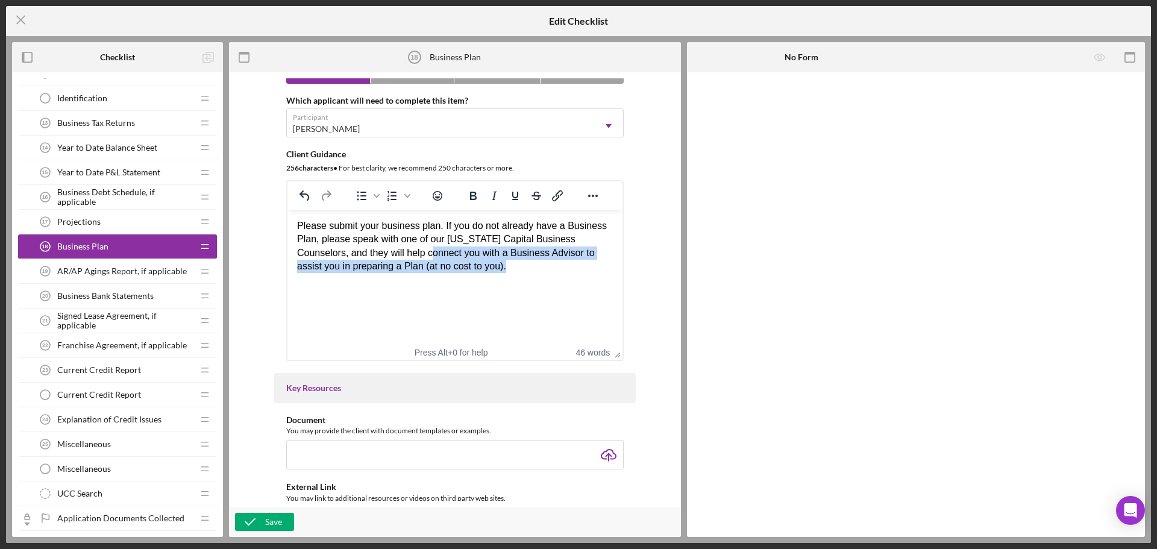
click at [462, 271] on div "Please submit your business plan. If you do not already have a Business Plan, p…" at bounding box center [455, 246] width 316 height 54
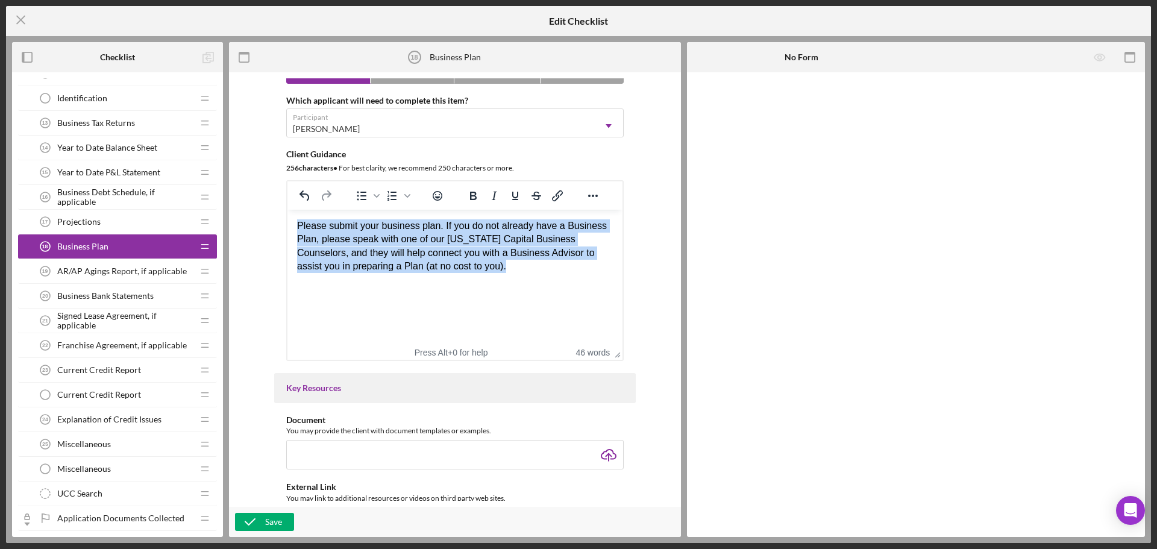
drag, startPoint x: 462, startPoint y: 271, endPoint x: 304, endPoint y: 227, distance: 163.8
click at [300, 223] on div "Please submit your business plan. If you do not already have a Business Plan, p…" at bounding box center [455, 246] width 316 height 54
copy div "Please submit your business plan. If you do not already have a Business Plan, p…"
click at [476, 272] on div "Please submit your business plan. If you do not already have a Business Plan, p…" at bounding box center [455, 246] width 316 height 54
drag, startPoint x: 472, startPoint y: 269, endPoint x: 283, endPoint y: 227, distance: 193.9
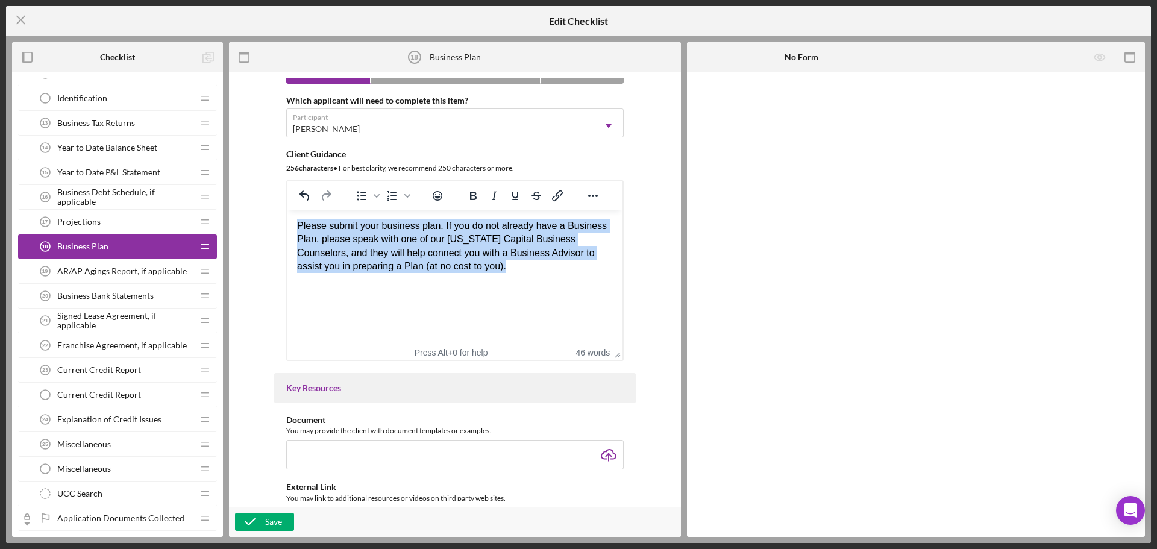
click at [288, 227] on html "Please submit your business plan. If you do not already have a Business Plan, p…" at bounding box center [455, 247] width 335 height 74
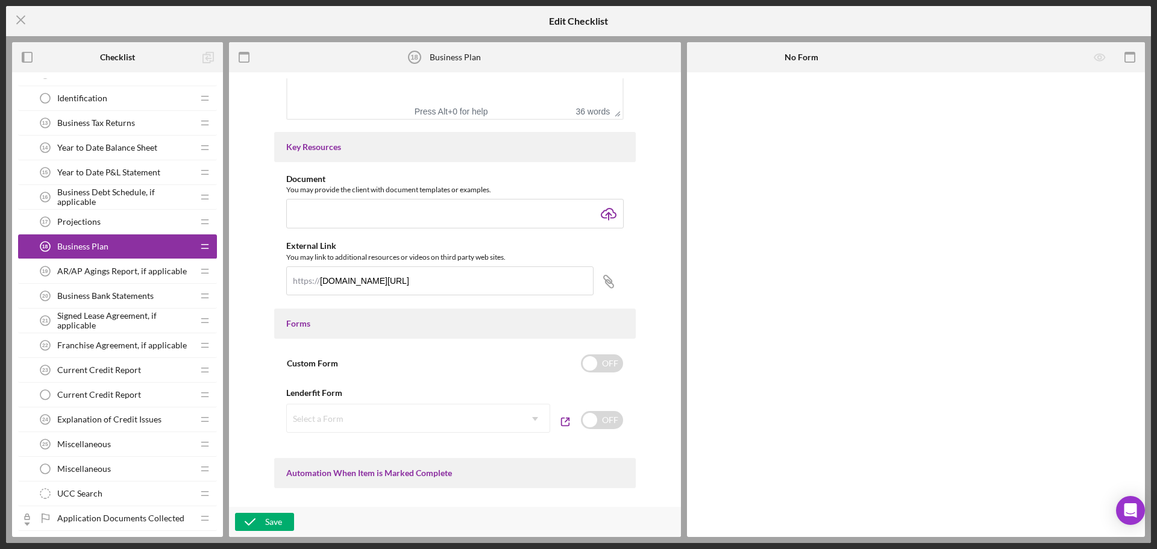
scroll to position [422, 0]
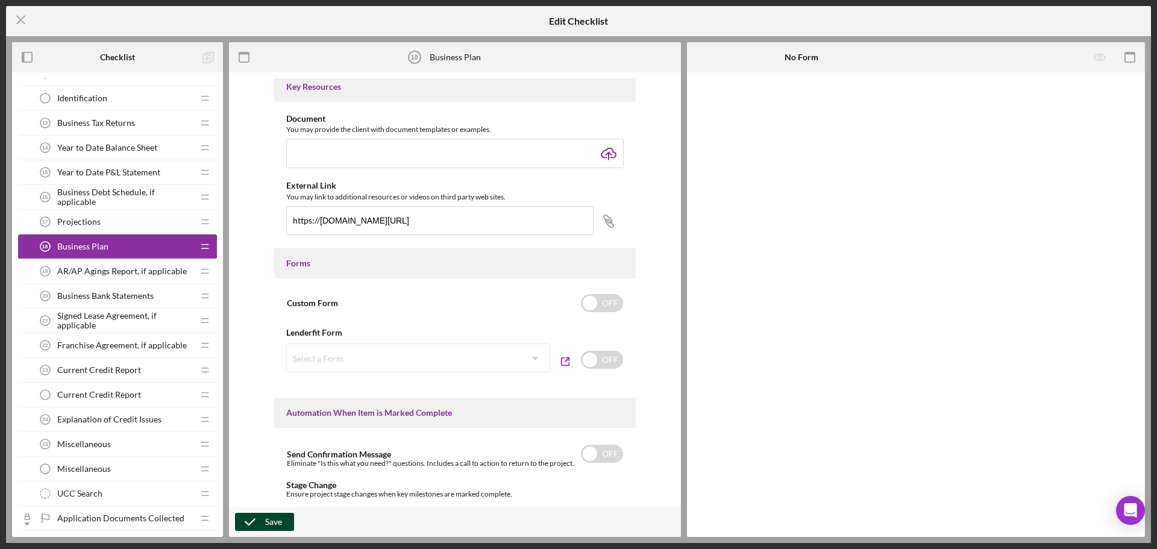
click at [270, 518] on div "Save" at bounding box center [273, 522] width 17 height 18
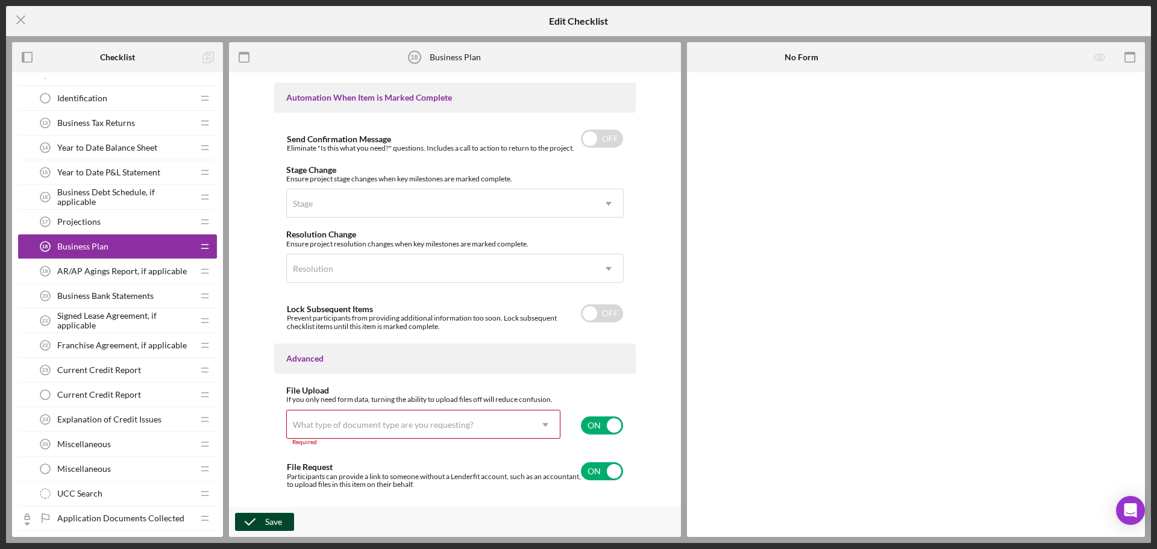
scroll to position [766, 0]
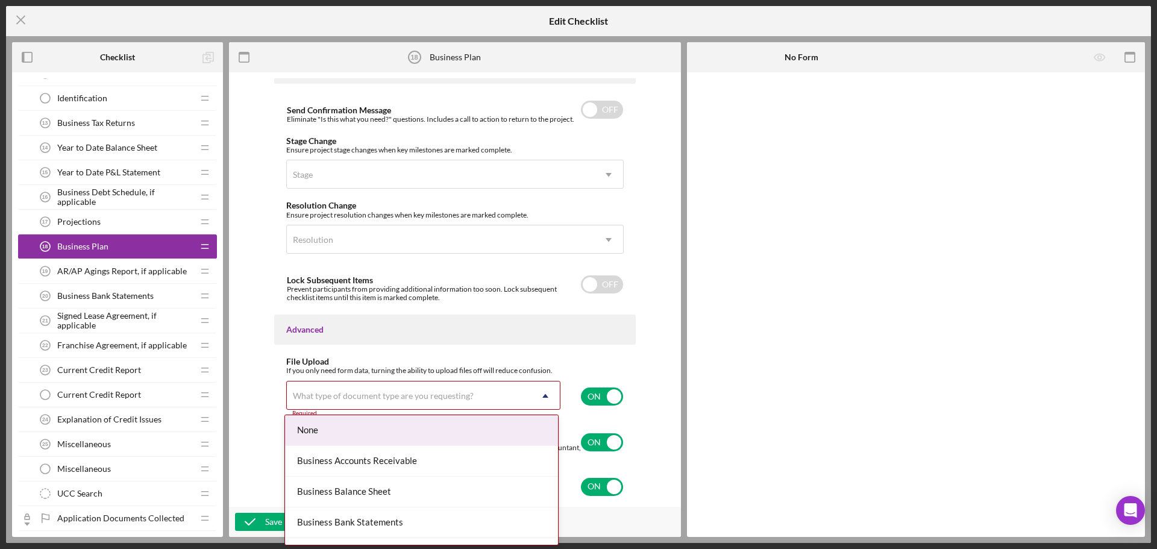
drag, startPoint x: 389, startPoint y: 385, endPoint x: 392, endPoint y: 380, distance: 6.2
click at [392, 380] on div "If you only need form data, turning the ability to upload files off will reduce…" at bounding box center [455, 395] width 338 height 57
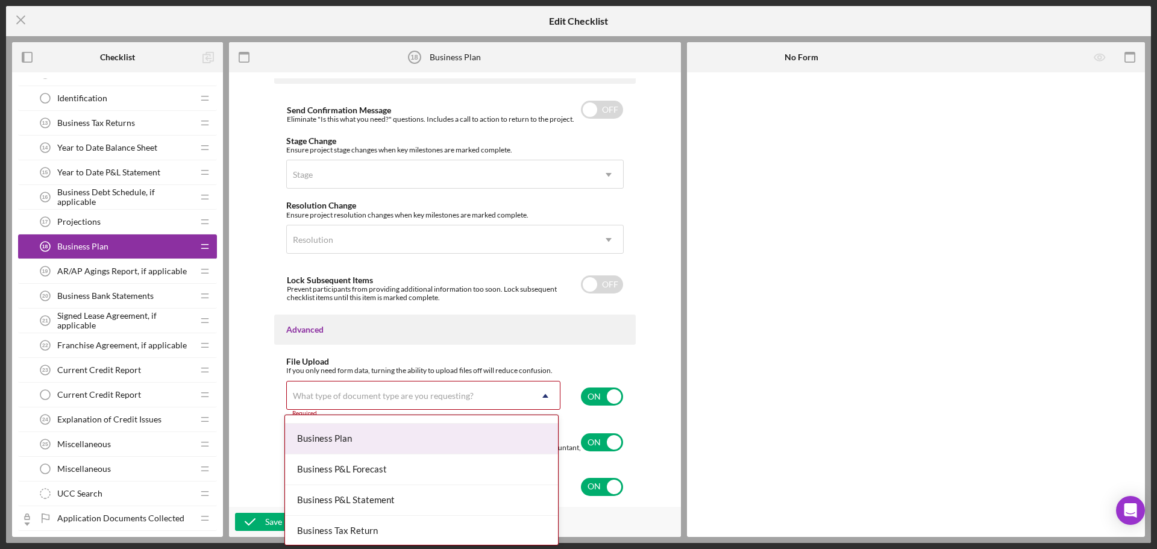
click at [394, 442] on div "Business Plan" at bounding box center [421, 439] width 273 height 31
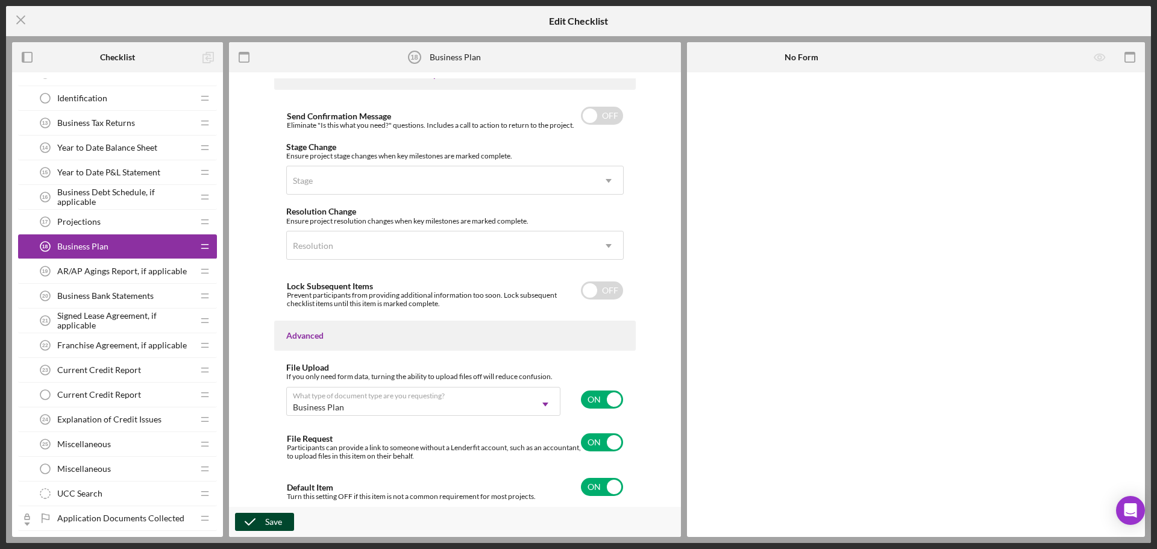
click at [285, 517] on button "Save" at bounding box center [264, 522] width 59 height 18
click at [283, 519] on button "Save" at bounding box center [264, 522] width 59 height 18
click at [11, 14] on icon "Icon/Menu Close" at bounding box center [21, 20] width 30 height 30
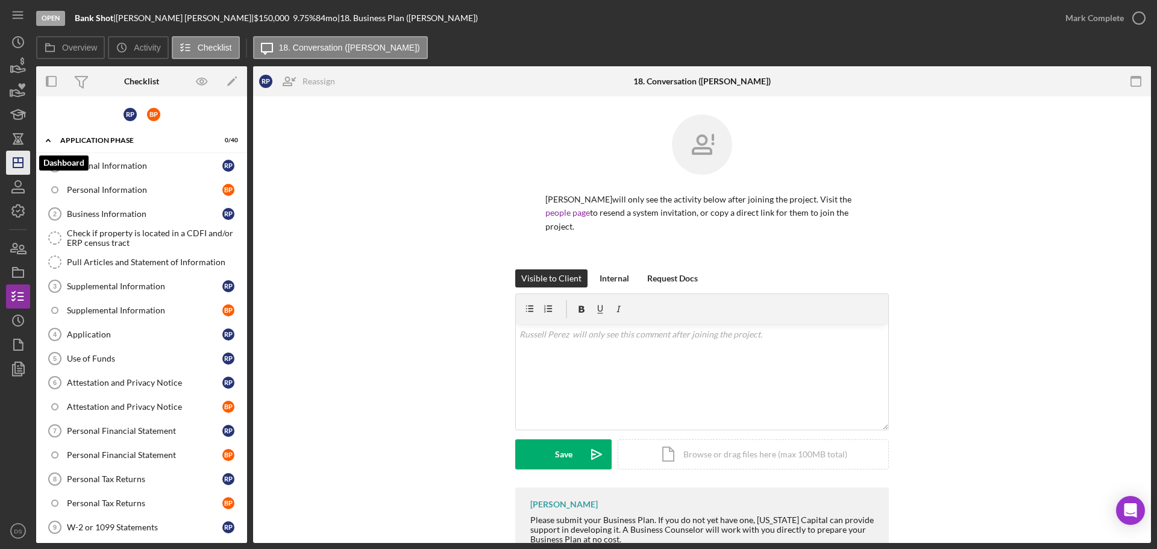
click at [16, 166] on icon "Icon/Dashboard" at bounding box center [18, 163] width 30 height 30
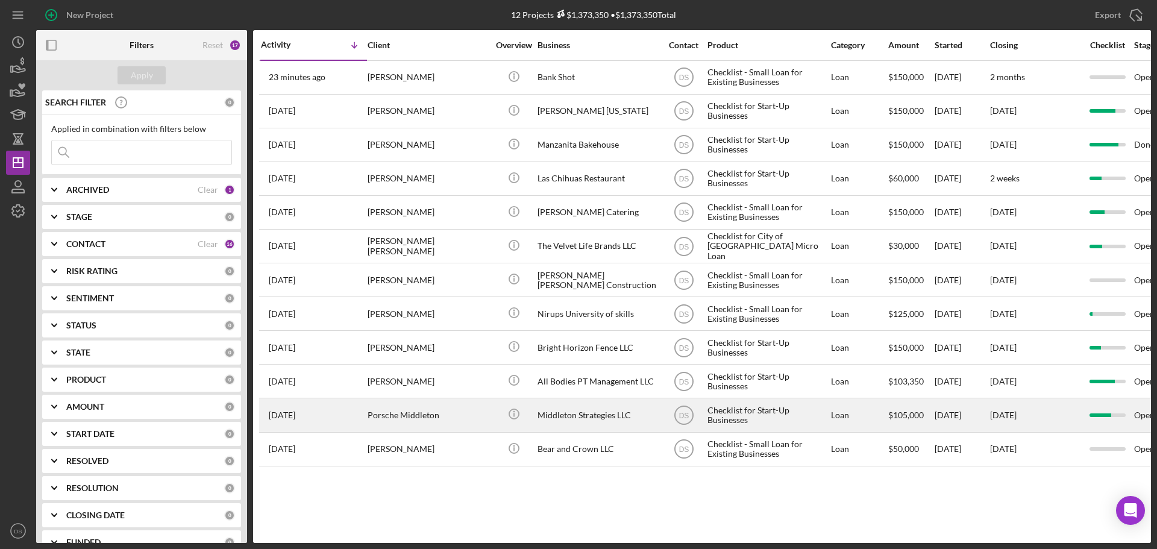
click at [445, 409] on div "Porsche Middleton" at bounding box center [428, 415] width 121 height 32
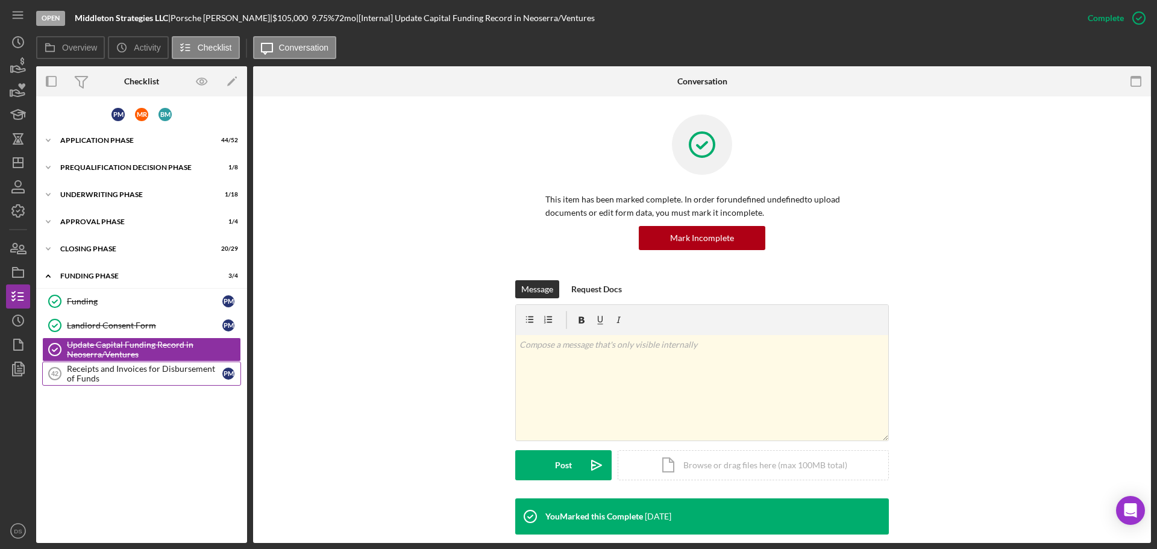
click at [137, 371] on div "Receipts and Invoices for Disbursement of Funds" at bounding box center [145, 373] width 156 height 19
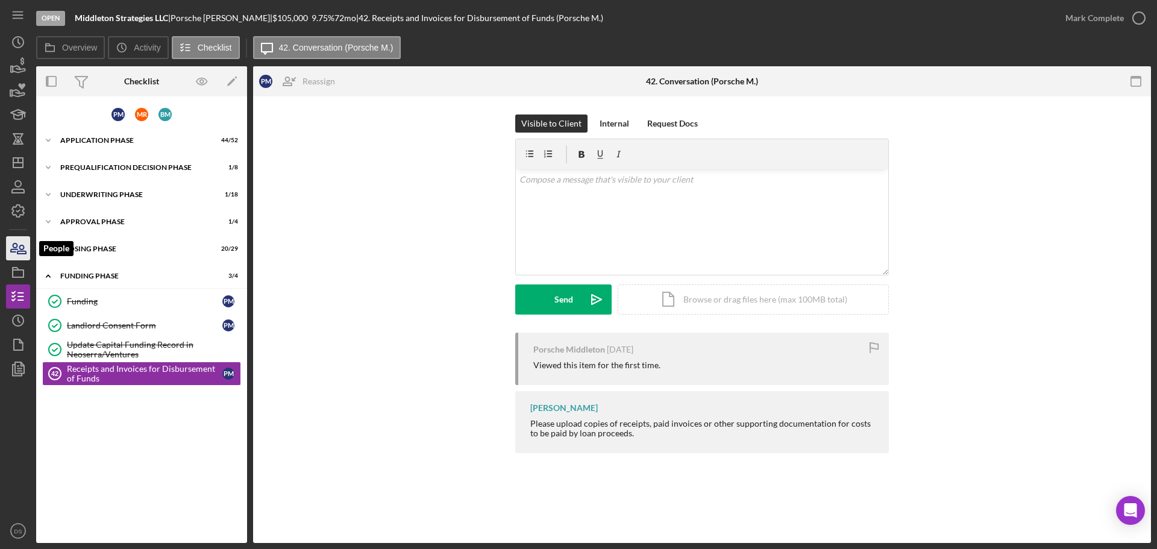
click at [19, 259] on icon "button" at bounding box center [18, 248] width 30 height 30
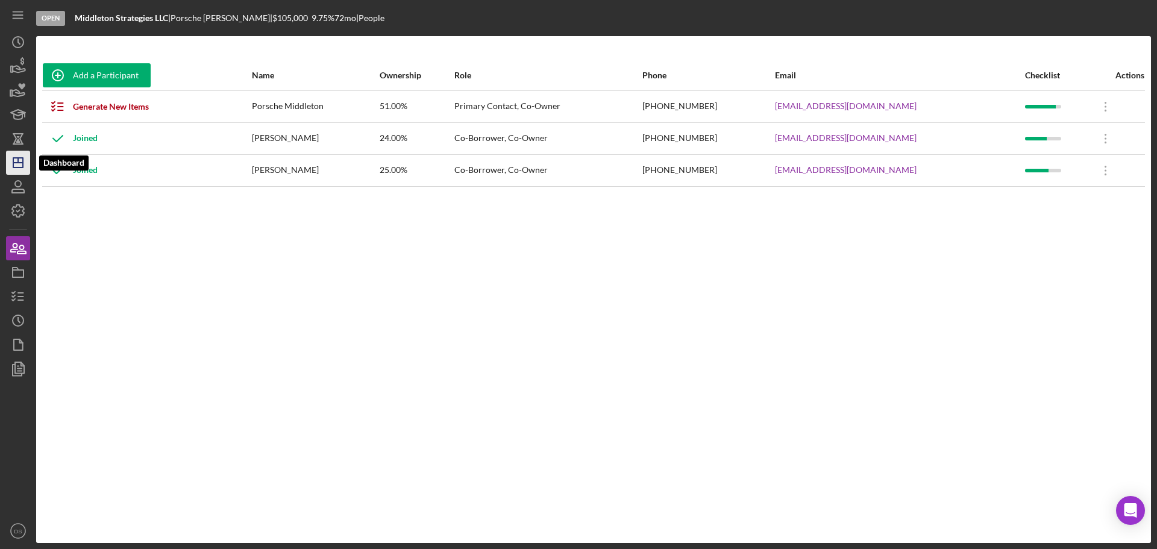
click at [21, 167] on icon "Icon/Dashboard" at bounding box center [18, 163] width 30 height 30
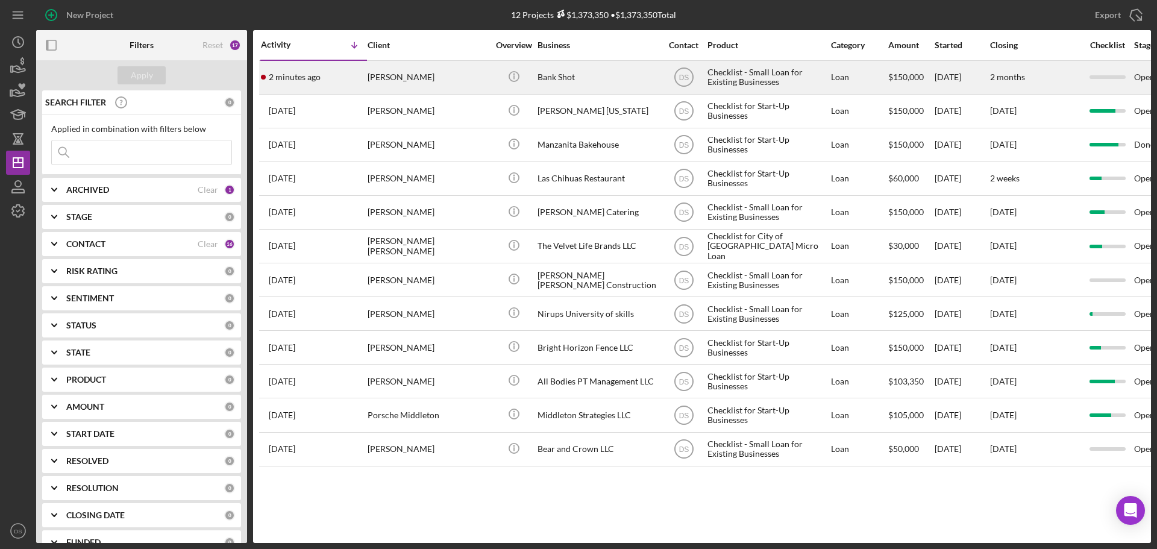
click at [631, 72] on div "Bank Shot" at bounding box center [598, 77] width 121 height 32
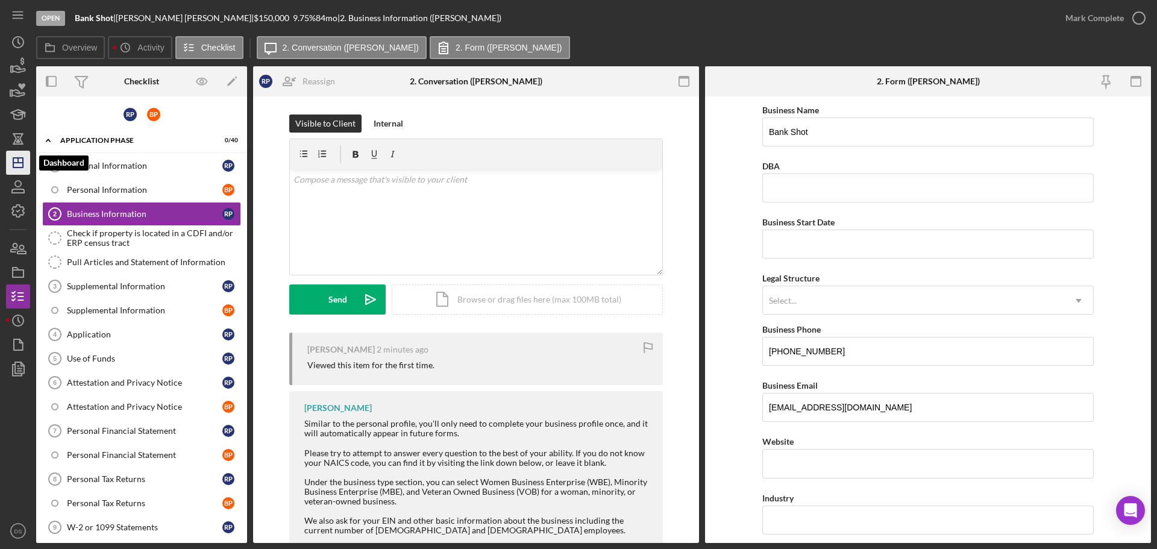
click at [22, 160] on icon "Icon/Dashboard" at bounding box center [18, 163] width 30 height 30
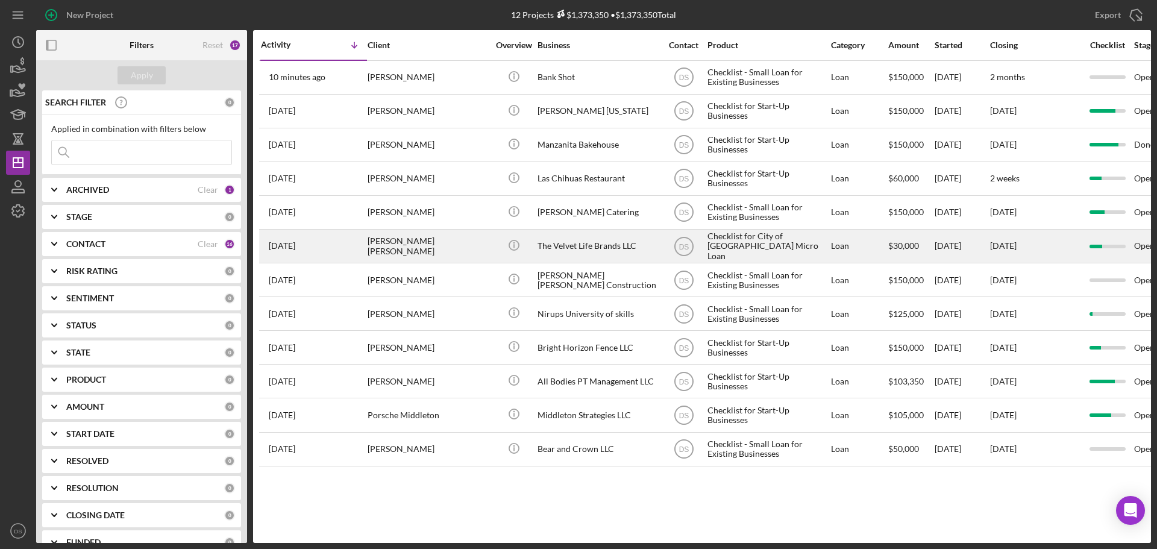
click at [427, 237] on div "[PERSON_NAME] [PERSON_NAME]" at bounding box center [428, 246] width 121 height 32
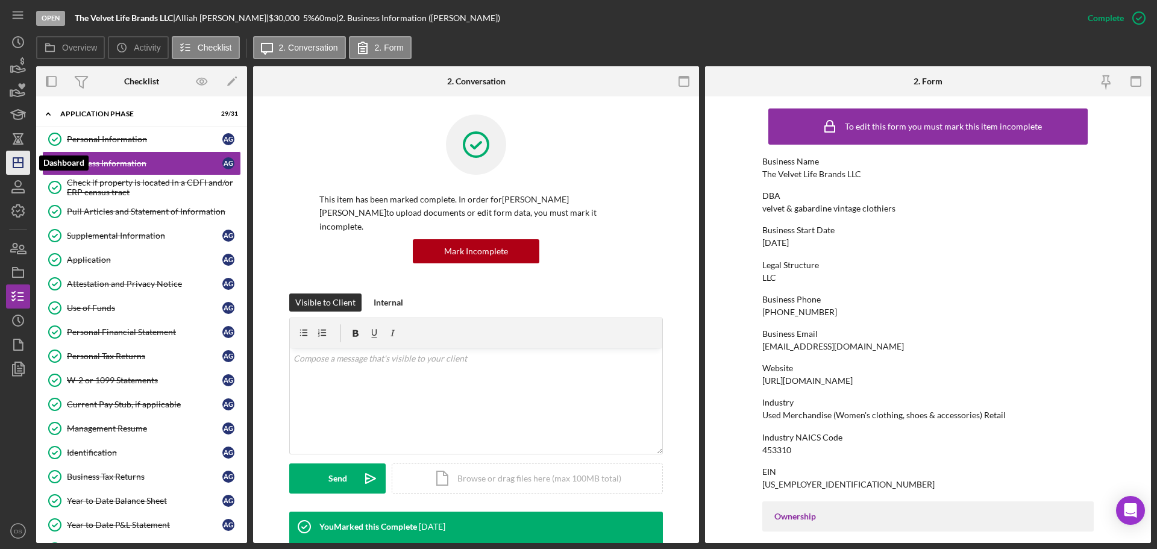
click at [13, 162] on g "button" at bounding box center [18, 163] width 10 height 10
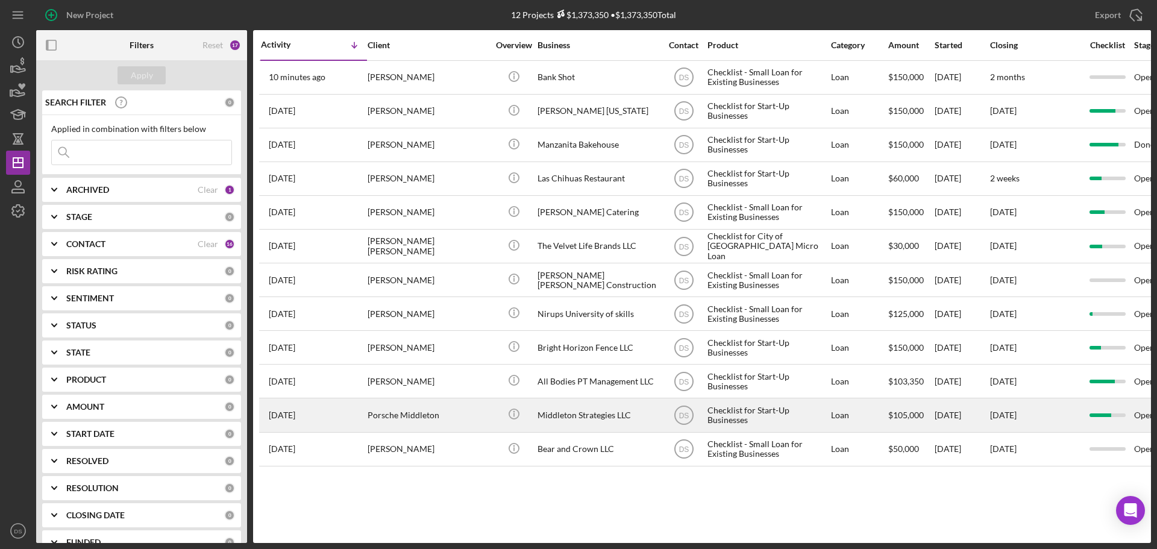
click at [597, 412] on div "Middleton Strategies LLC" at bounding box center [598, 415] width 121 height 32
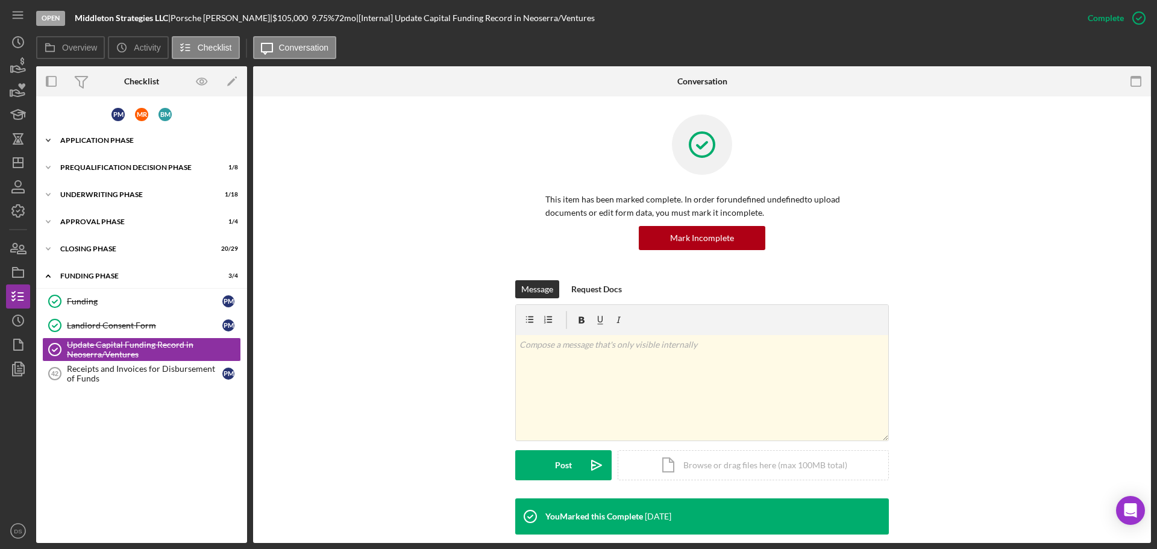
click at [160, 137] on div "Application Phase" at bounding box center [146, 140] width 172 height 7
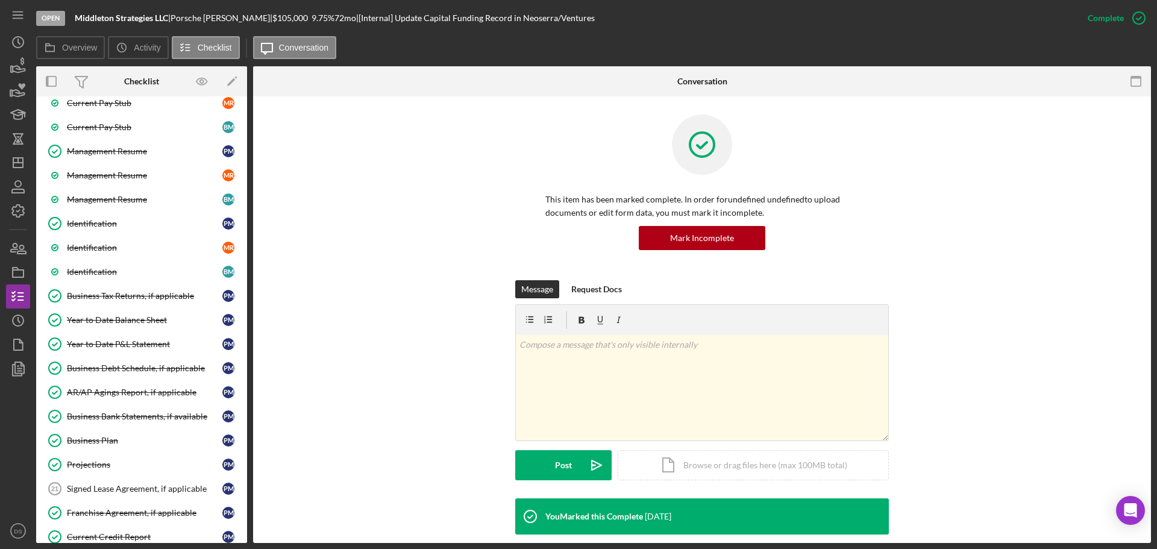
scroll to position [663, 0]
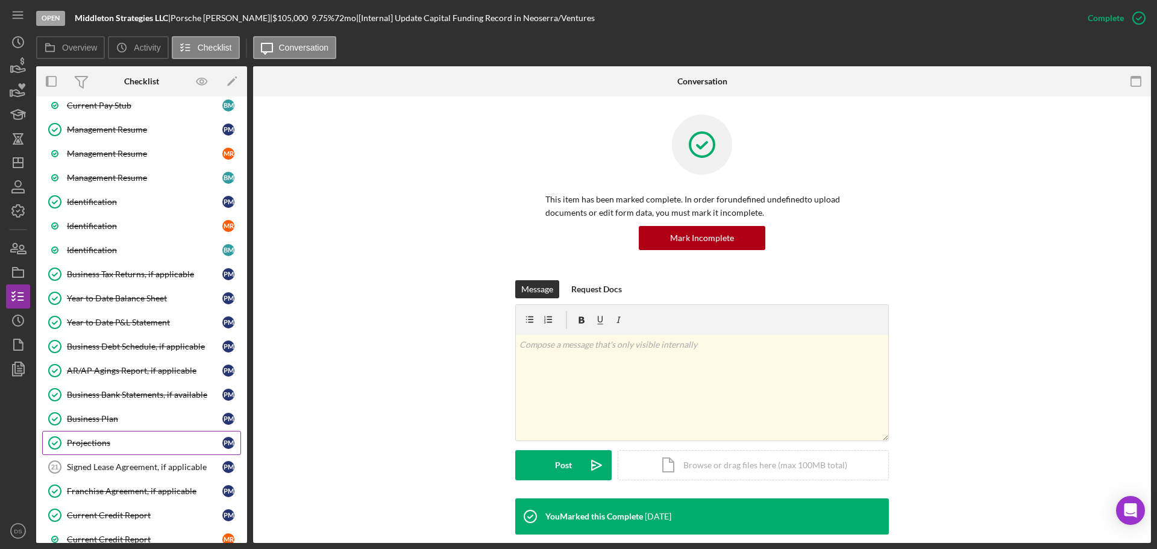
click at [119, 449] on link "Projections Projections P M" at bounding box center [141, 443] width 199 height 24
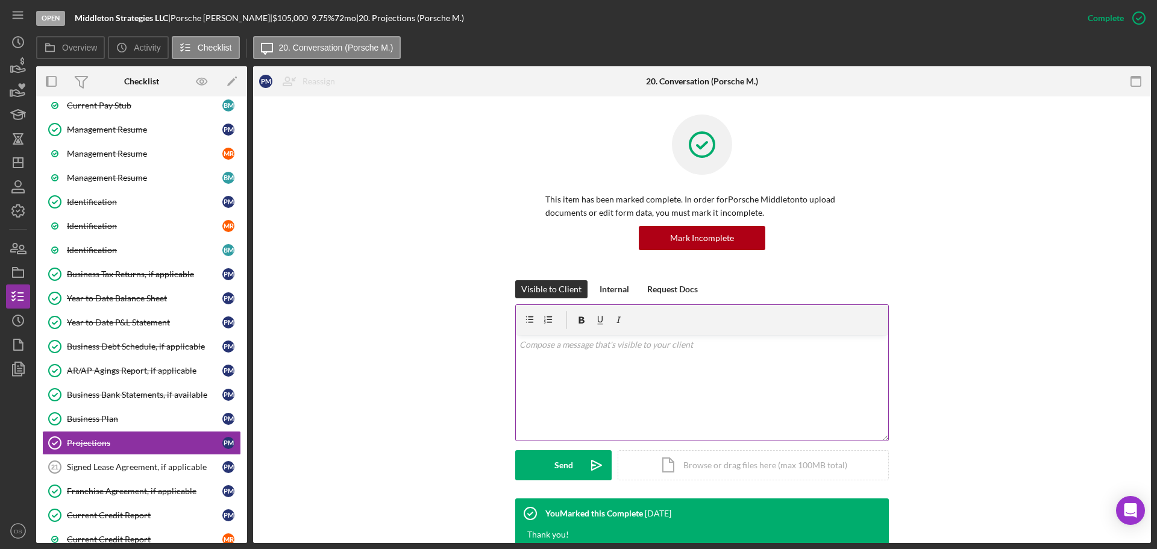
scroll to position [410, 0]
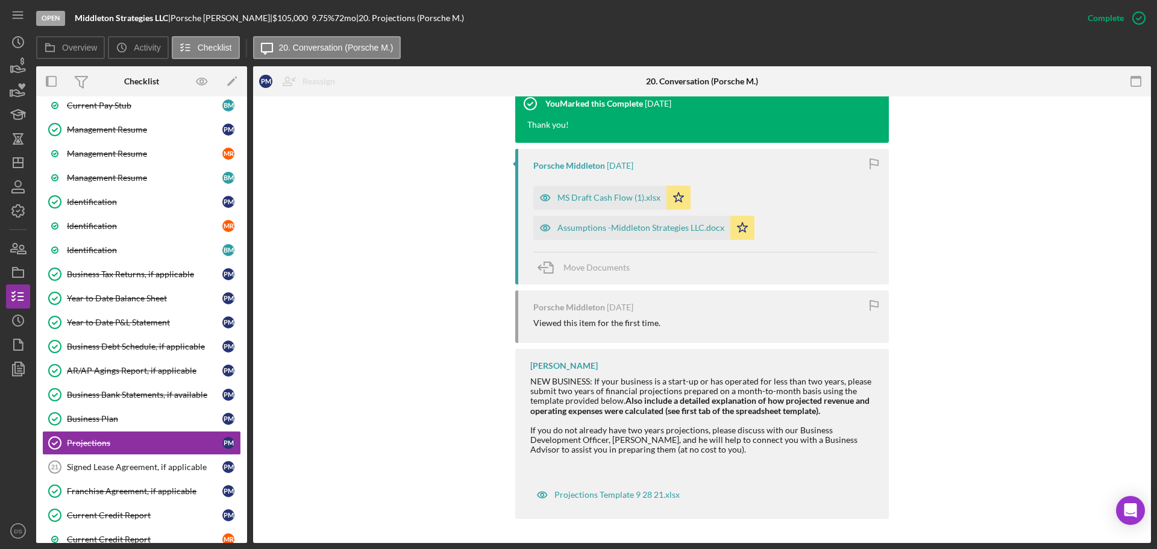
drag, startPoint x: 523, startPoint y: 379, endPoint x: 717, endPoint y: 451, distance: 207.2
click at [717, 451] on div "Domonique Simpson NEW BUSINESS: If your business is a start-up or has operated …" at bounding box center [702, 434] width 374 height 170
copy div "NEW BUSINESS: If your business is a start-up or has operated for less than two …"
click at [663, 497] on div "Projections Template 9 28 21.xlsx" at bounding box center [617, 495] width 125 height 10
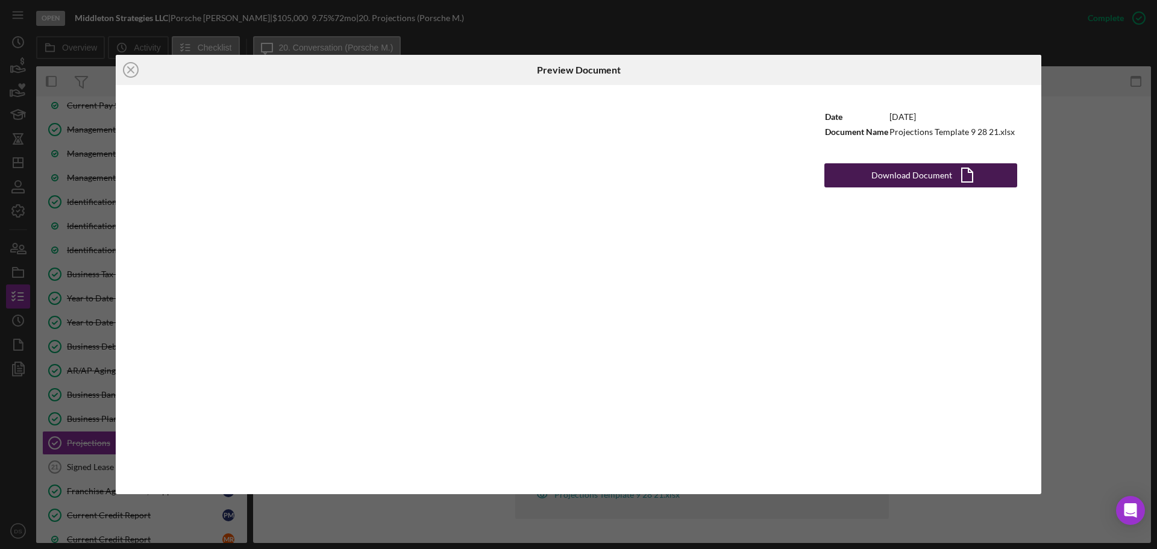
click at [952, 180] on icon "Icon/Document" at bounding box center [967, 175] width 30 height 30
click at [133, 71] on icon "Icon/Close" at bounding box center [131, 70] width 30 height 30
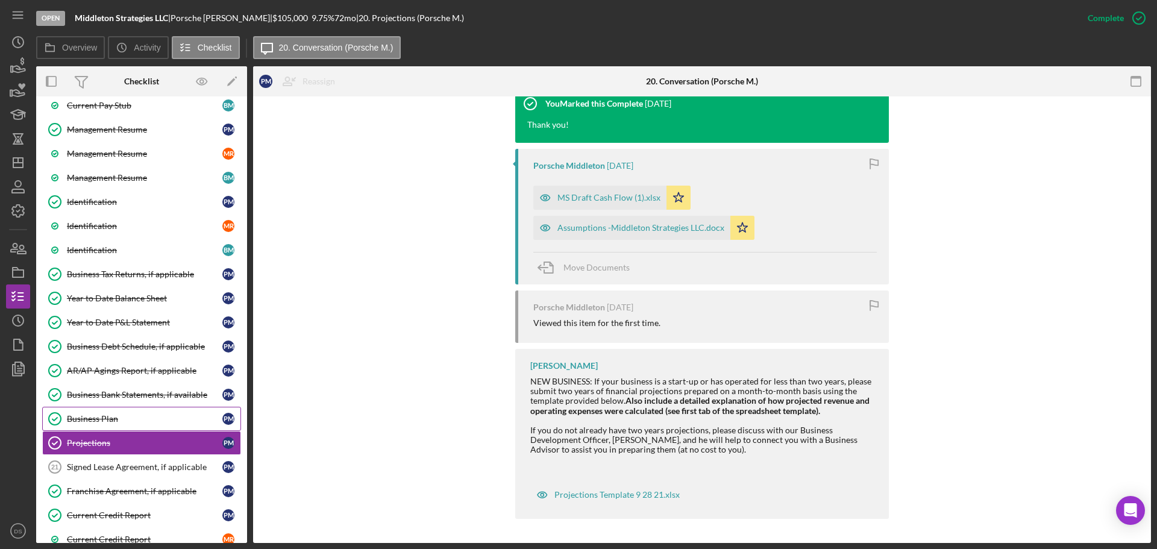
click at [112, 414] on div "Business Plan" at bounding box center [145, 419] width 156 height 10
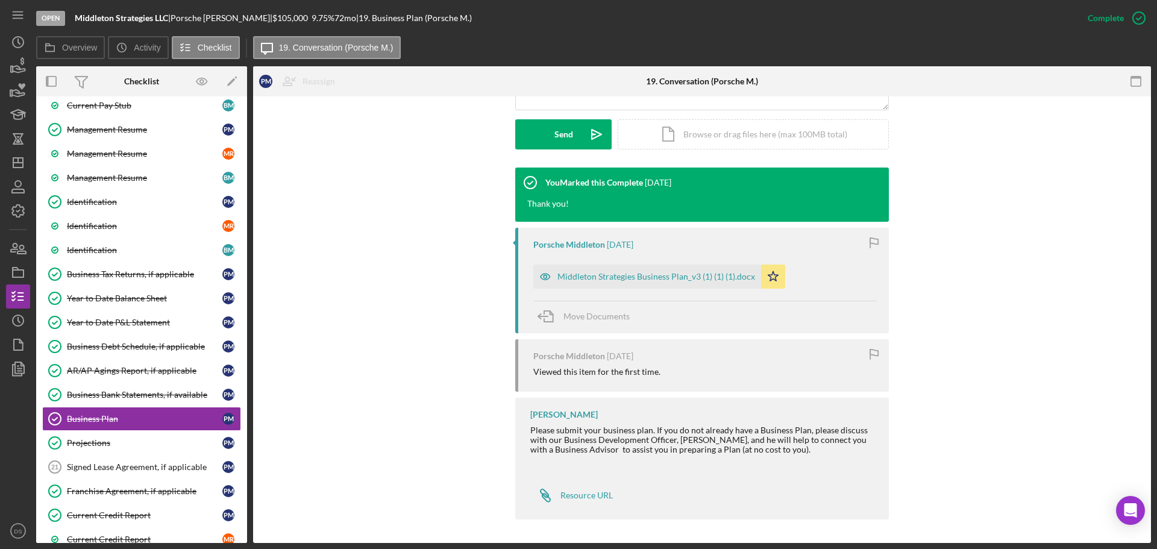
scroll to position [332, 0]
drag, startPoint x: 530, startPoint y: 429, endPoint x: 796, endPoint y: 449, distance: 266.0
click at [796, 449] on div "Please submit your business plan. If you do not already have a Business Plan, p…" at bounding box center [703, 449] width 347 height 48
copy div "Please submit your business plan. If you do not already have a Business Plan, p…"
click at [606, 495] on div "Resource URL" at bounding box center [587, 495] width 52 height 10
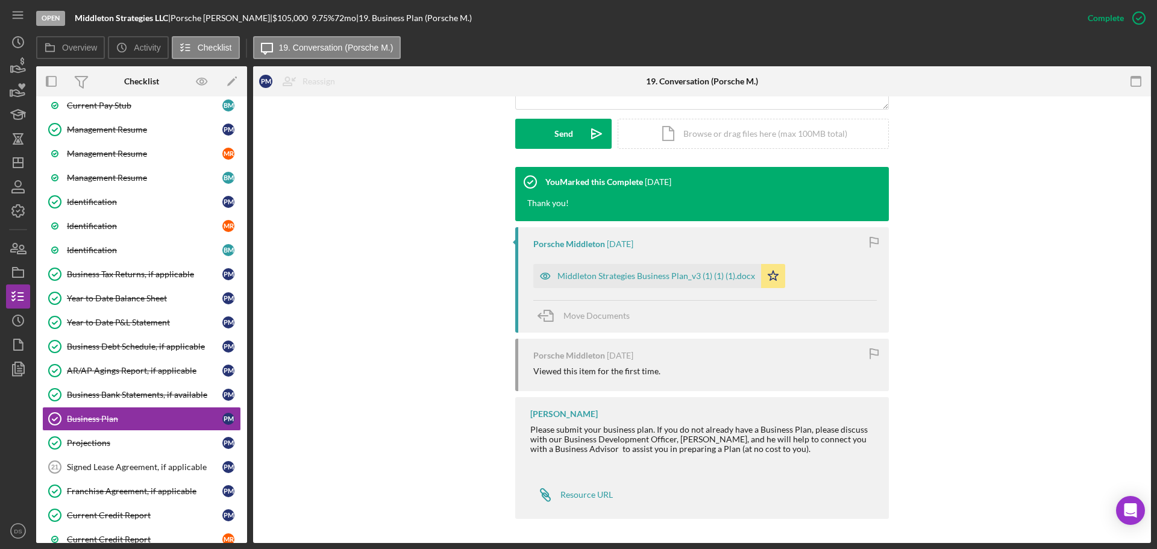
click at [616, 426] on div "Please submit your business plan. If you do not already have a Business Plan, p…" at bounding box center [703, 449] width 347 height 48
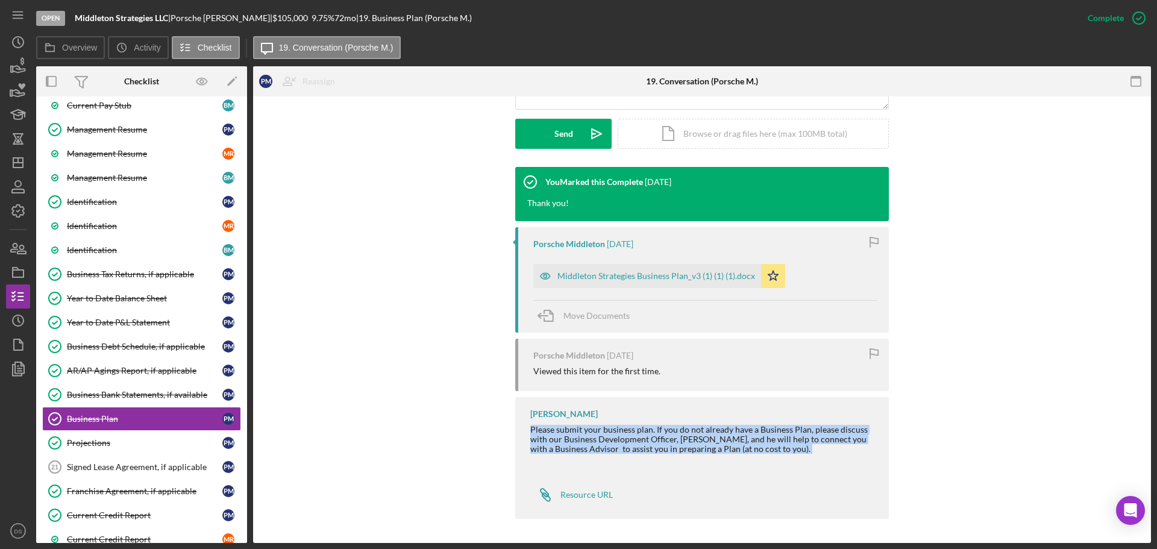
drag, startPoint x: 529, startPoint y: 430, endPoint x: 798, endPoint y: 455, distance: 270.0
click at [798, 455] on div "Please submit your business plan. If you do not already have a Business Plan, p…" at bounding box center [703, 449] width 347 height 48
copy div "Please submit your business plan. If you do not already have a Business Plan, p…"
click at [19, 246] on icon "button" at bounding box center [18, 248] width 30 height 30
